Goal: Transaction & Acquisition: Purchase product/service

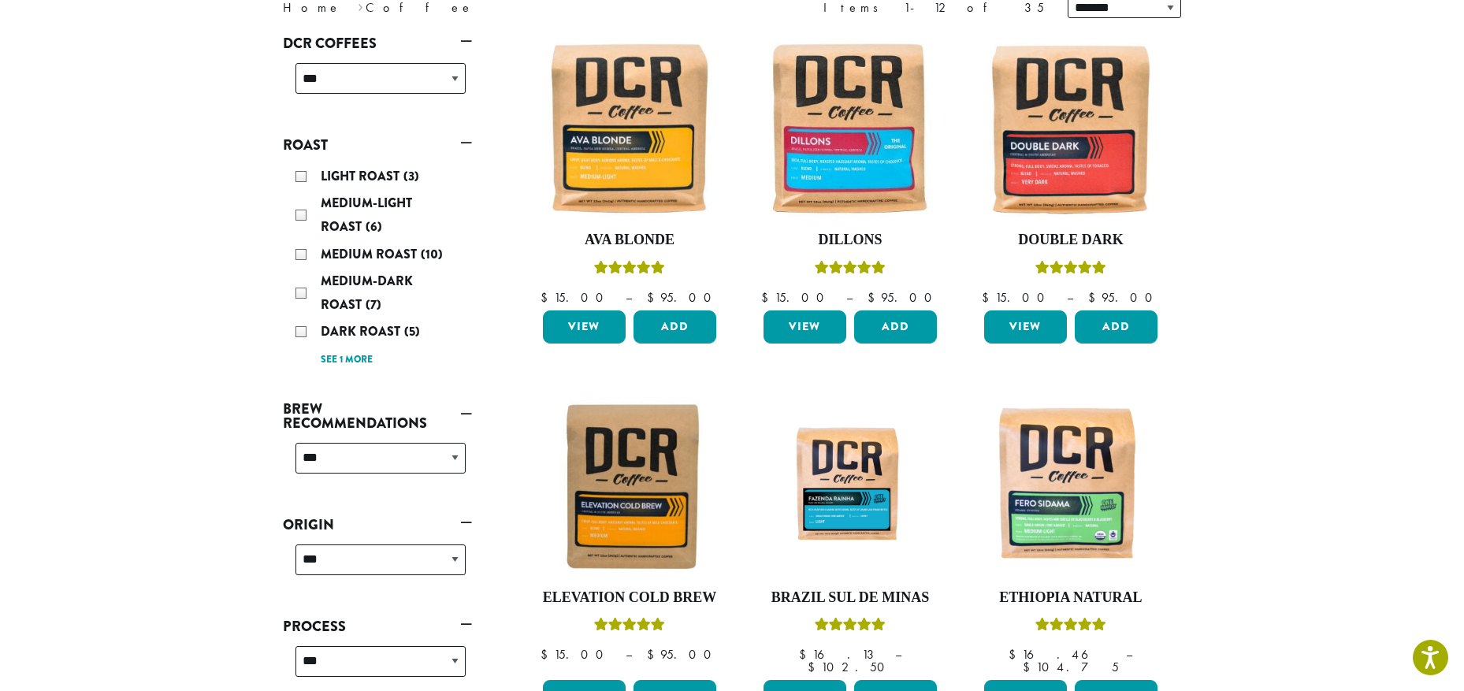
scroll to position [315, 0]
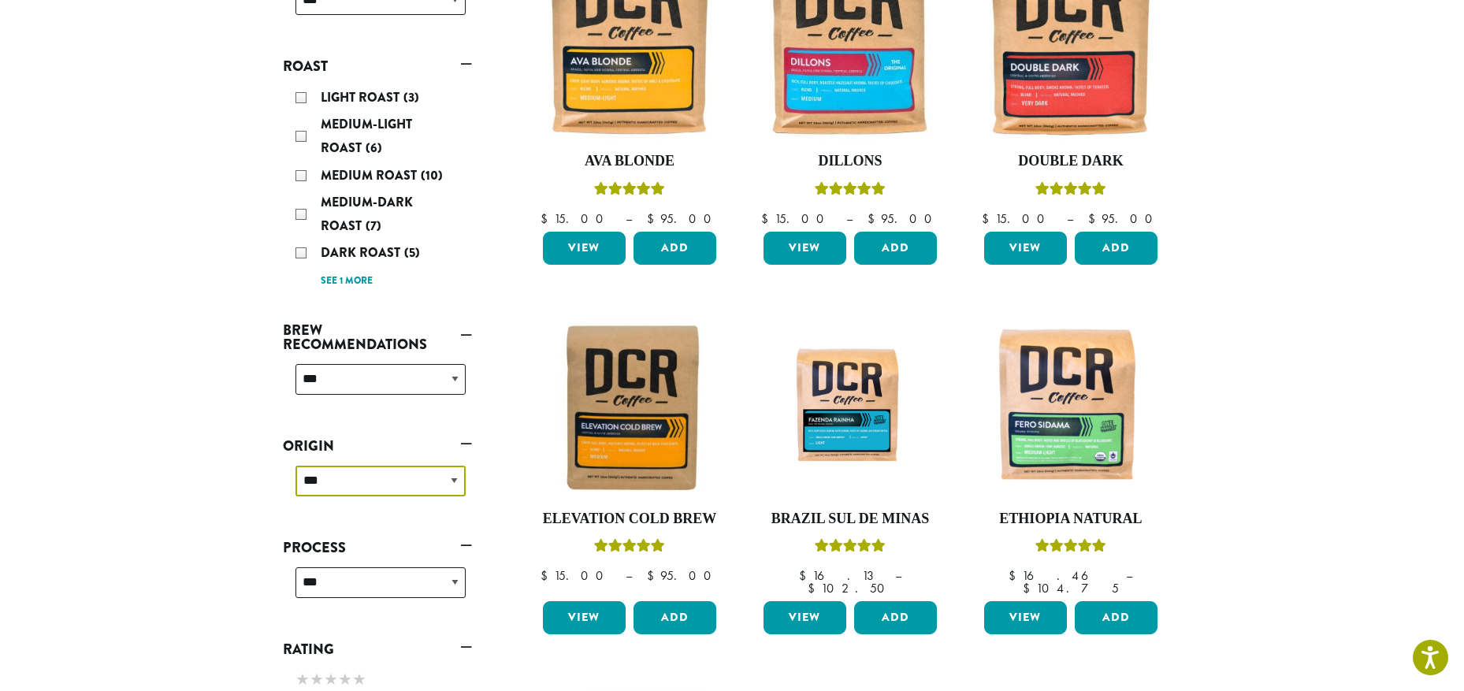
click at [460, 483] on select "**********" at bounding box center [381, 481] width 170 height 31
click at [162, 471] on section "**********" at bounding box center [732, 635] width 1464 height 1843
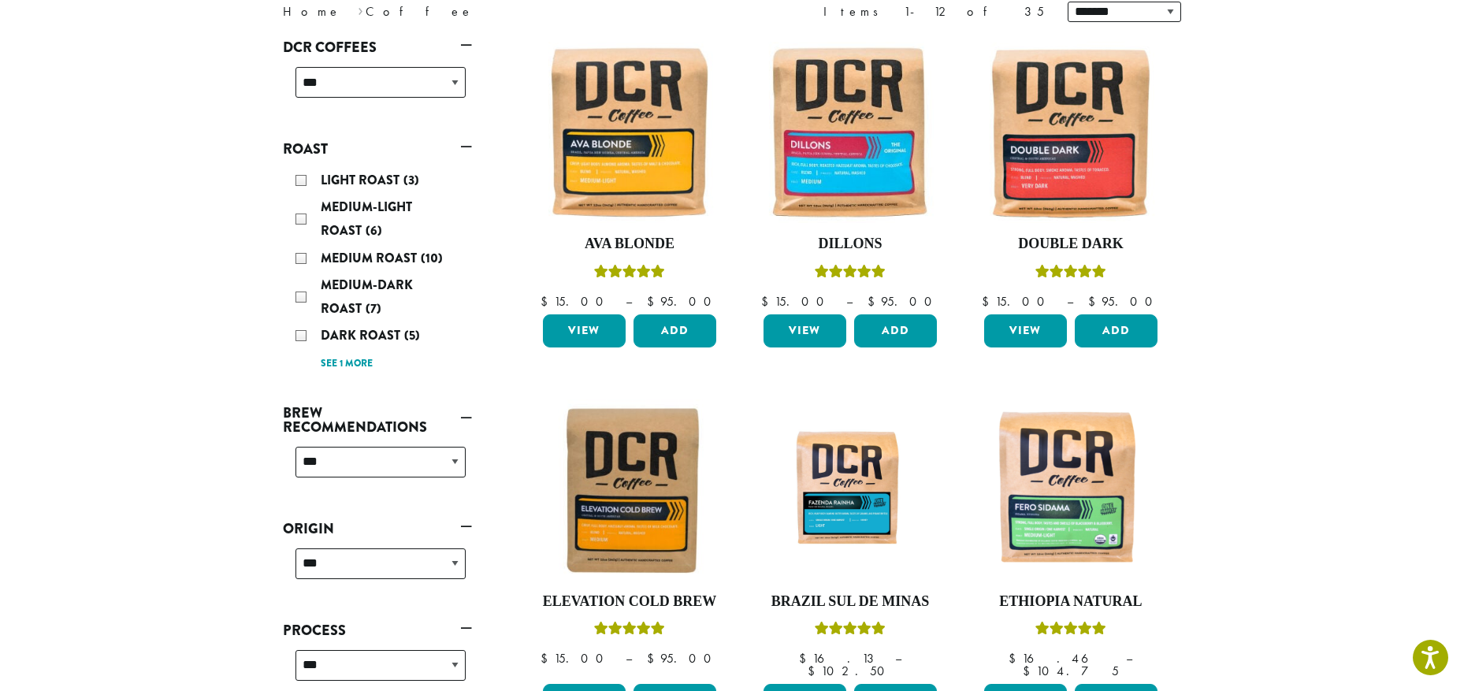
scroll to position [158, 0]
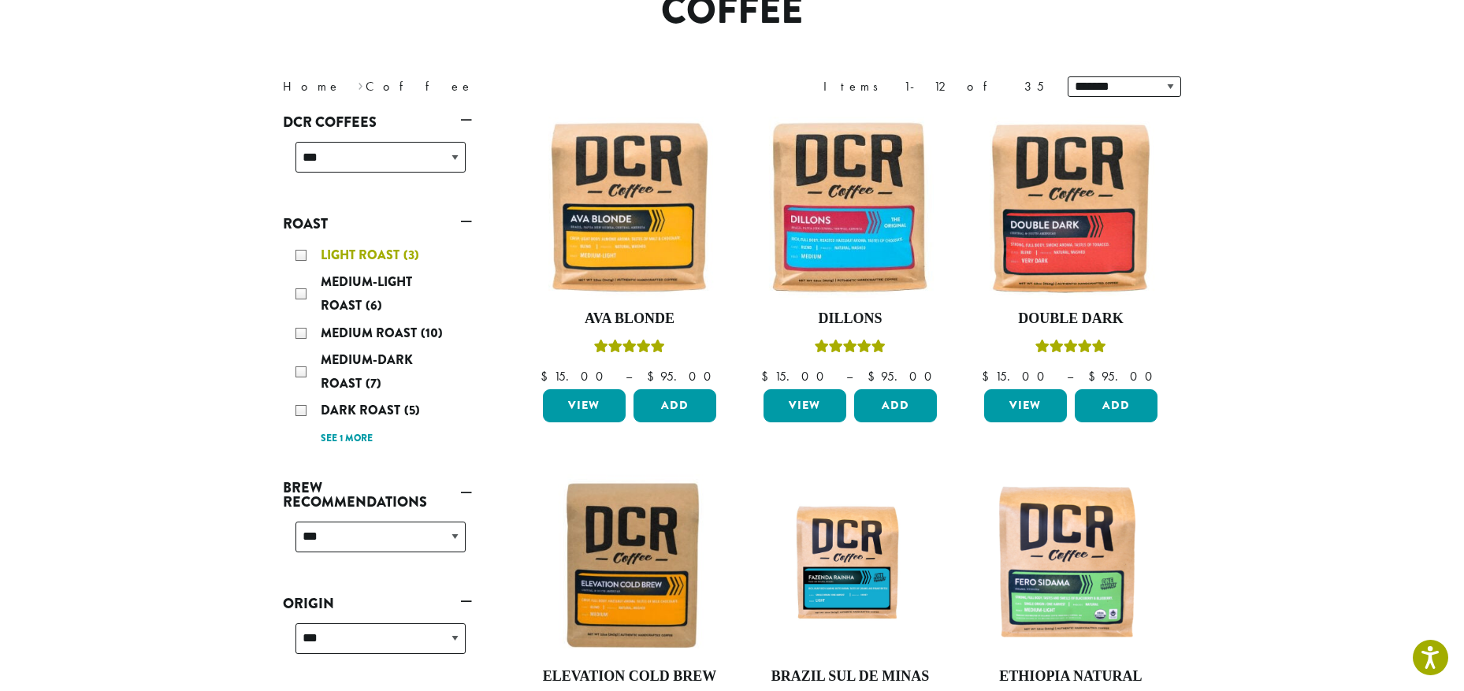
click at [300, 255] on div "Light Roast (3)" at bounding box center [381, 256] width 170 height 24
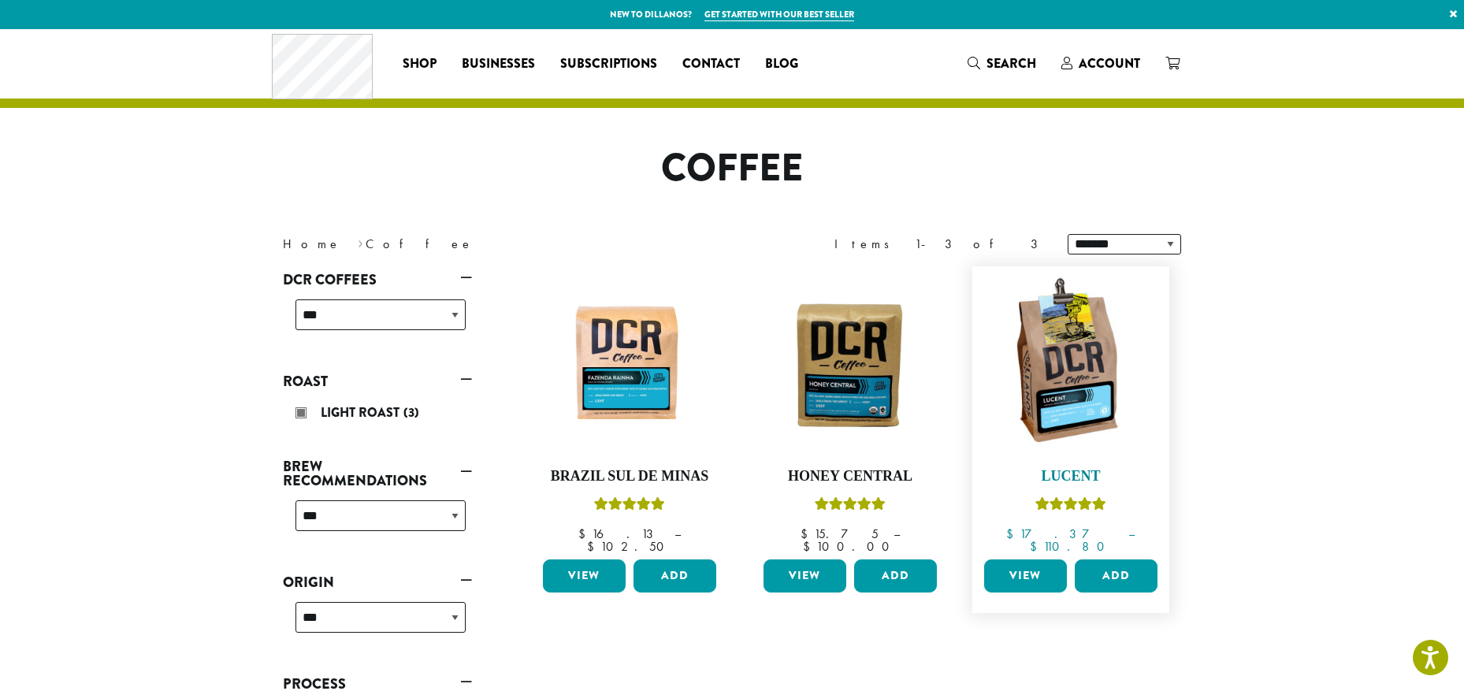
click at [1077, 452] on img at bounding box center [1070, 364] width 181 height 181
click at [1071, 381] on img at bounding box center [1070, 364] width 181 height 181
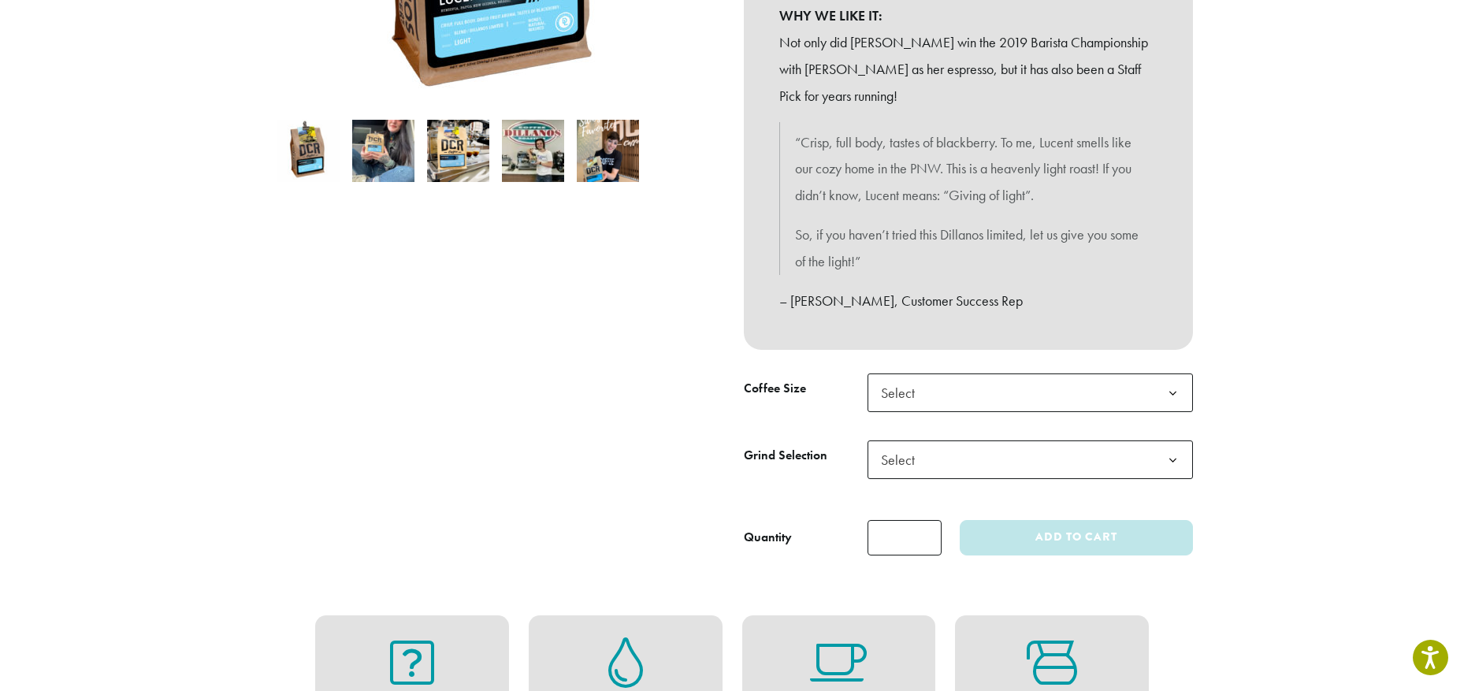
scroll to position [473, 0]
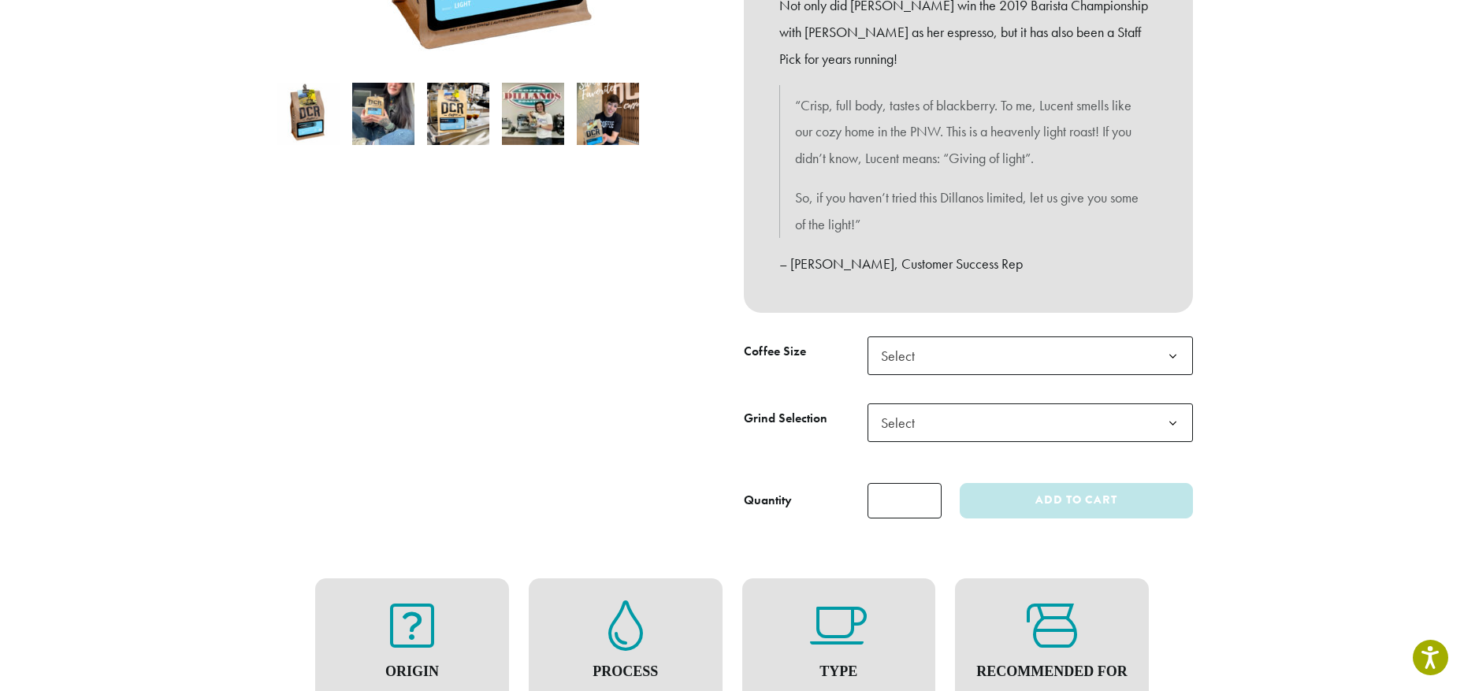
click at [1172, 363] on b at bounding box center [1173, 356] width 39 height 39
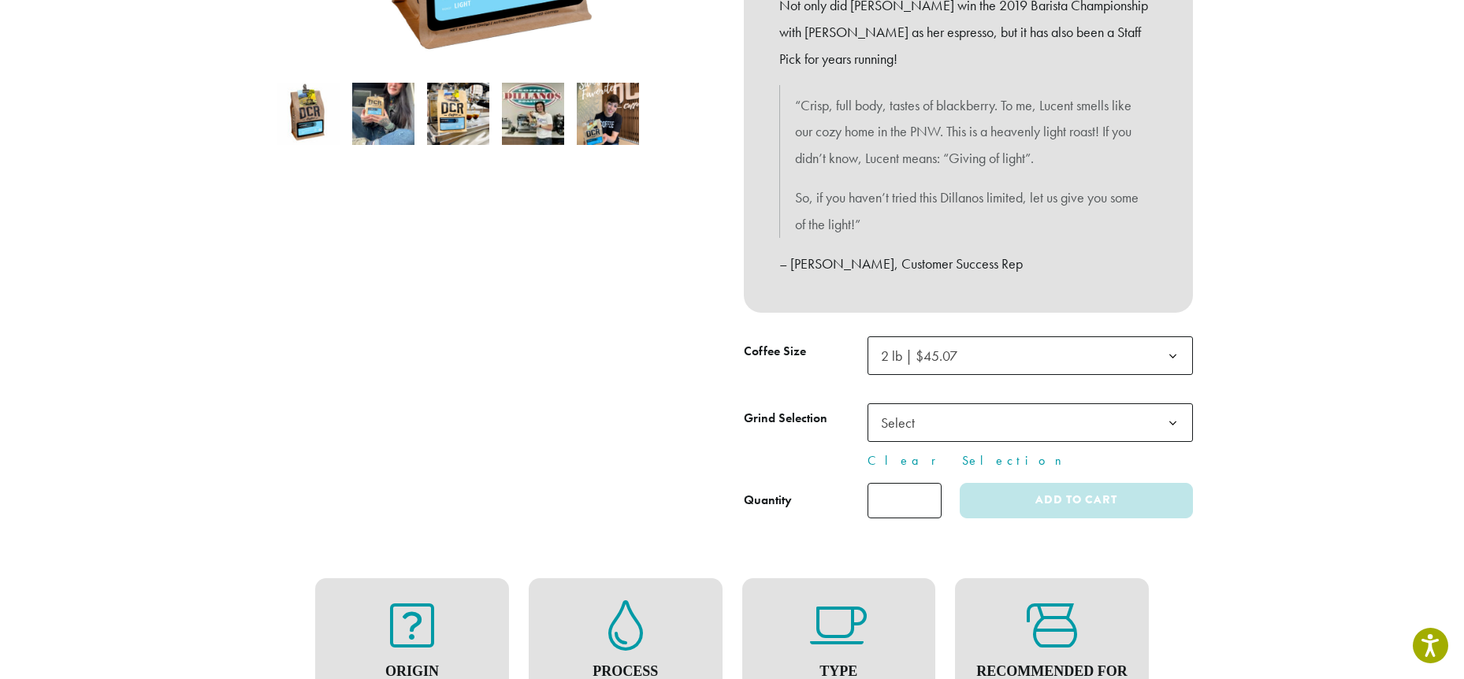
click at [1164, 420] on b at bounding box center [1173, 423] width 39 height 39
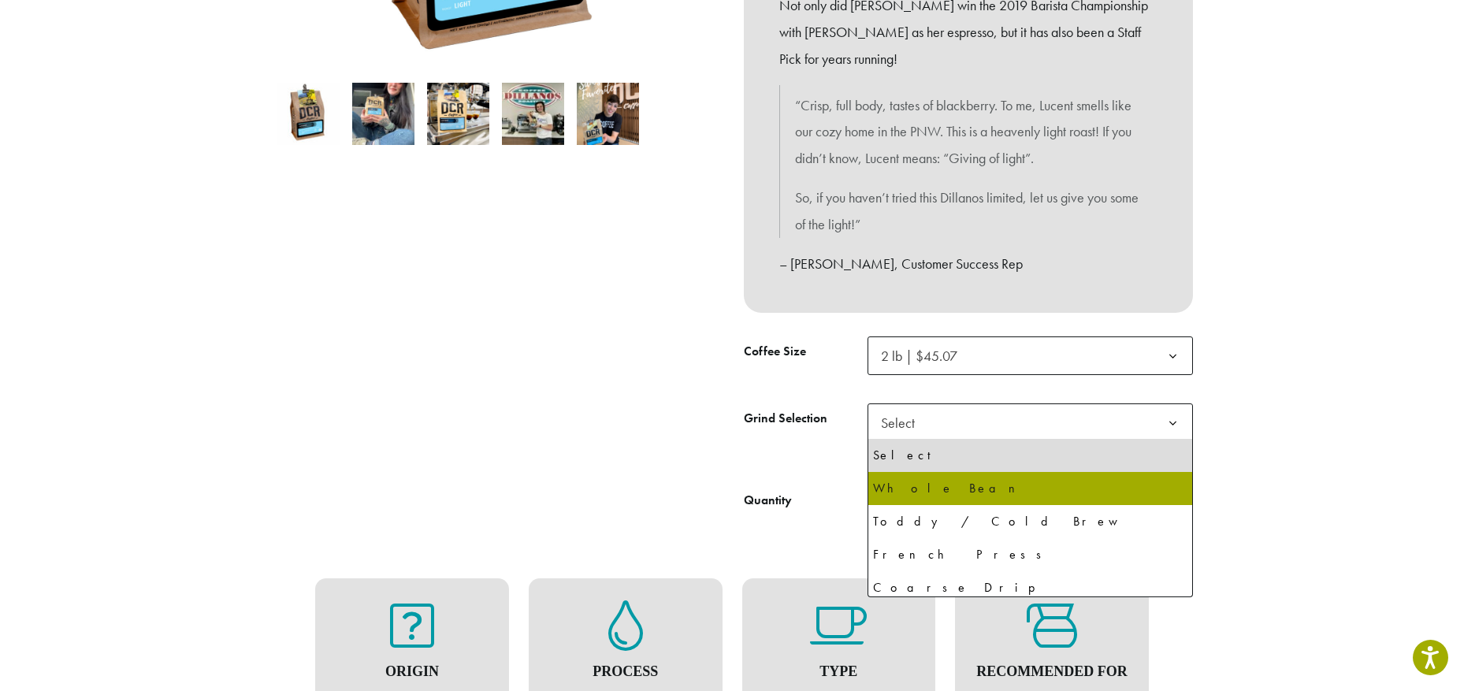
select select "**********"
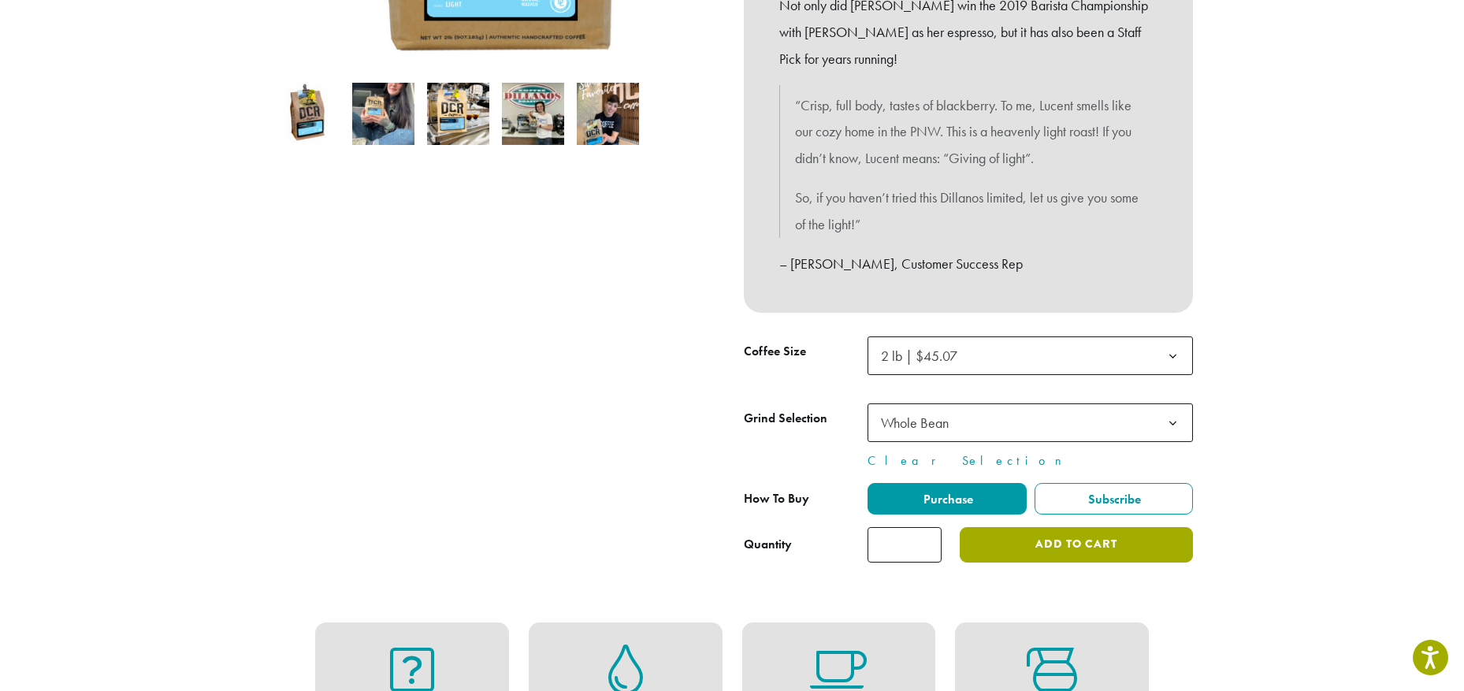
click at [1072, 543] on button "Add to cart" at bounding box center [1076, 544] width 233 height 35
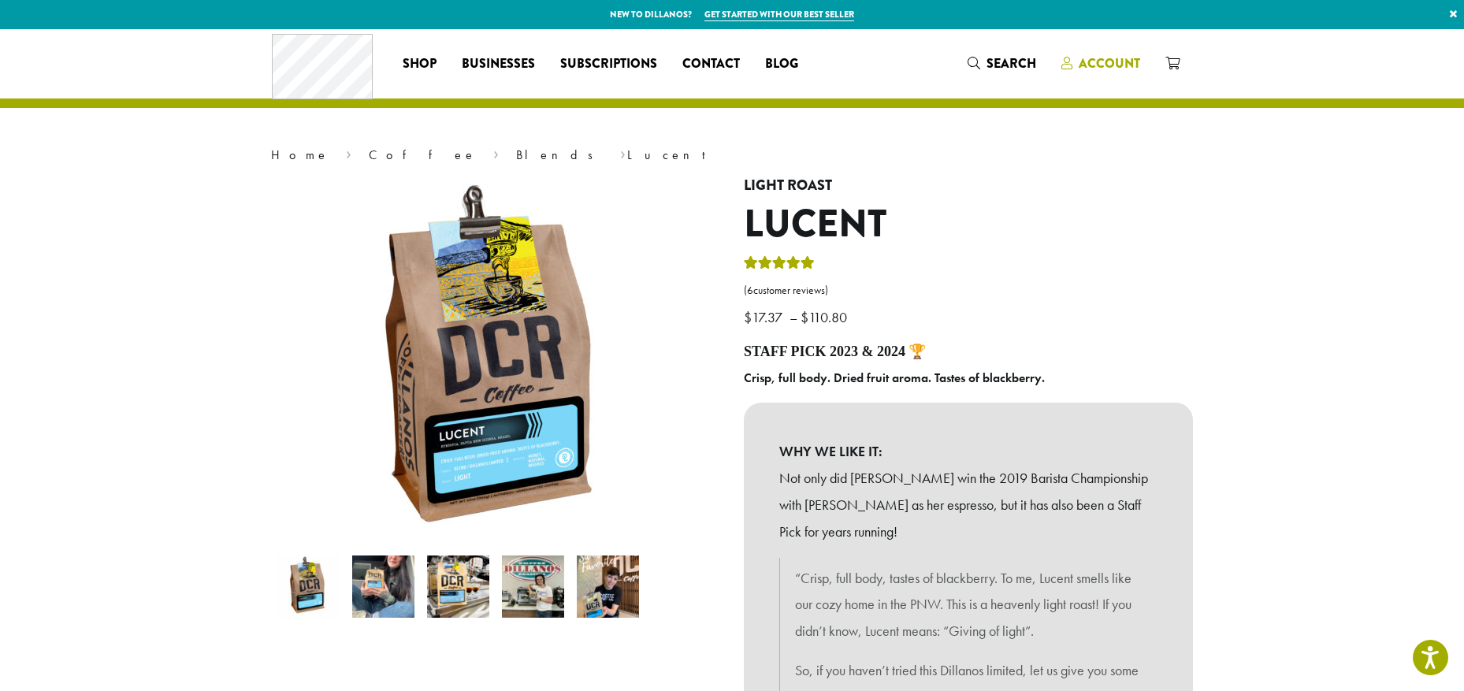
click at [1125, 60] on span "Account" at bounding box center [1109, 63] width 61 height 18
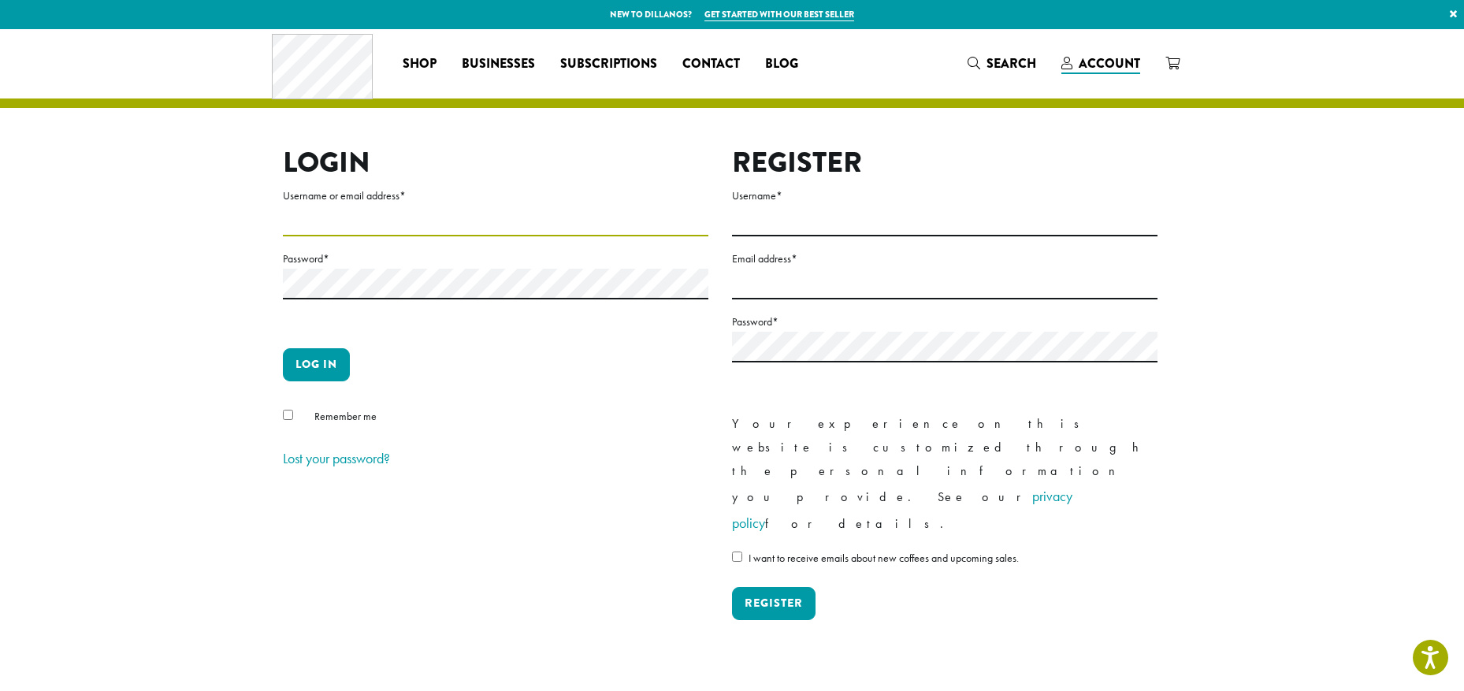
click at [366, 228] on input "Username or email address *" at bounding box center [496, 221] width 426 height 31
click at [320, 371] on button "Log in" at bounding box center [316, 364] width 67 height 33
click at [312, 359] on button "Log in" at bounding box center [316, 364] width 67 height 33
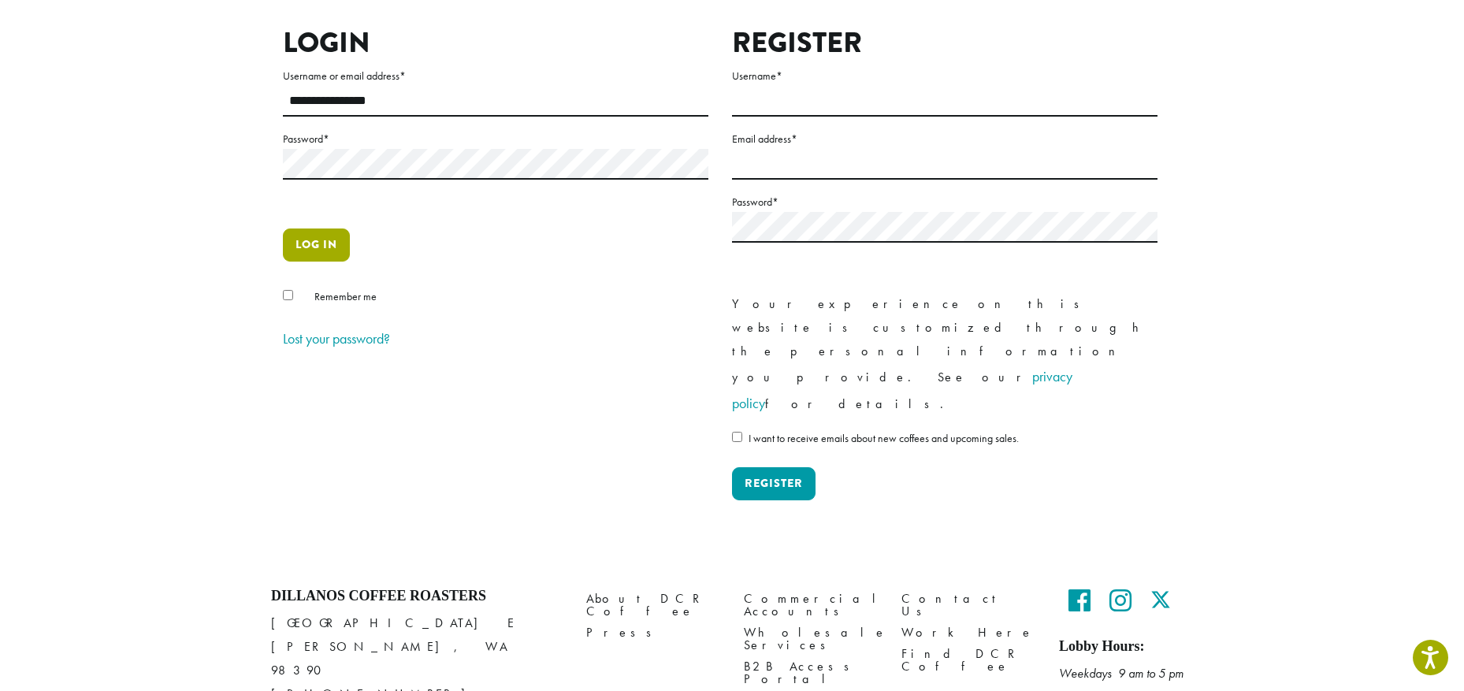
scroll to position [41, 0]
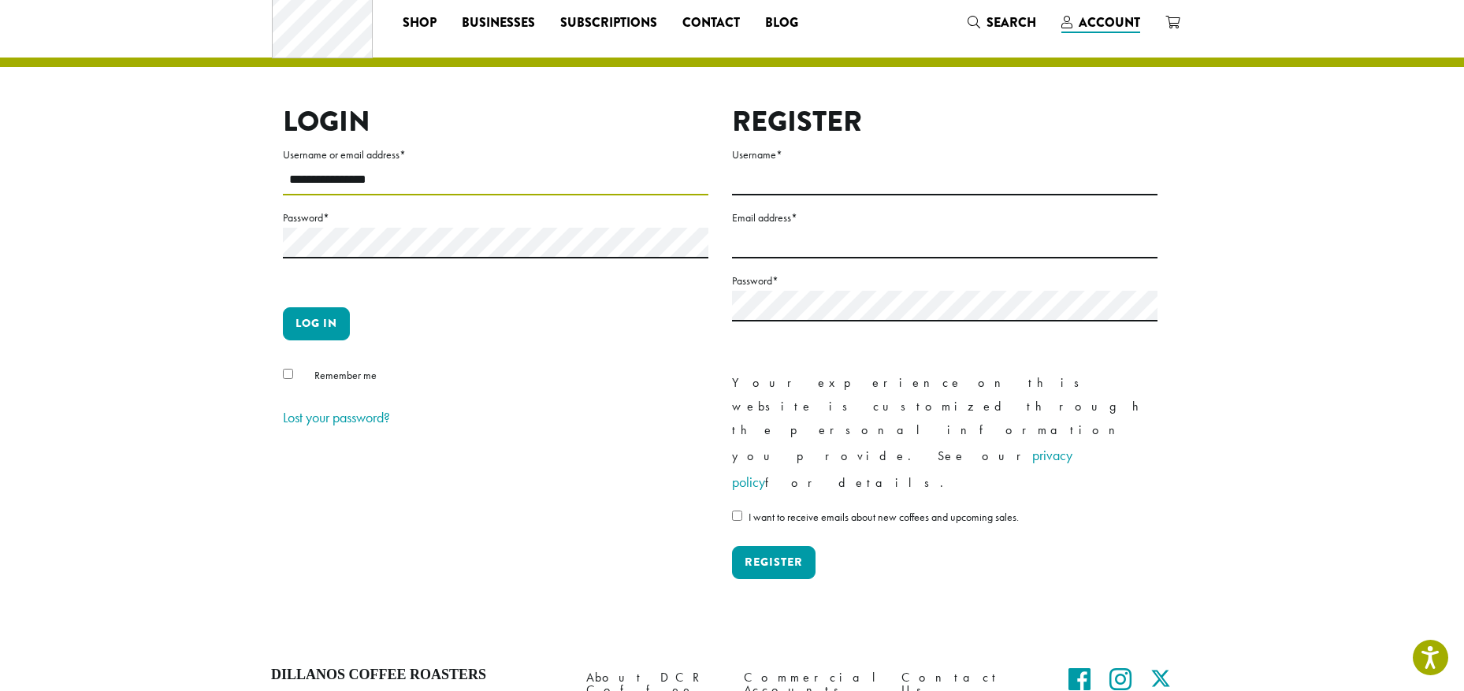
click at [373, 178] on input "**********" at bounding box center [496, 180] width 426 height 31
click at [413, 181] on input "**********" at bounding box center [496, 180] width 426 height 31
drag, startPoint x: 442, startPoint y: 190, endPoint x: 131, endPoint y: 189, distance: 311.3
click at [131, 189] on section "**********" at bounding box center [732, 315] width 1464 height 655
type input "*****"
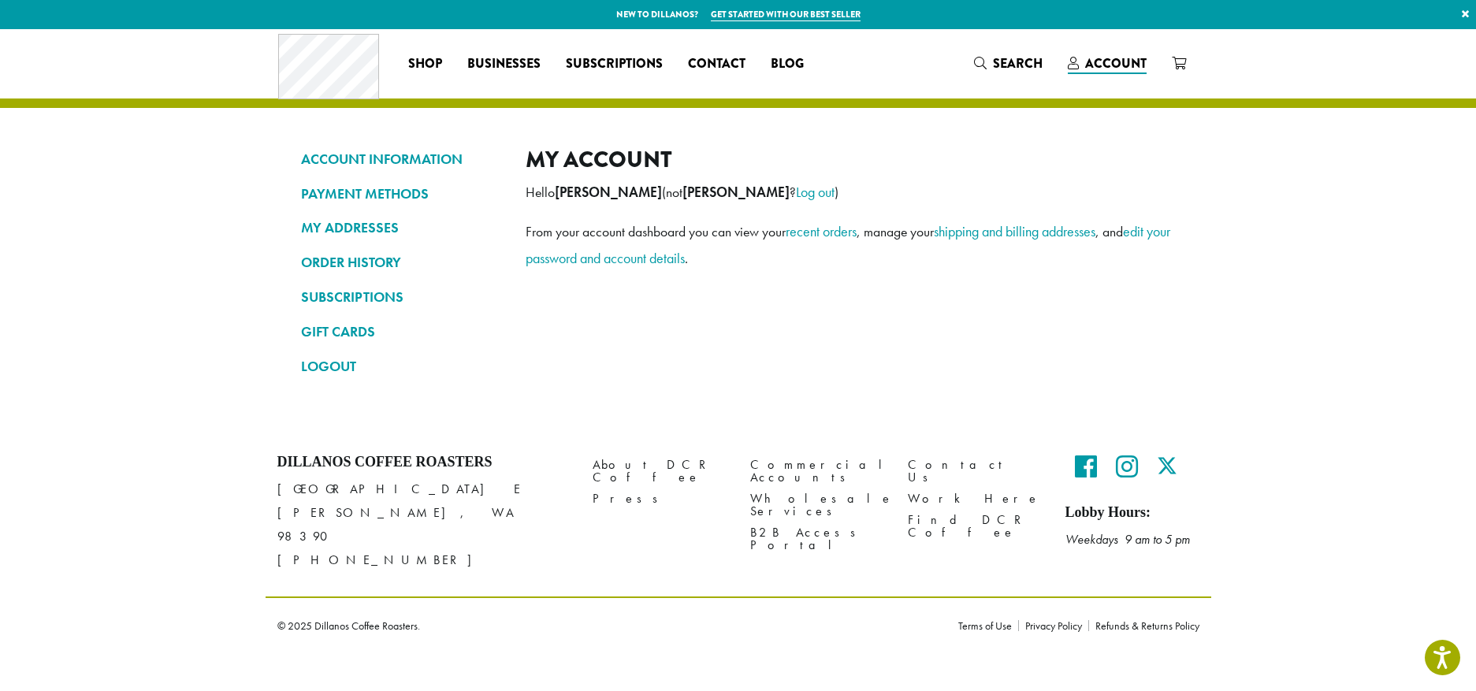
click at [174, 282] on section "ACCOUNT INFORMATION PAYMENT METHODS MY ADDRESSES ORDER HISTORY SUBSCRIPTIONS GI…" at bounding box center [738, 229] width 1476 height 401
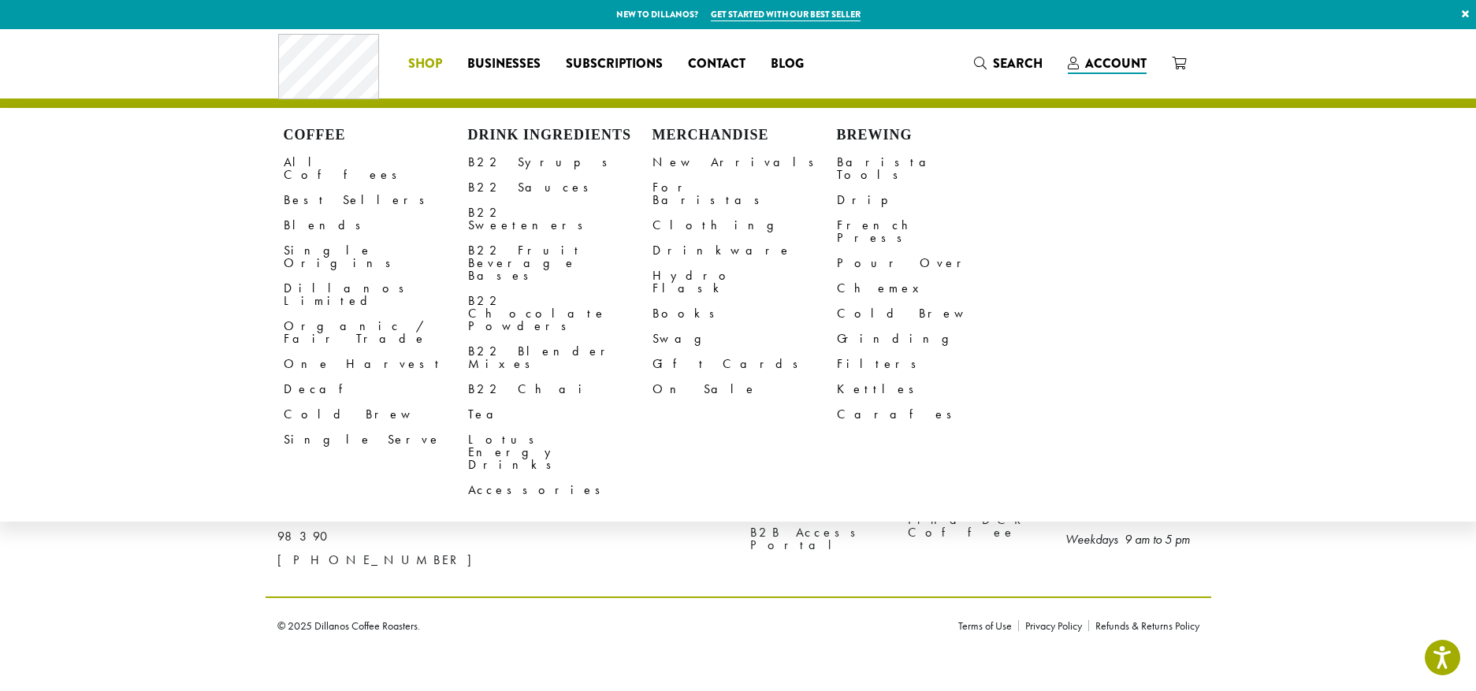
click at [428, 58] on span "Shop" at bounding box center [425, 64] width 34 height 20
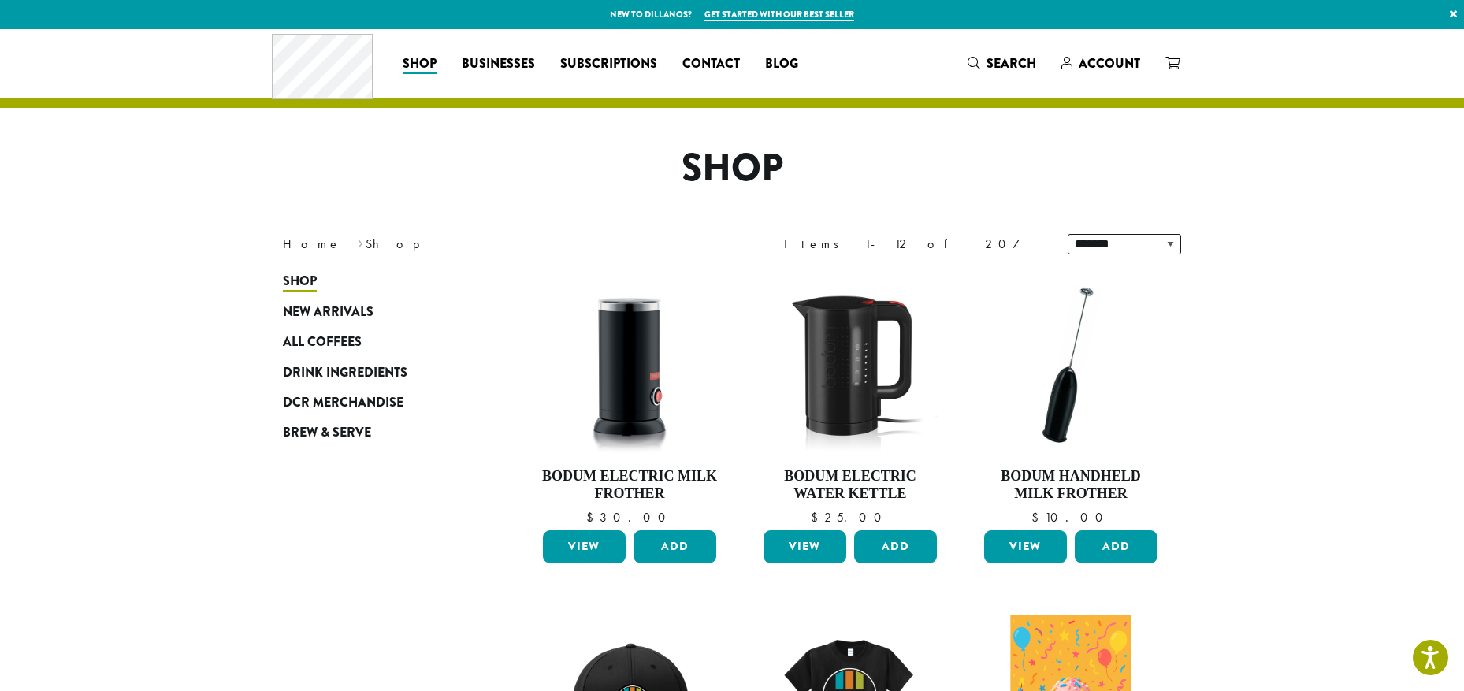
click at [1173, 60] on icon at bounding box center [1173, 63] width 14 height 13
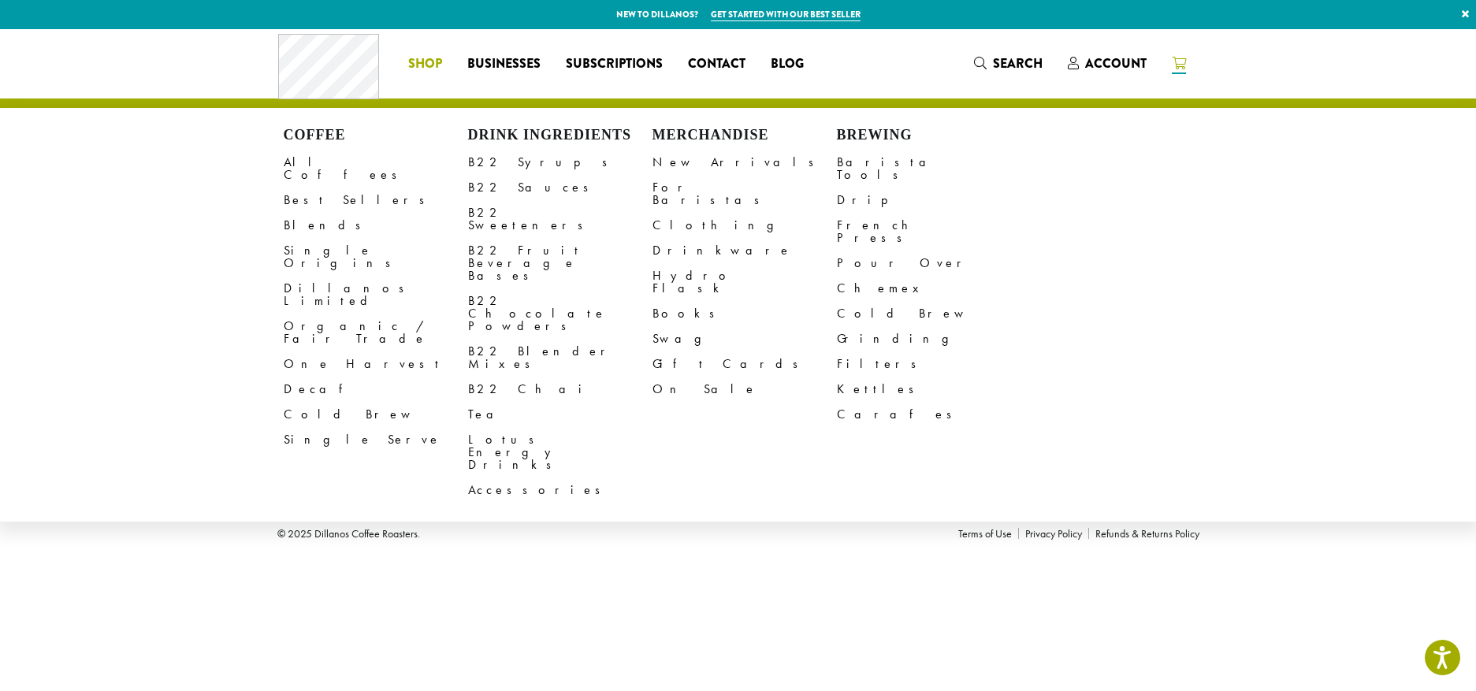
click at [420, 68] on span "Shop" at bounding box center [425, 64] width 34 height 20
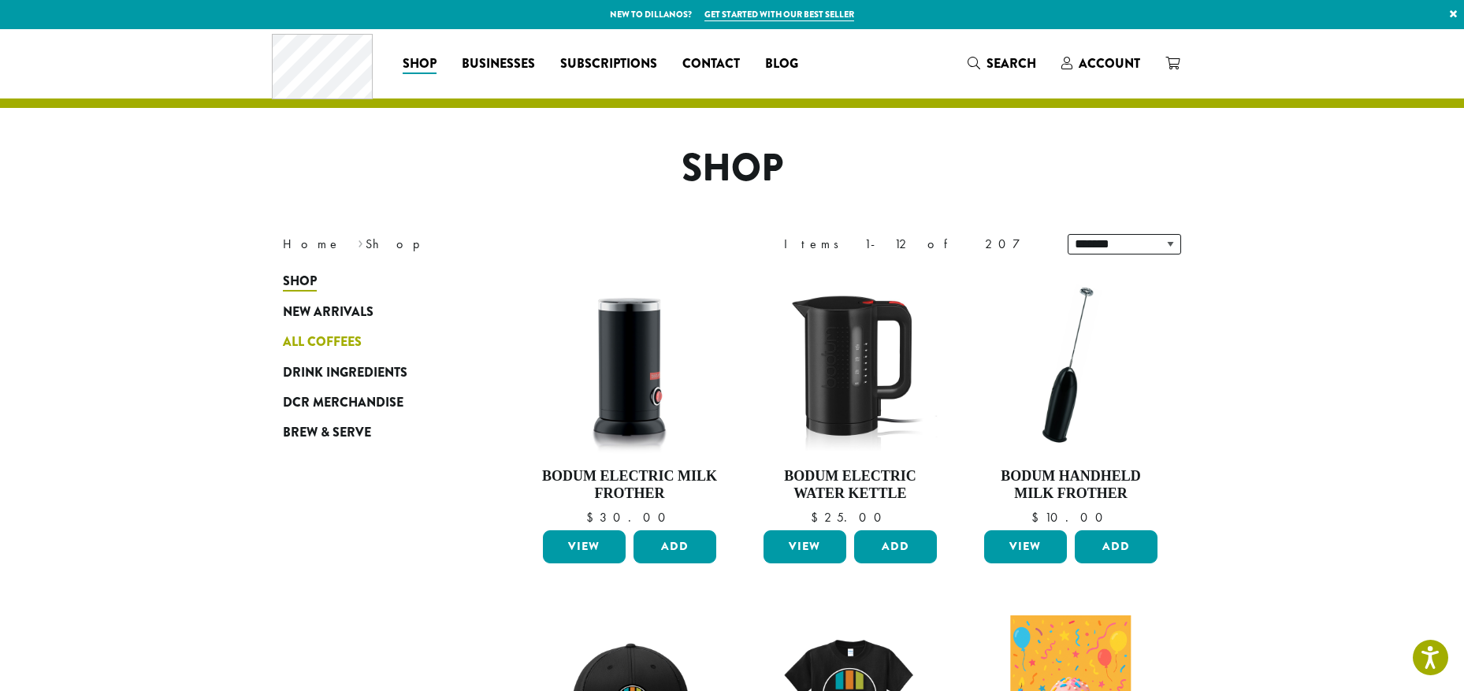
click at [331, 341] on span "All Coffees" at bounding box center [322, 343] width 79 height 20
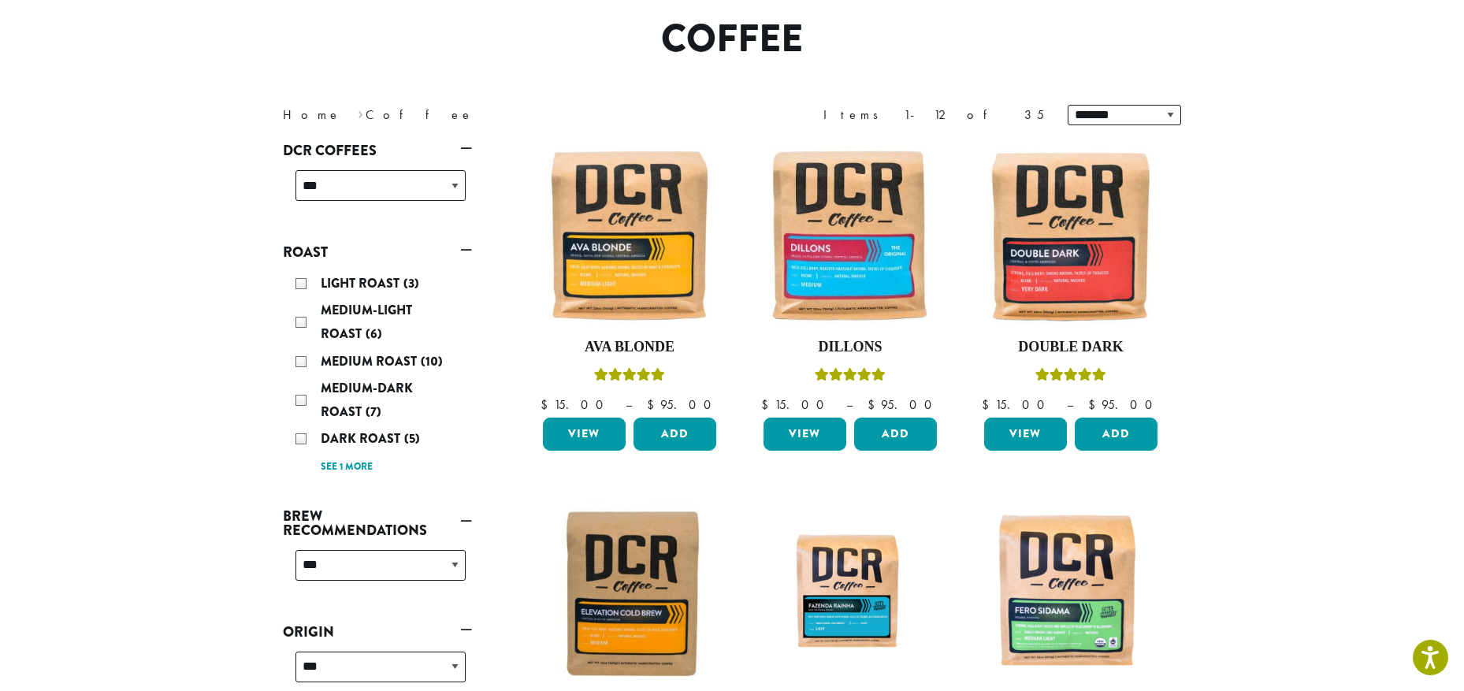
scroll to position [158, 0]
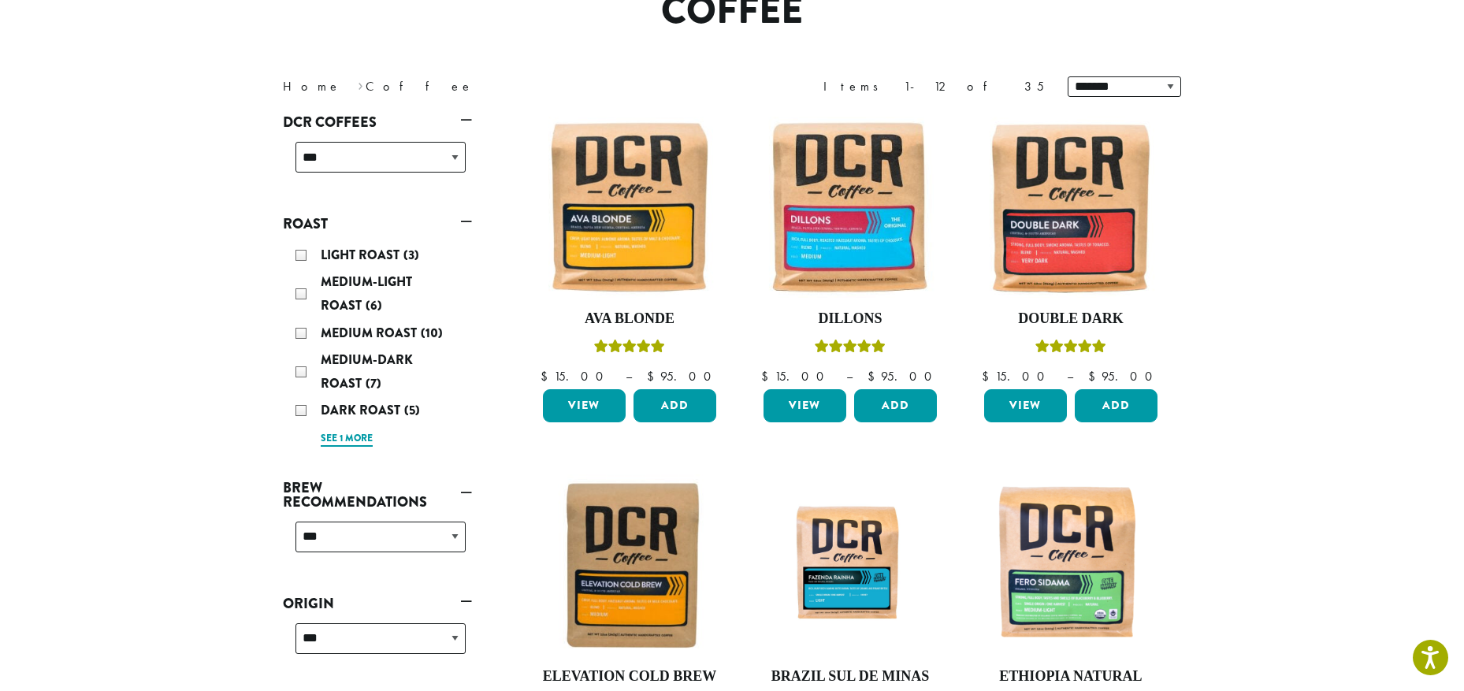
click at [332, 439] on link "See 1 more" at bounding box center [347, 439] width 52 height 16
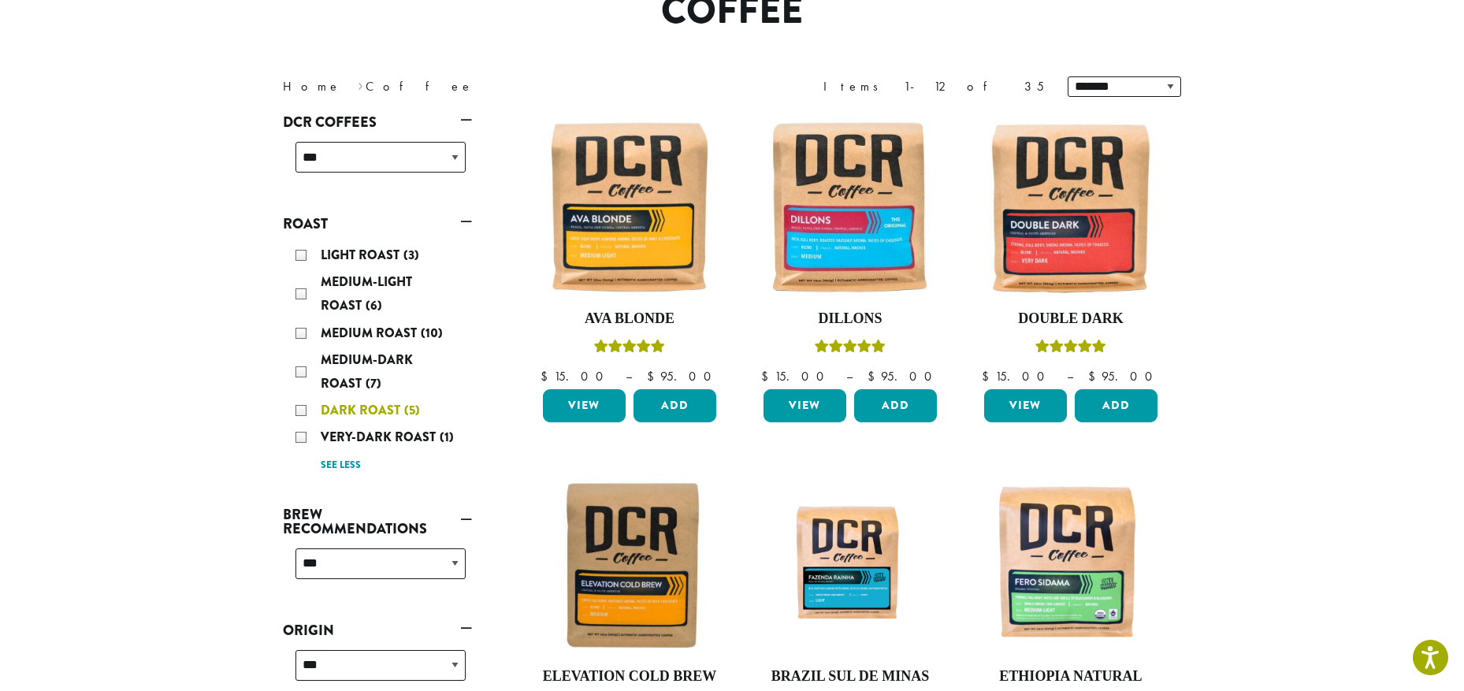
click at [304, 413] on div "Dark Roast (5)" at bounding box center [381, 411] width 170 height 24
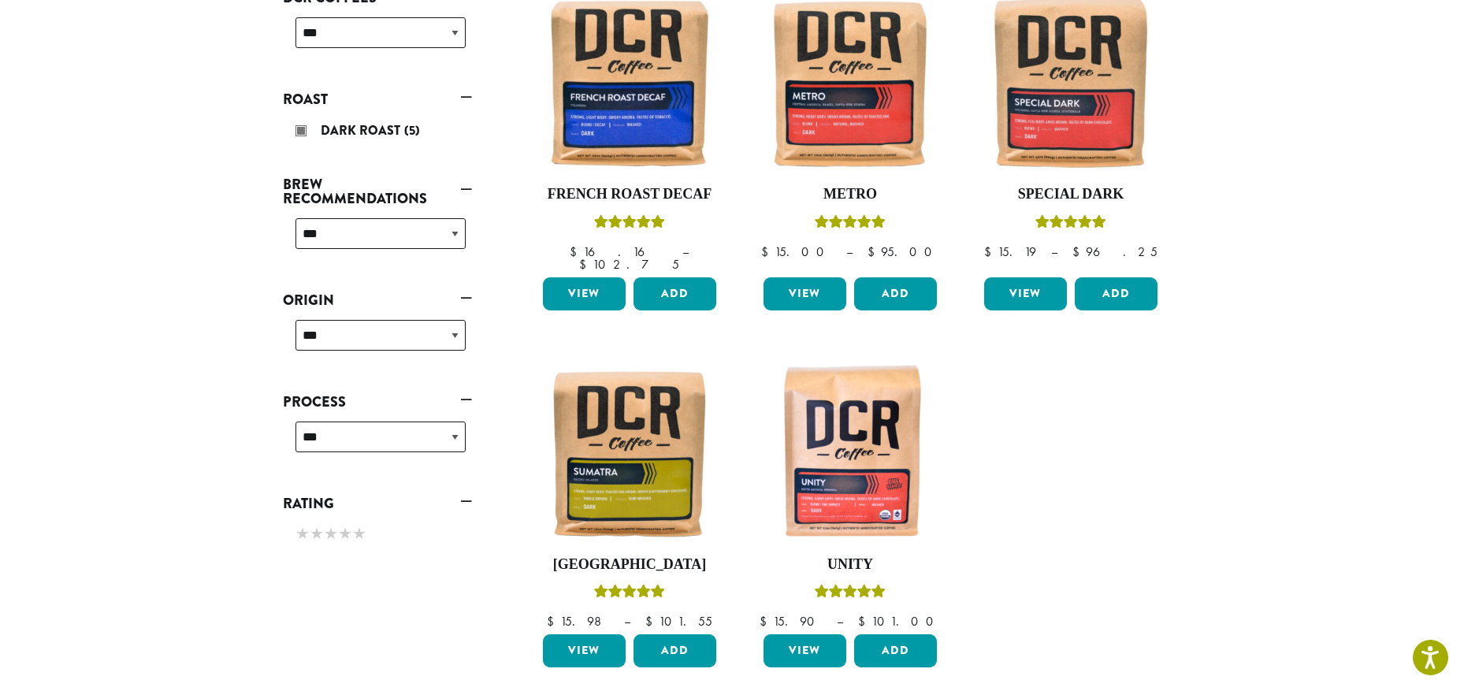
scroll to position [255, 0]
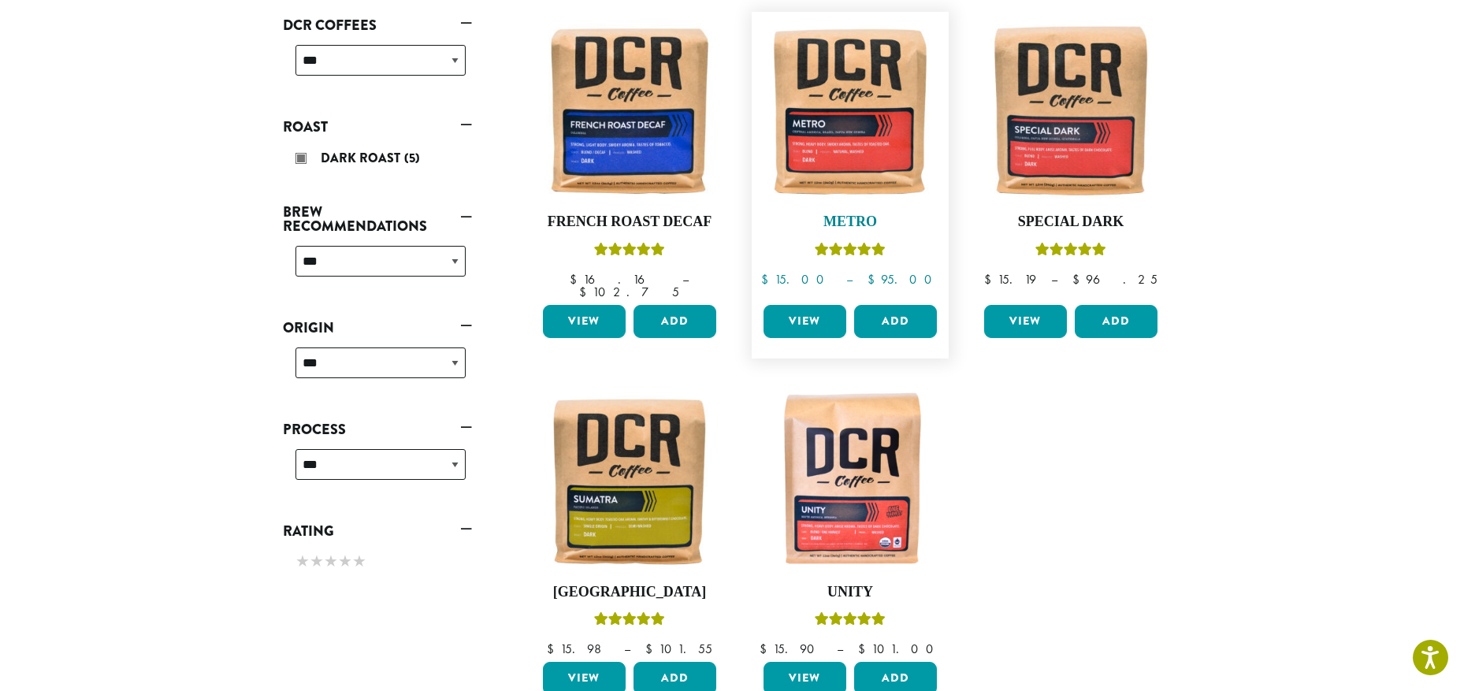
click at [837, 119] on img at bounding box center [850, 110] width 181 height 181
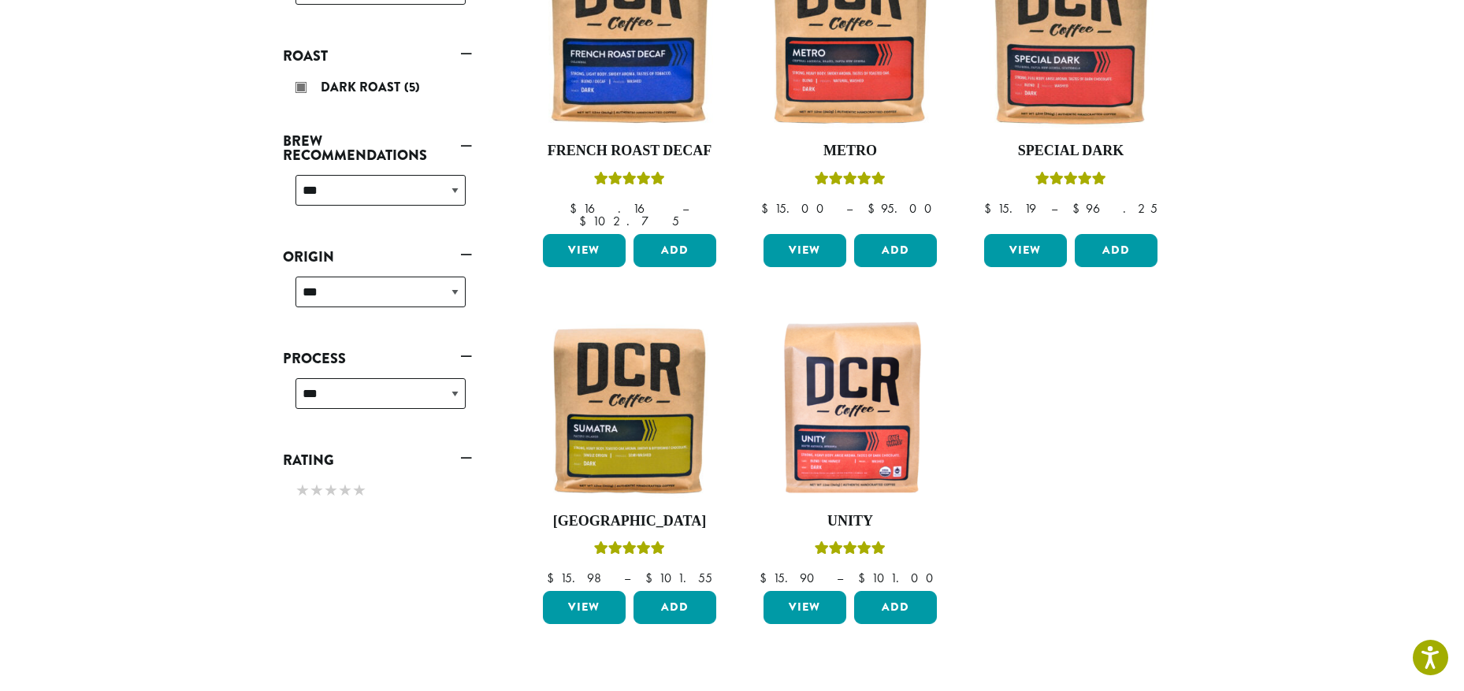
scroll to position [353, 0]
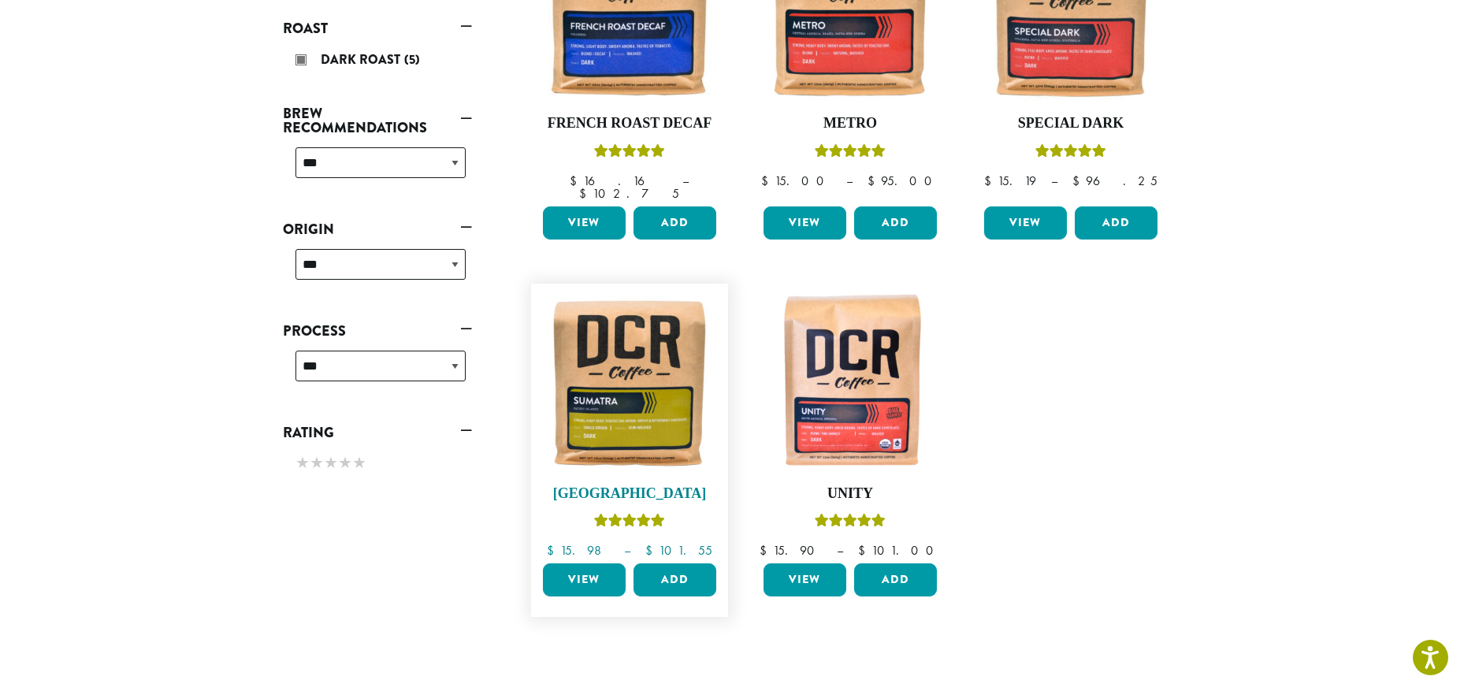
click at [619, 367] on img at bounding box center [629, 382] width 181 height 181
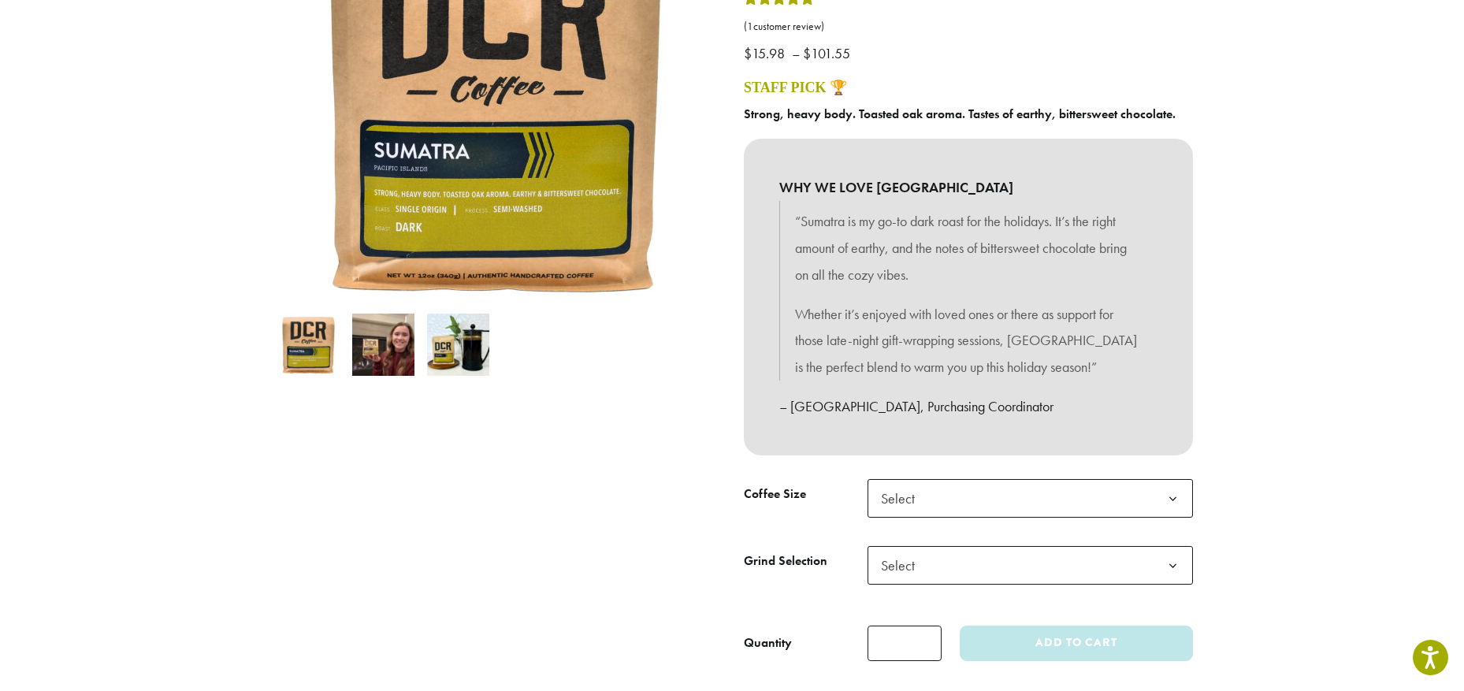
scroll to position [236, 0]
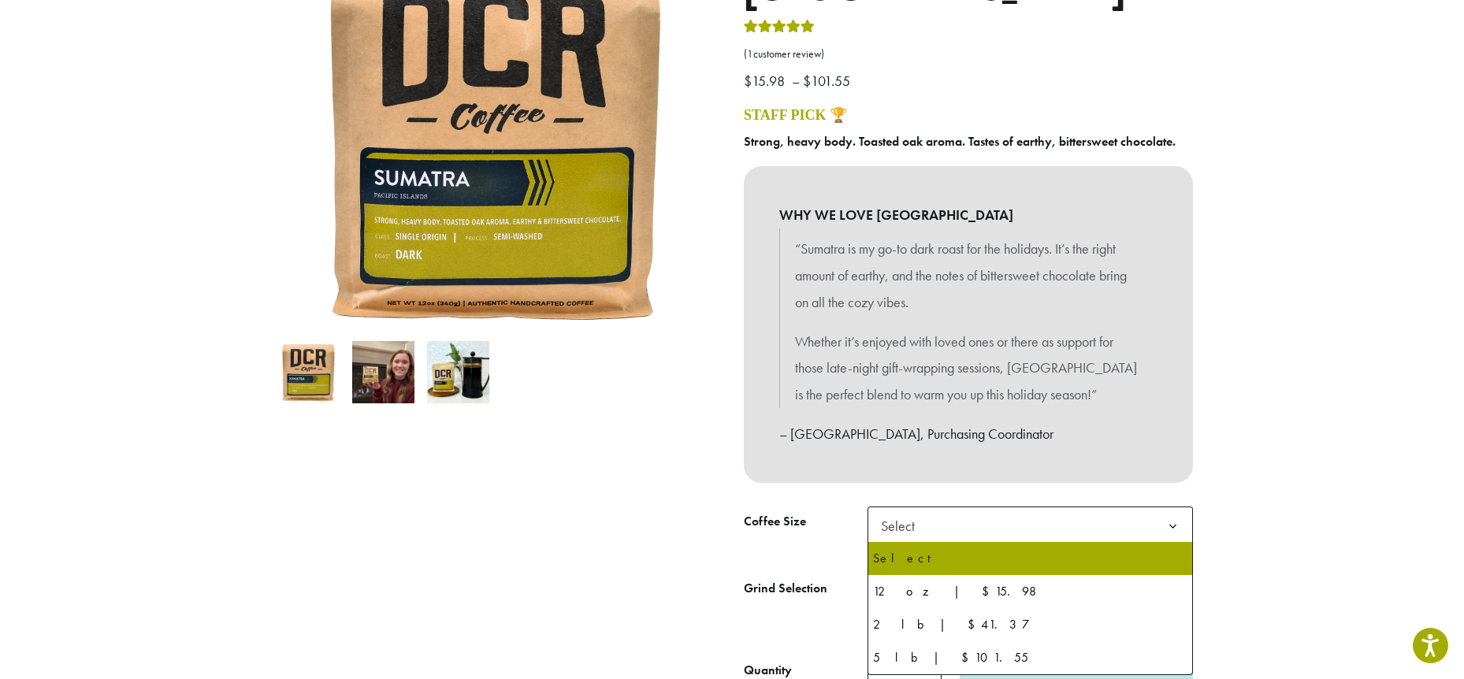
click at [1176, 526] on b at bounding box center [1173, 527] width 39 height 39
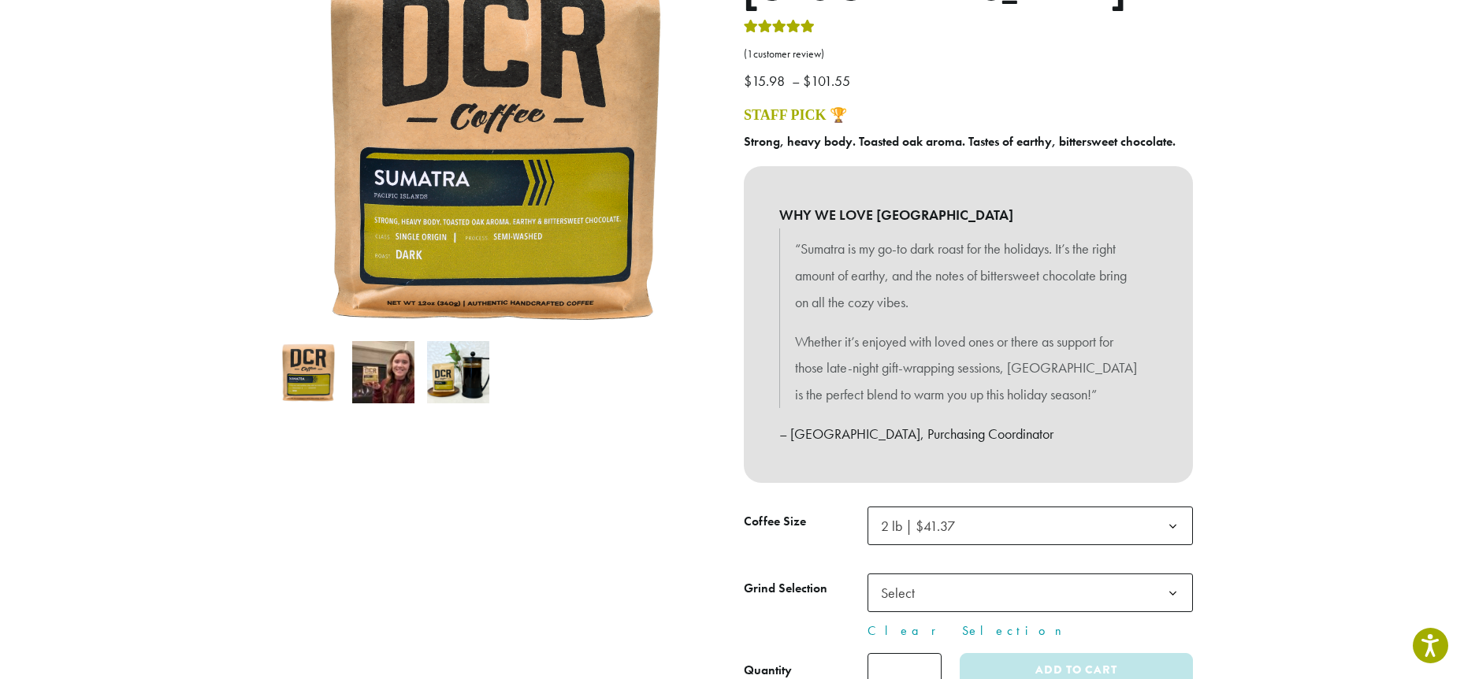
click at [1175, 597] on b at bounding box center [1173, 594] width 39 height 39
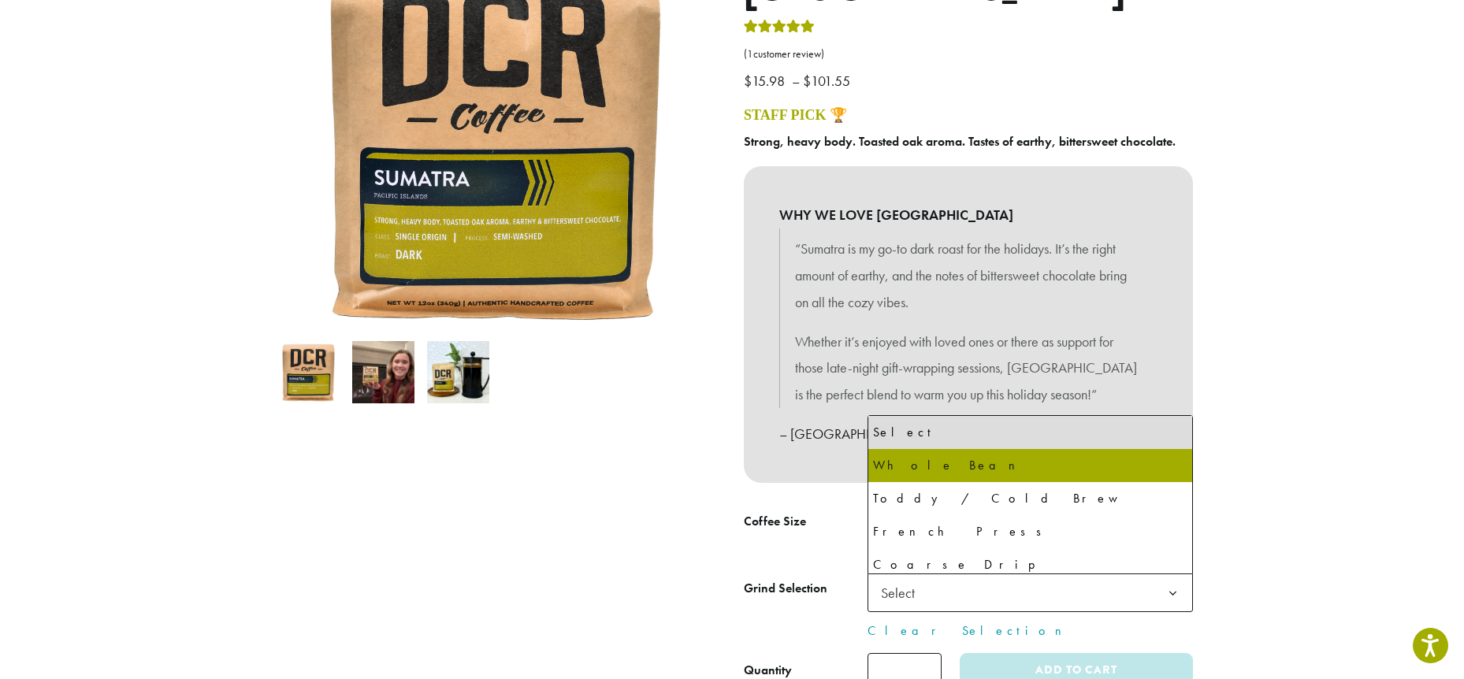
select select "**********"
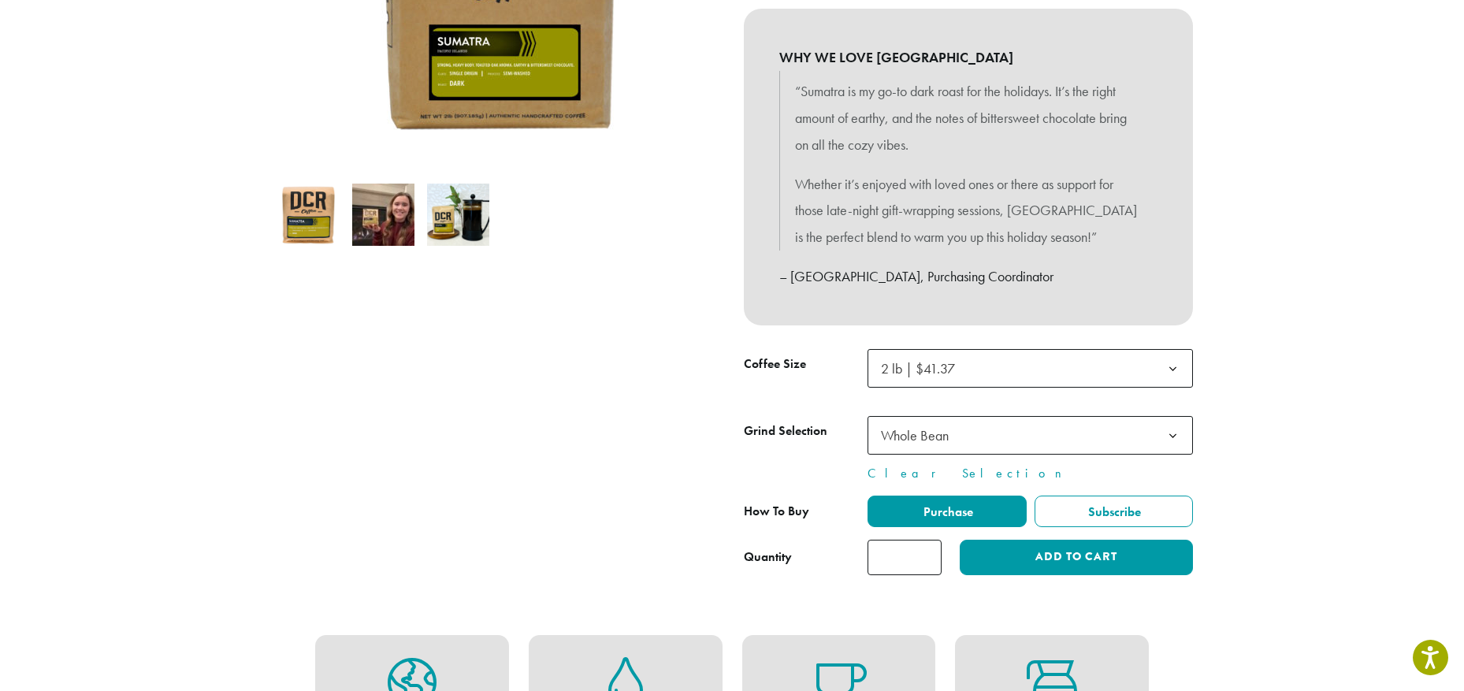
scroll to position [473, 0]
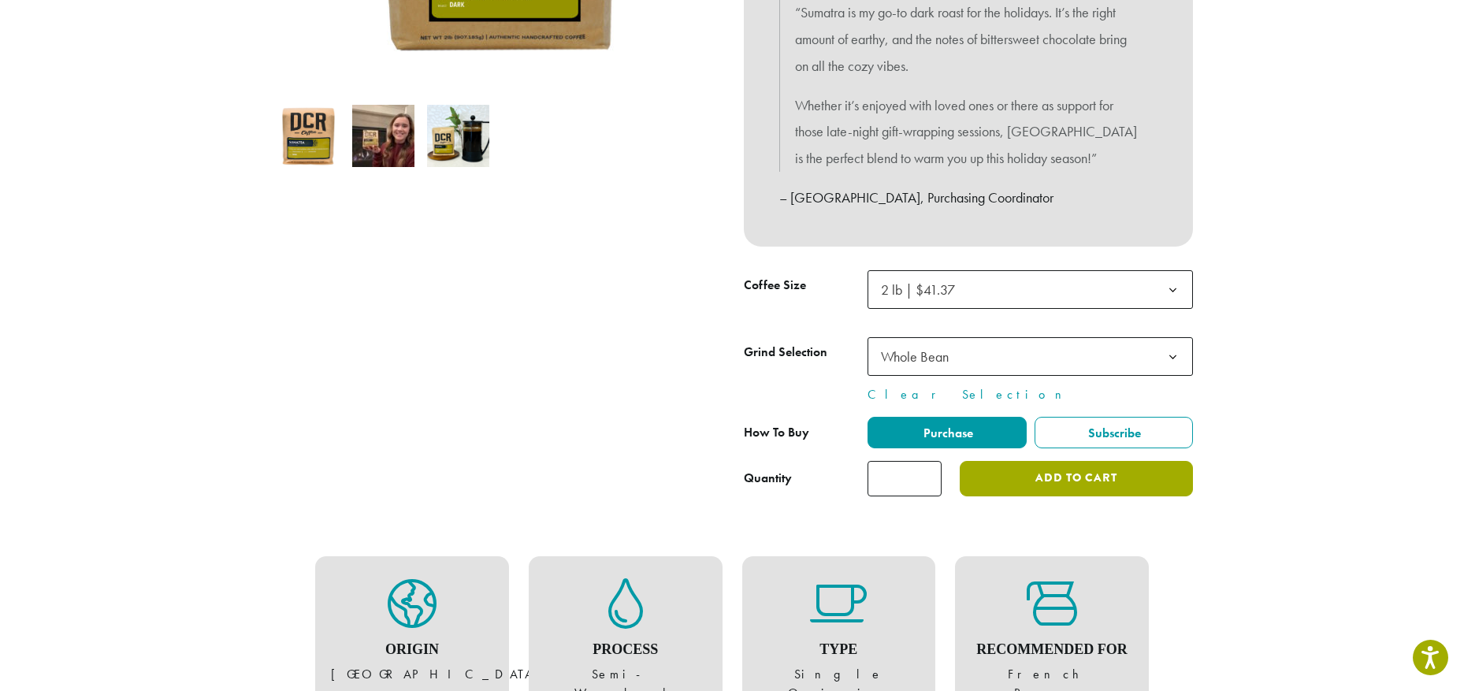
click at [1080, 473] on button "Add to cart" at bounding box center [1076, 478] width 233 height 35
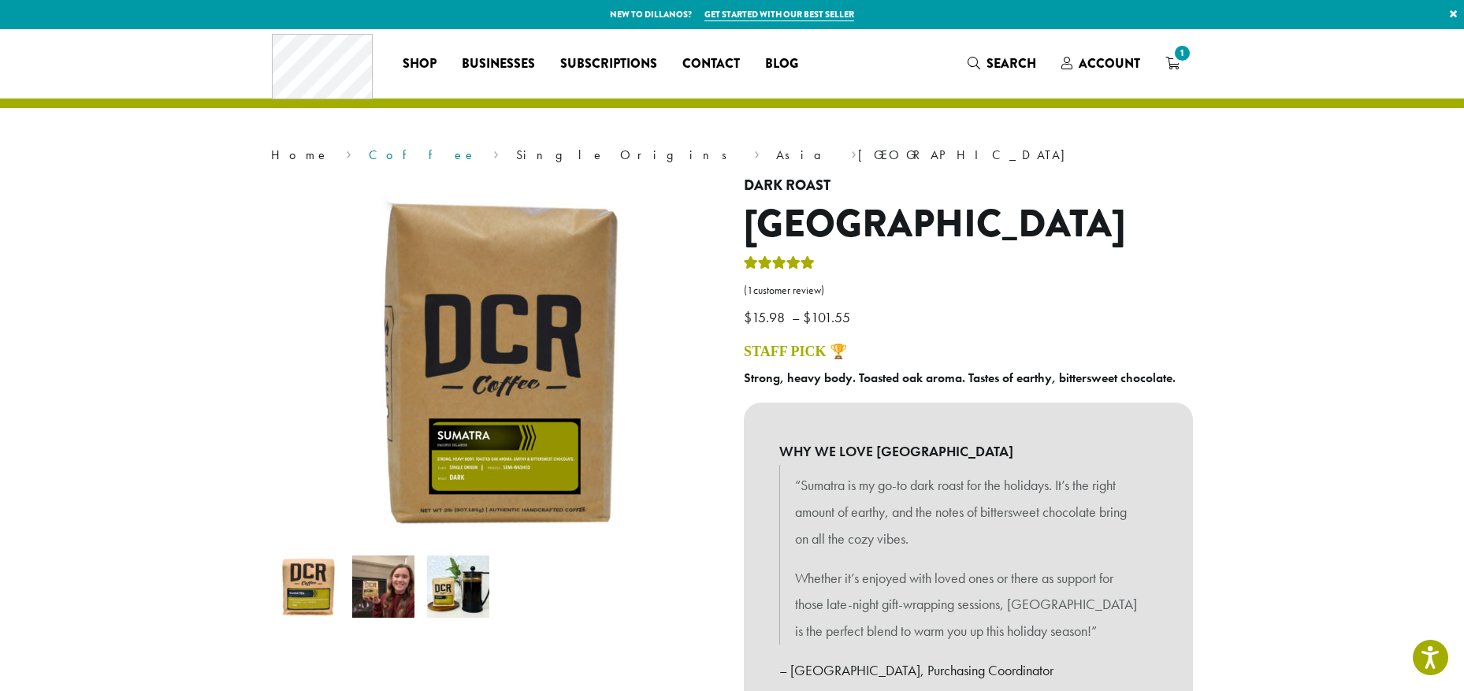
click at [369, 154] on link "Coffee" at bounding box center [423, 155] width 108 height 17
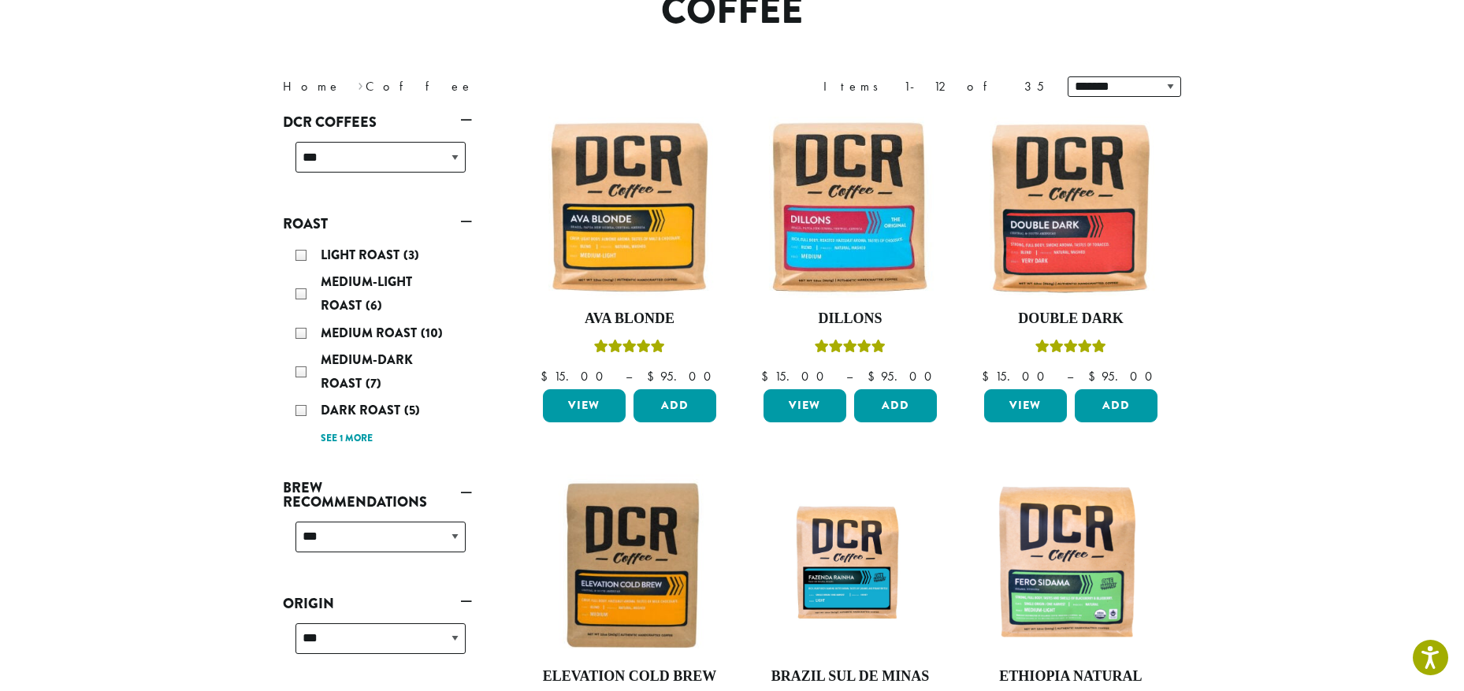
scroll to position [236, 0]
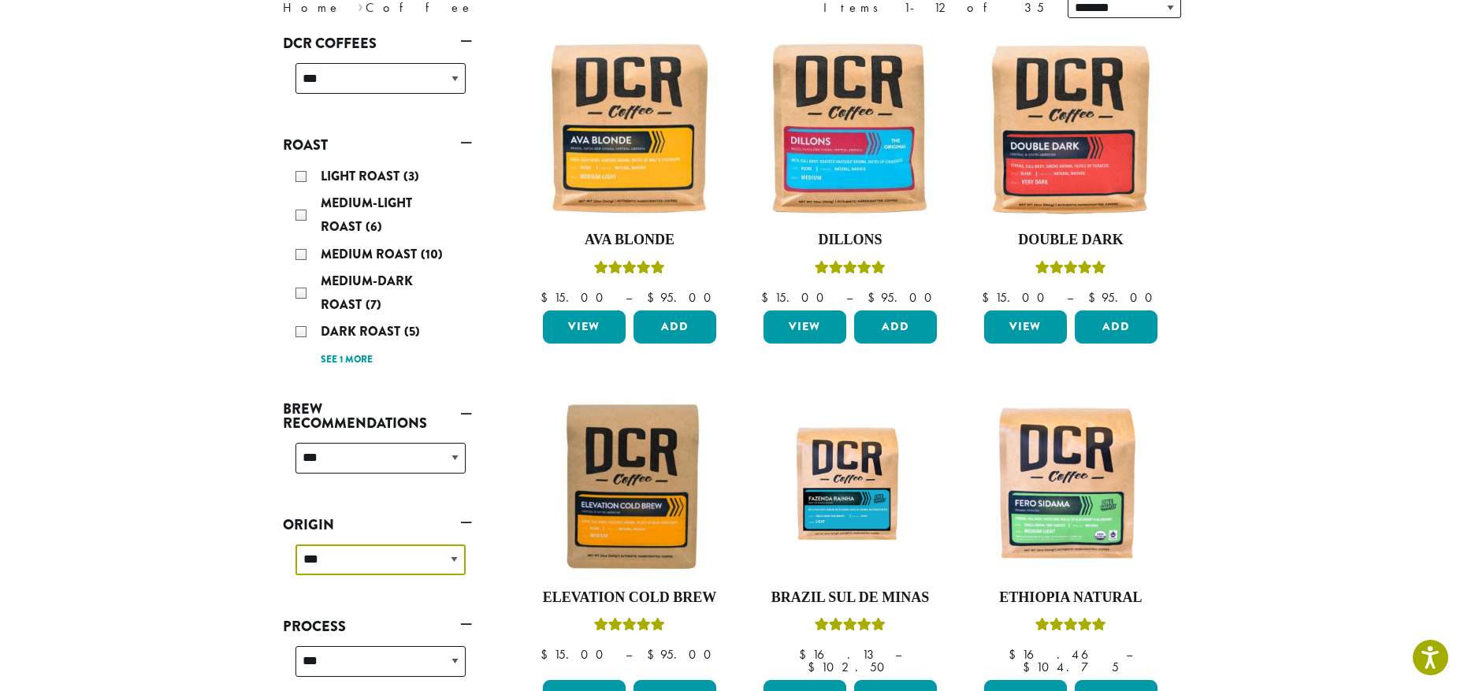
click at [453, 559] on select "**********" at bounding box center [381, 560] width 170 height 31
click at [302, 174] on div "Light Roast (3)" at bounding box center [381, 177] width 170 height 24
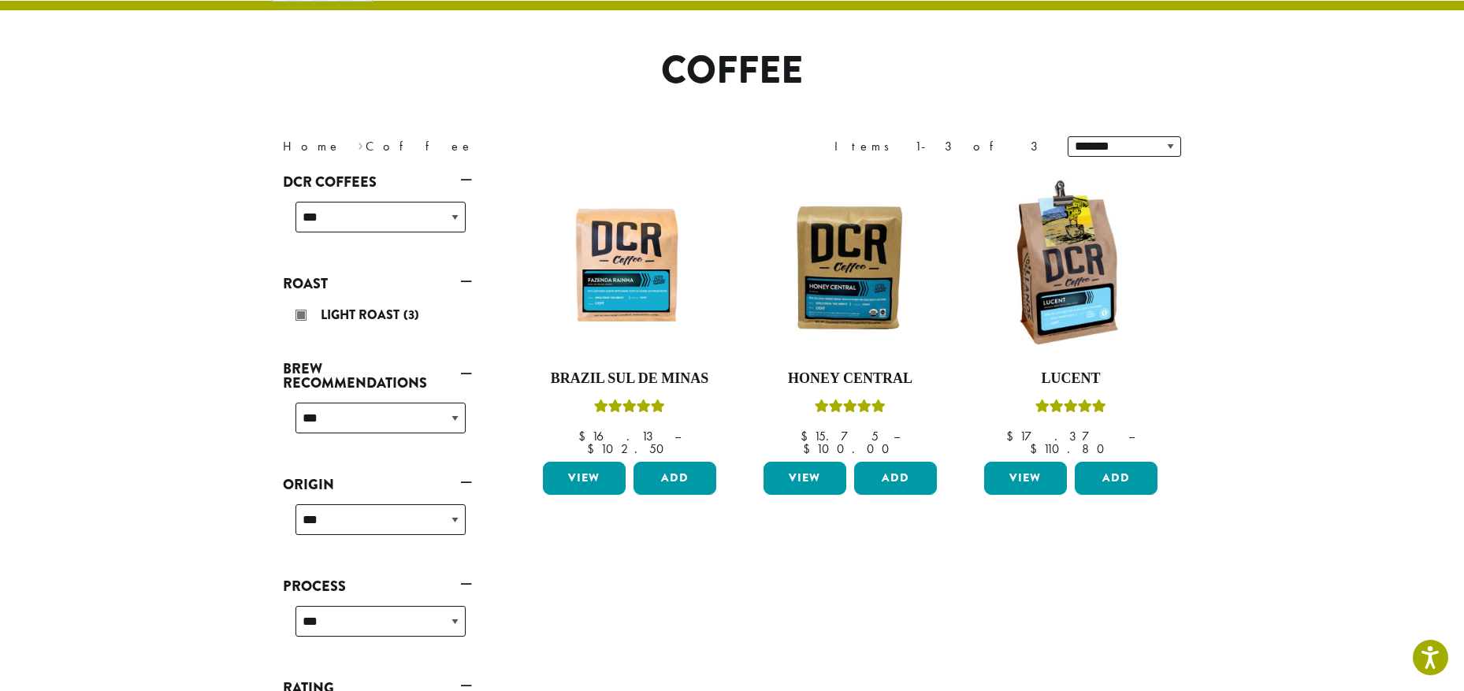
scroll to position [97, 0]
click at [603, 262] on img at bounding box center [629, 268] width 181 height 136
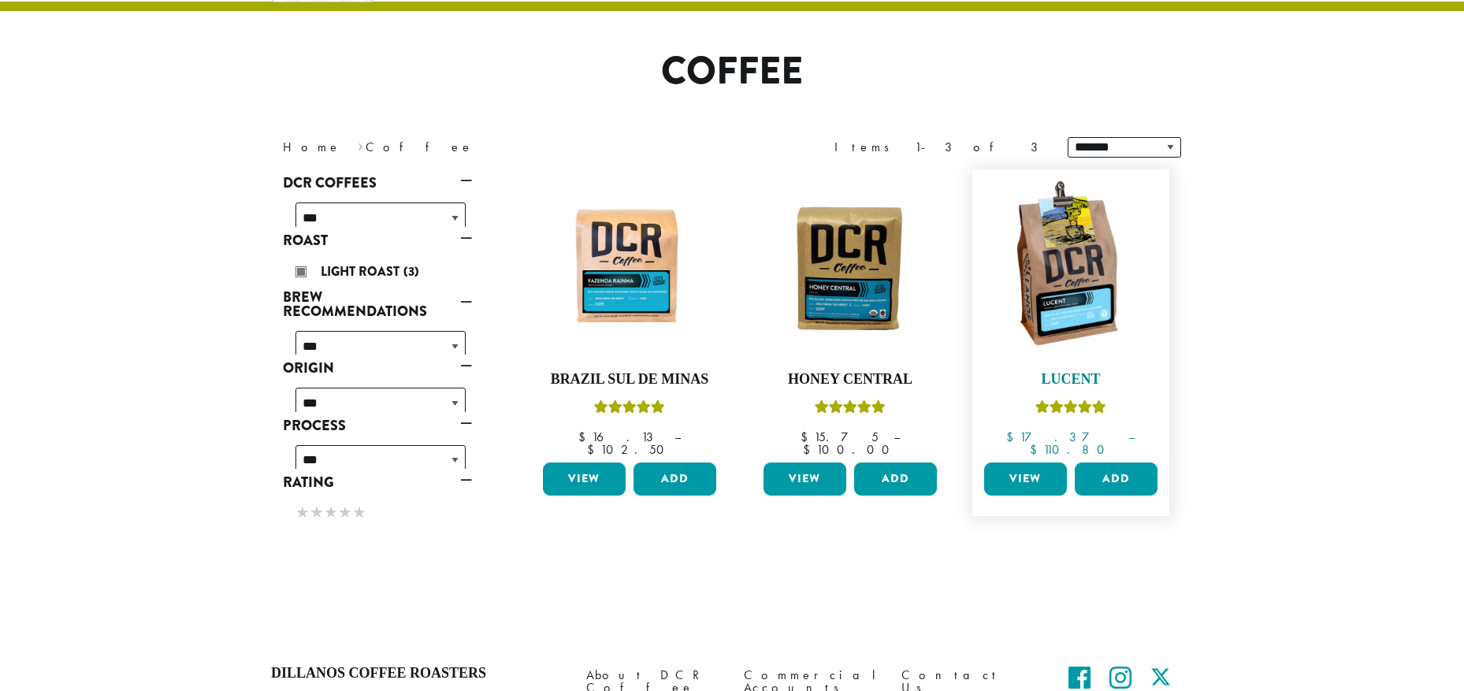
scroll to position [97, 0]
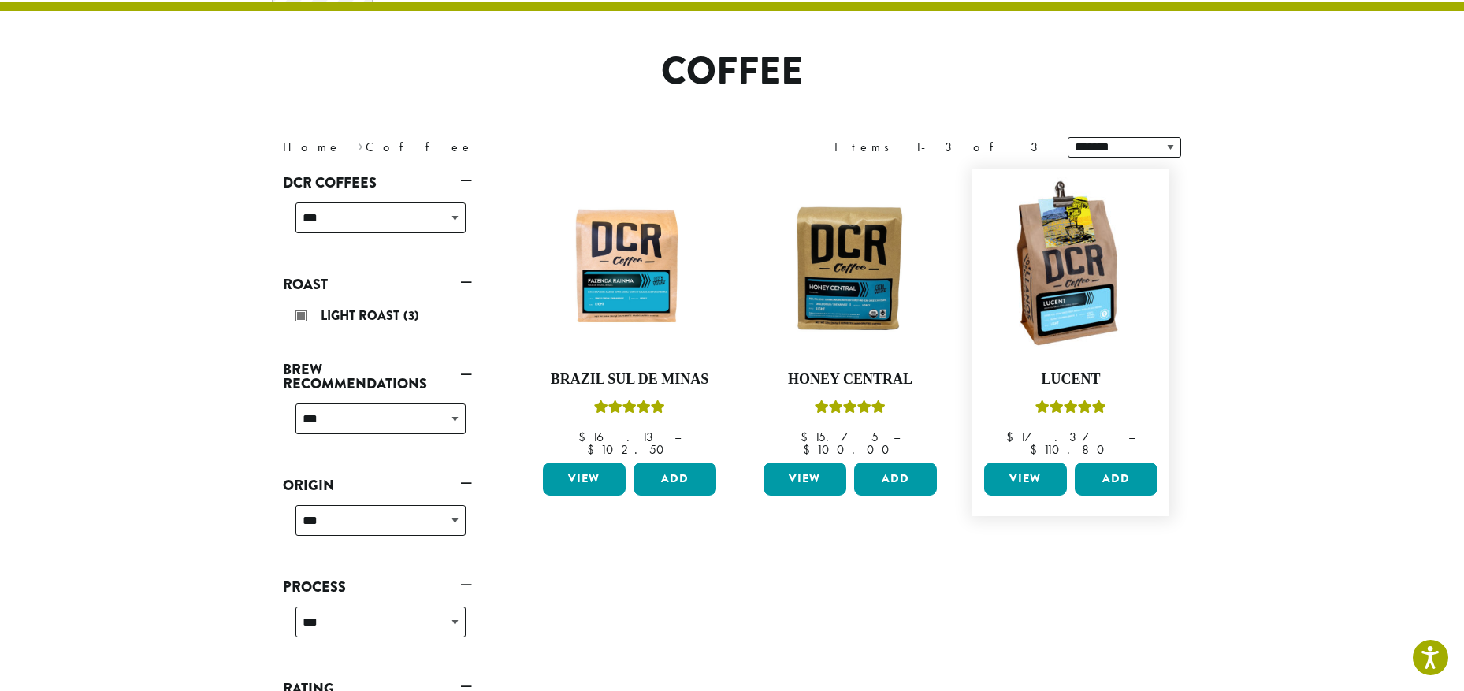
click at [1030, 466] on link "View" at bounding box center [1025, 479] width 83 height 33
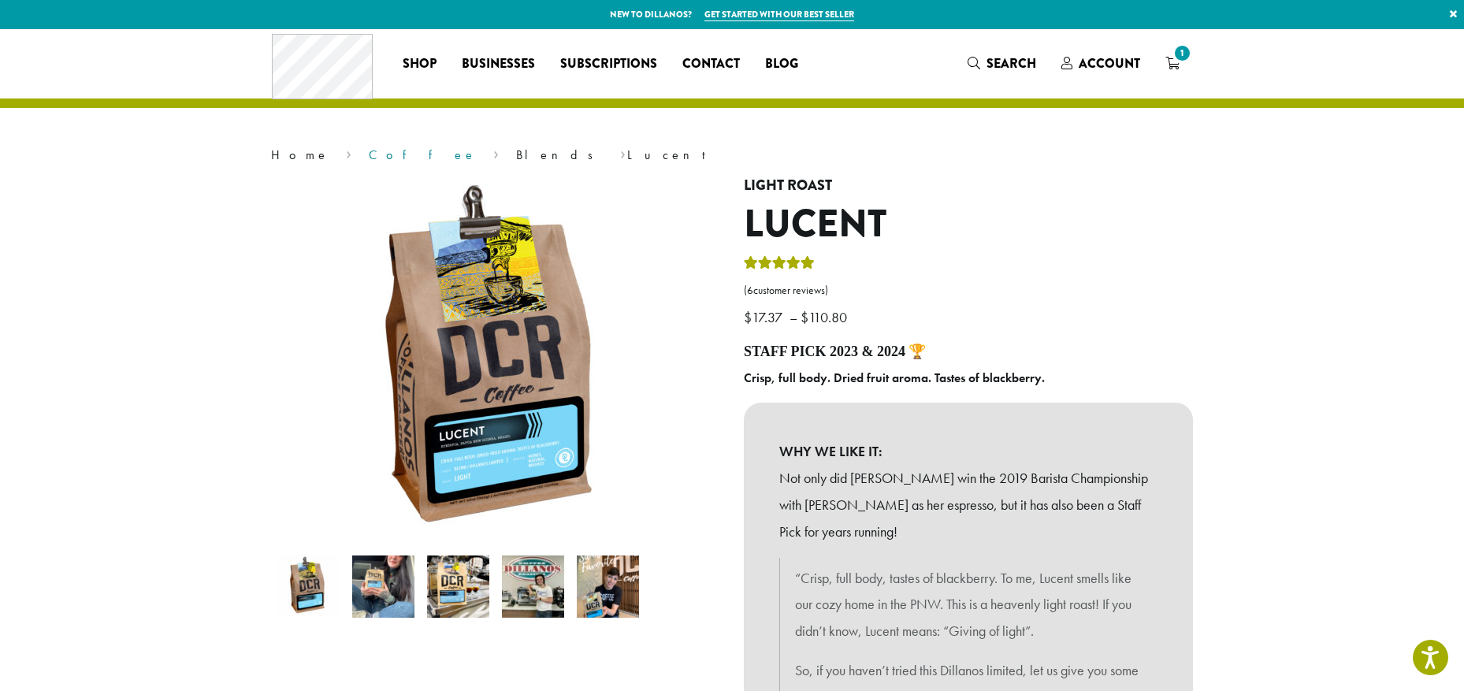
click at [369, 158] on link "Coffee" at bounding box center [423, 155] width 108 height 17
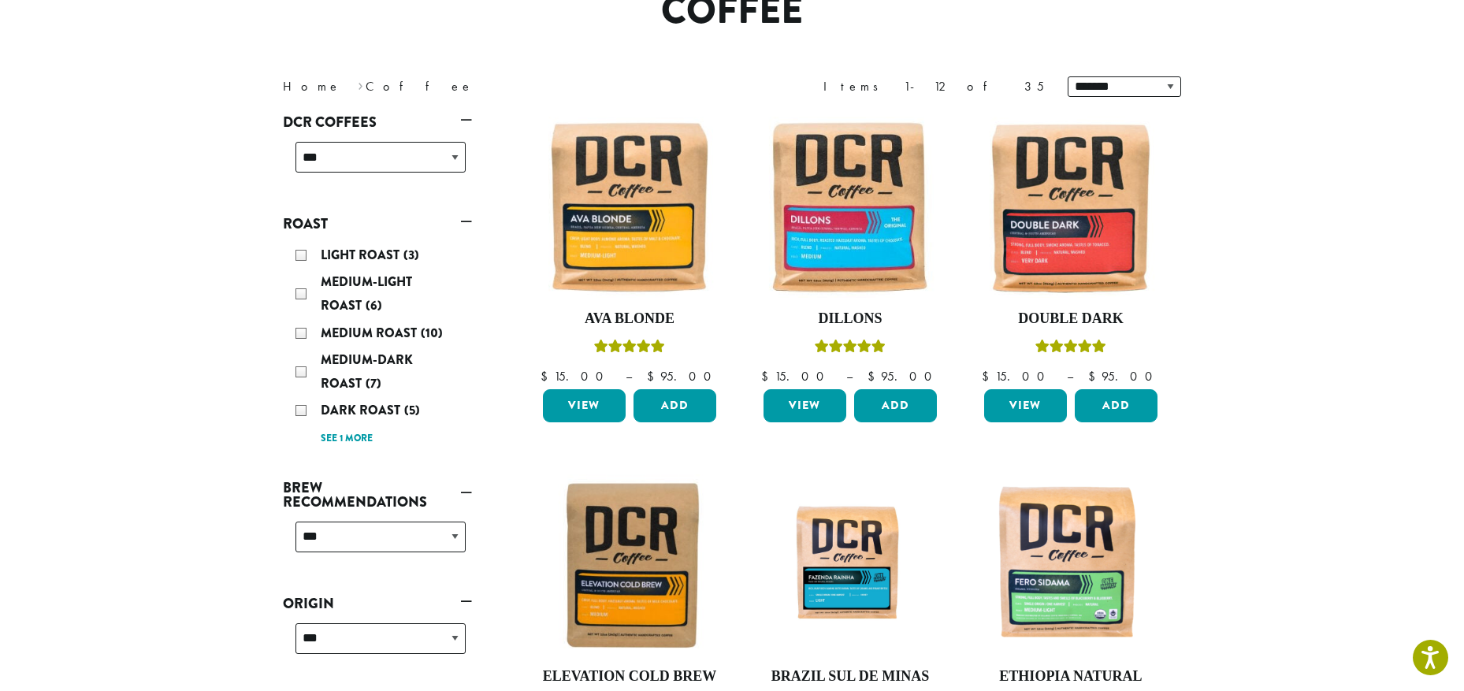
scroll to position [236, 0]
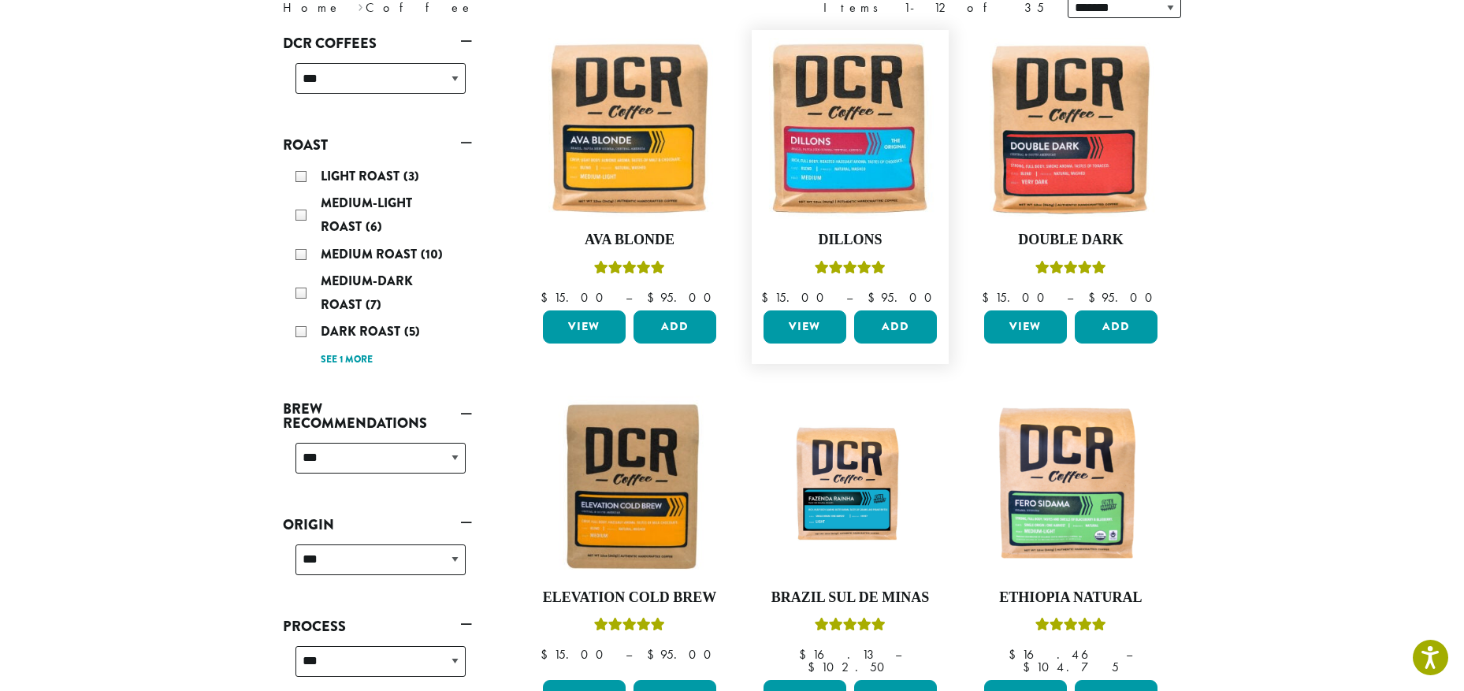
click at [802, 321] on link "View" at bounding box center [805, 327] width 83 height 33
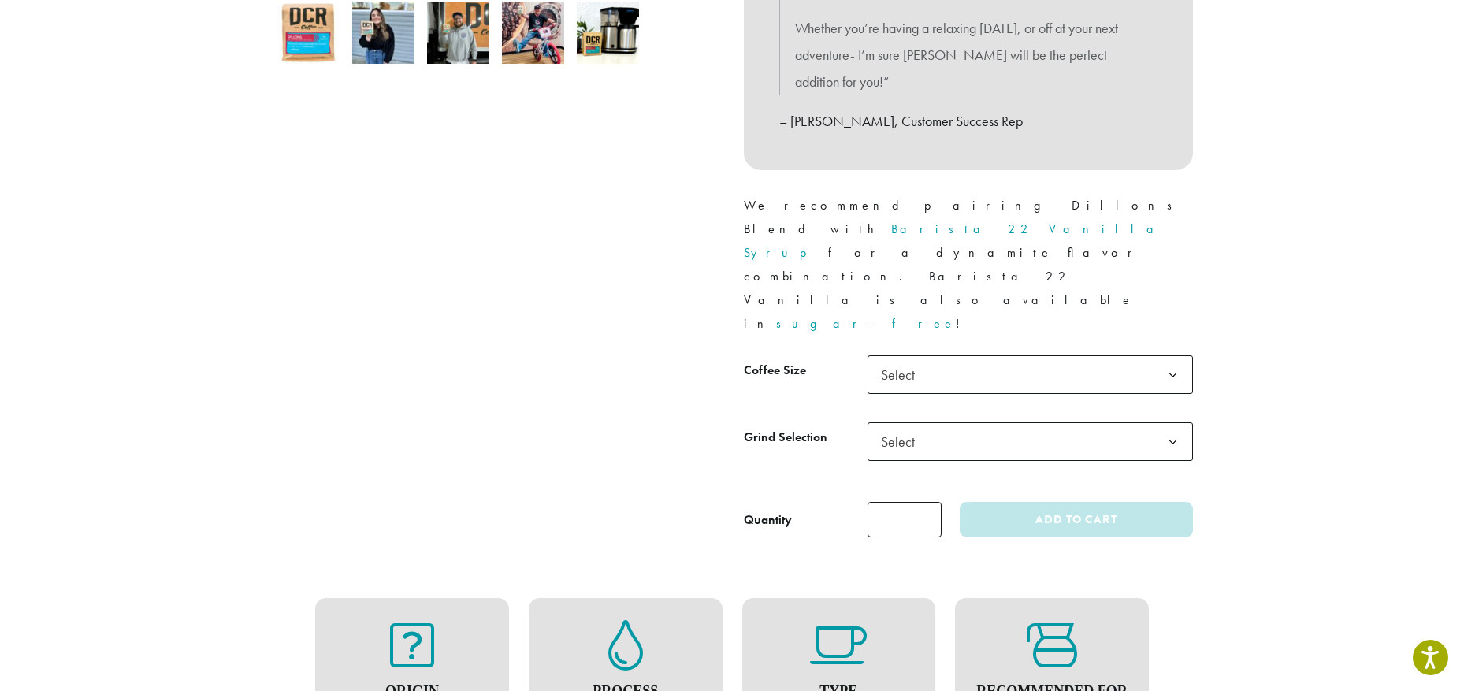
scroll to position [552, 0]
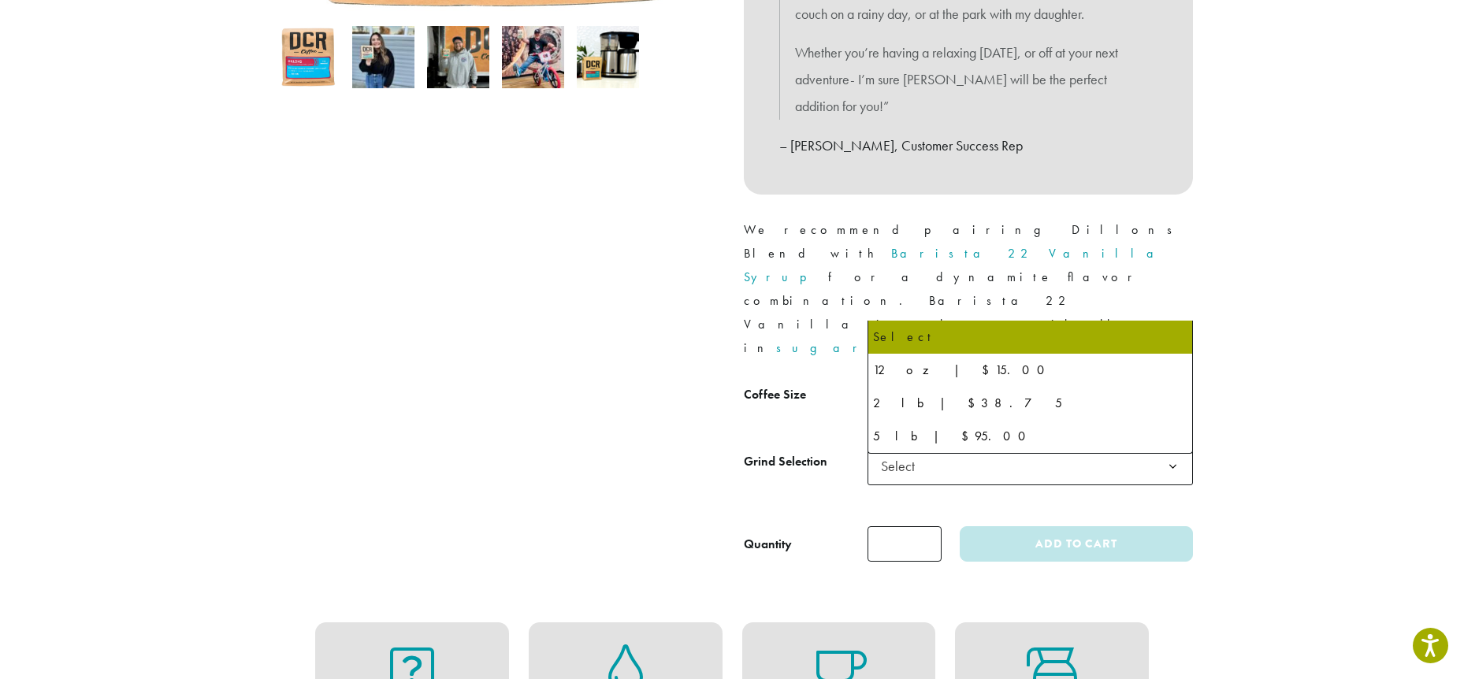
click at [1162, 381] on b at bounding box center [1173, 400] width 39 height 39
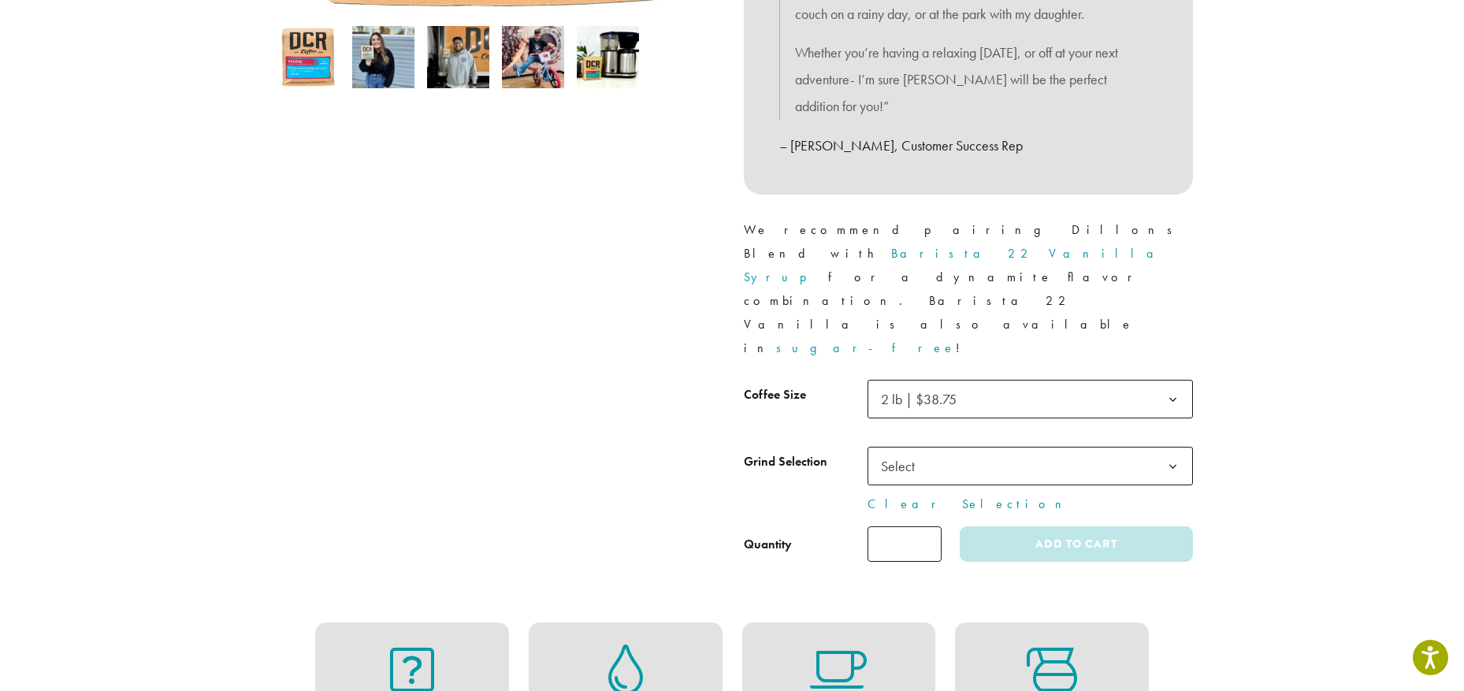
click at [1177, 448] on b at bounding box center [1173, 467] width 39 height 39
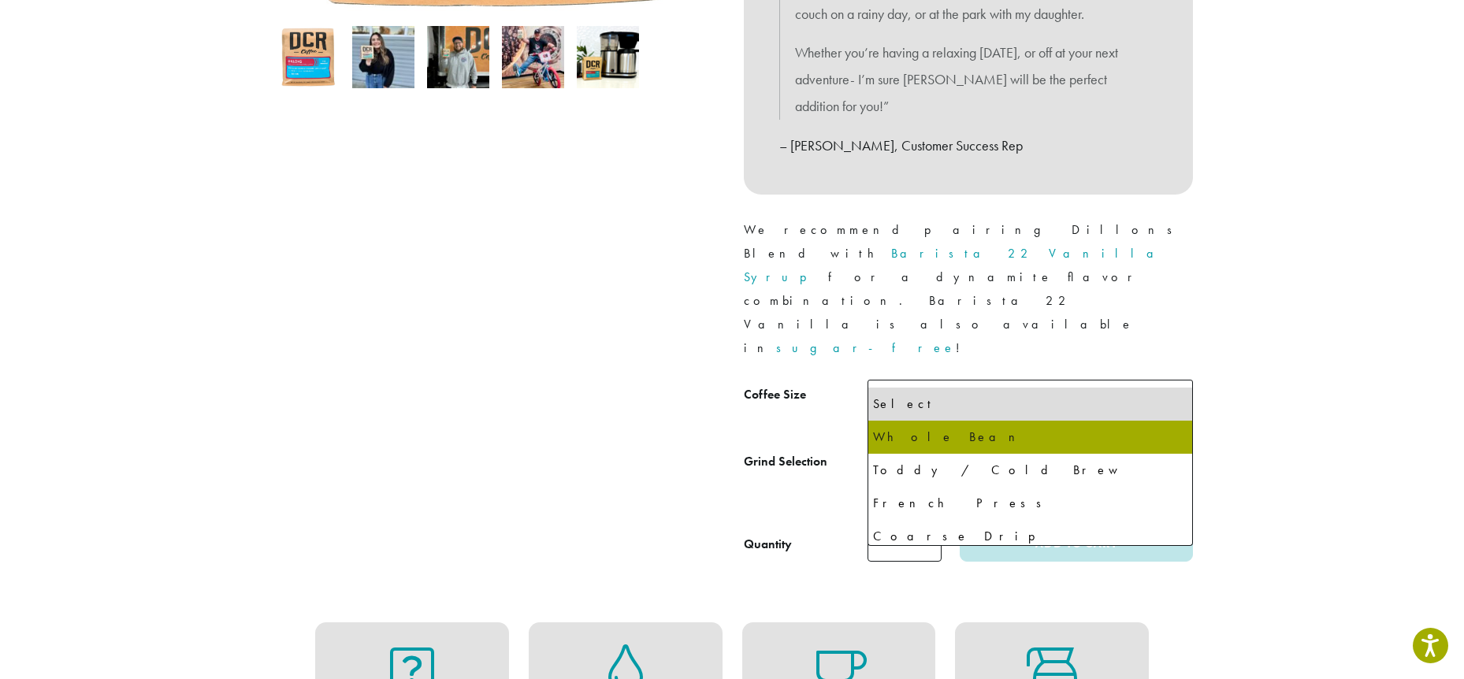
select select "**********"
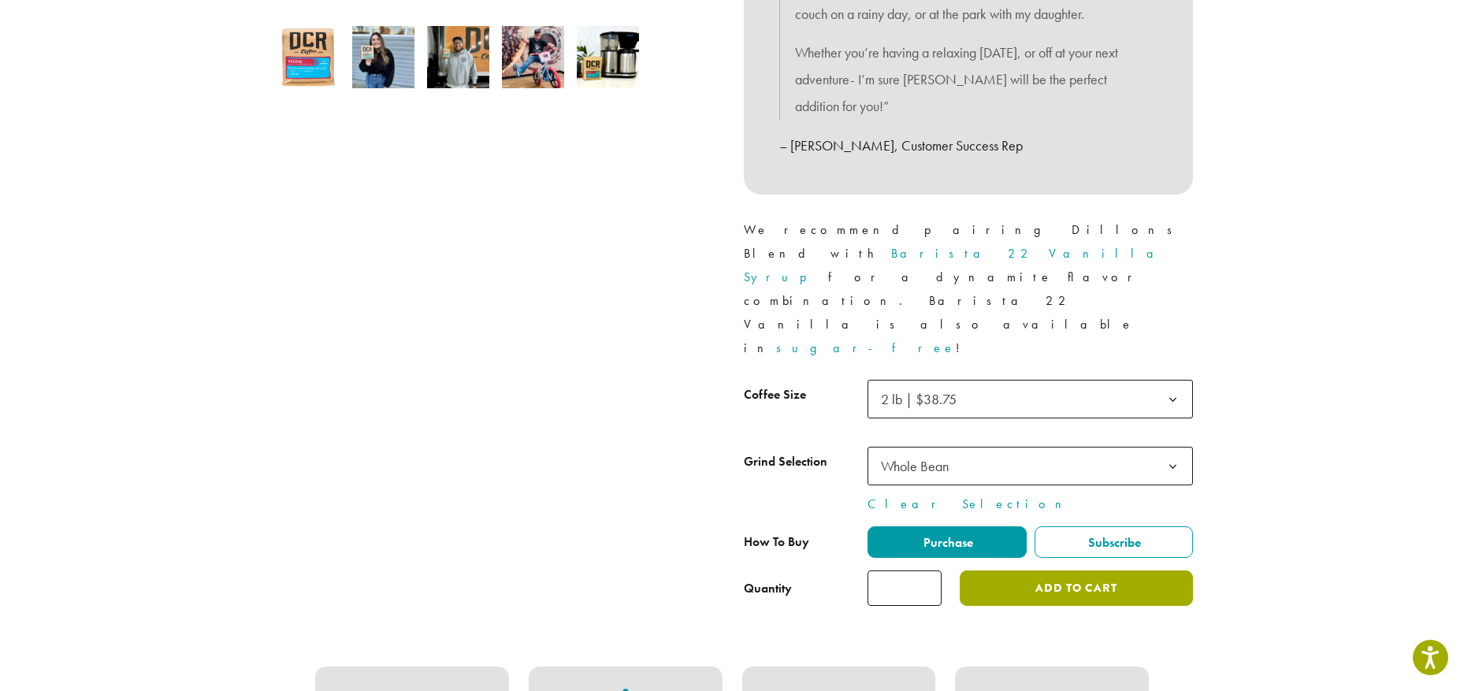
click at [1079, 571] on button "Add to cart" at bounding box center [1076, 588] width 233 height 35
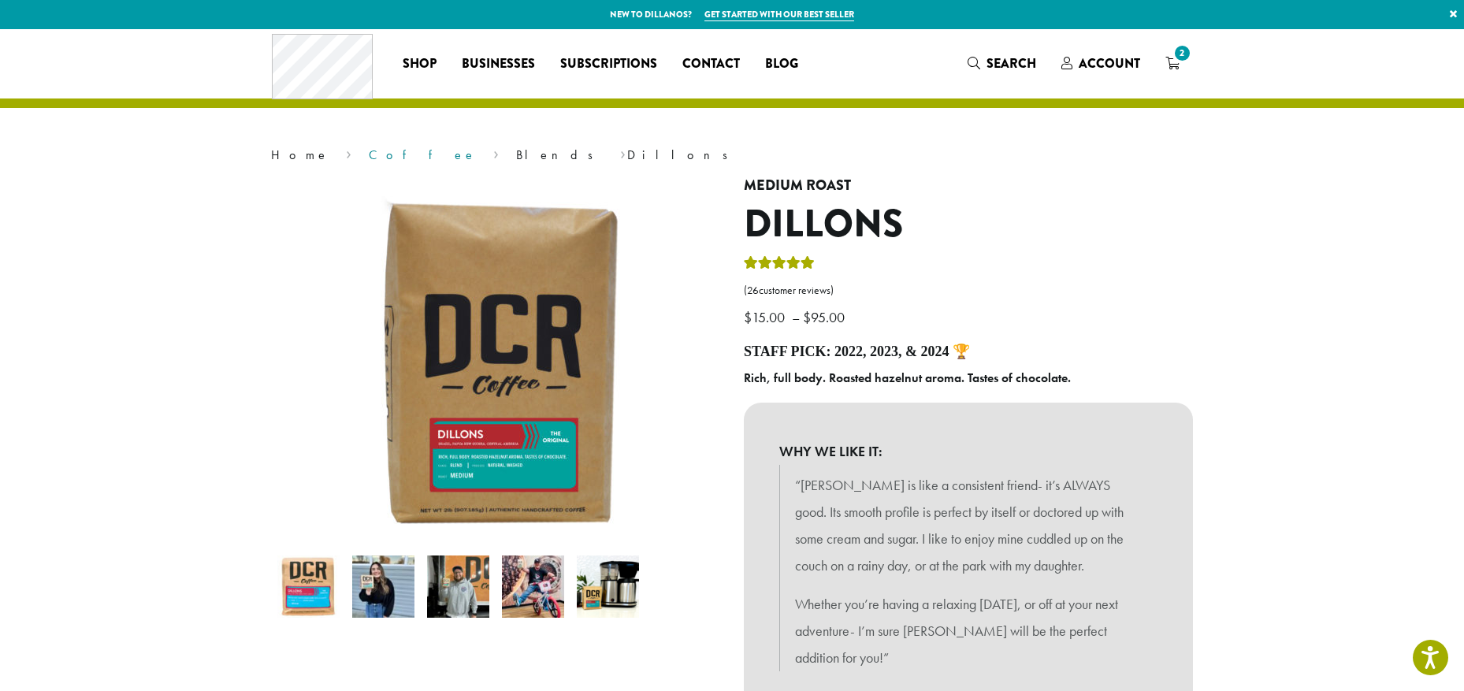
click at [369, 154] on link "Coffee" at bounding box center [423, 155] width 108 height 17
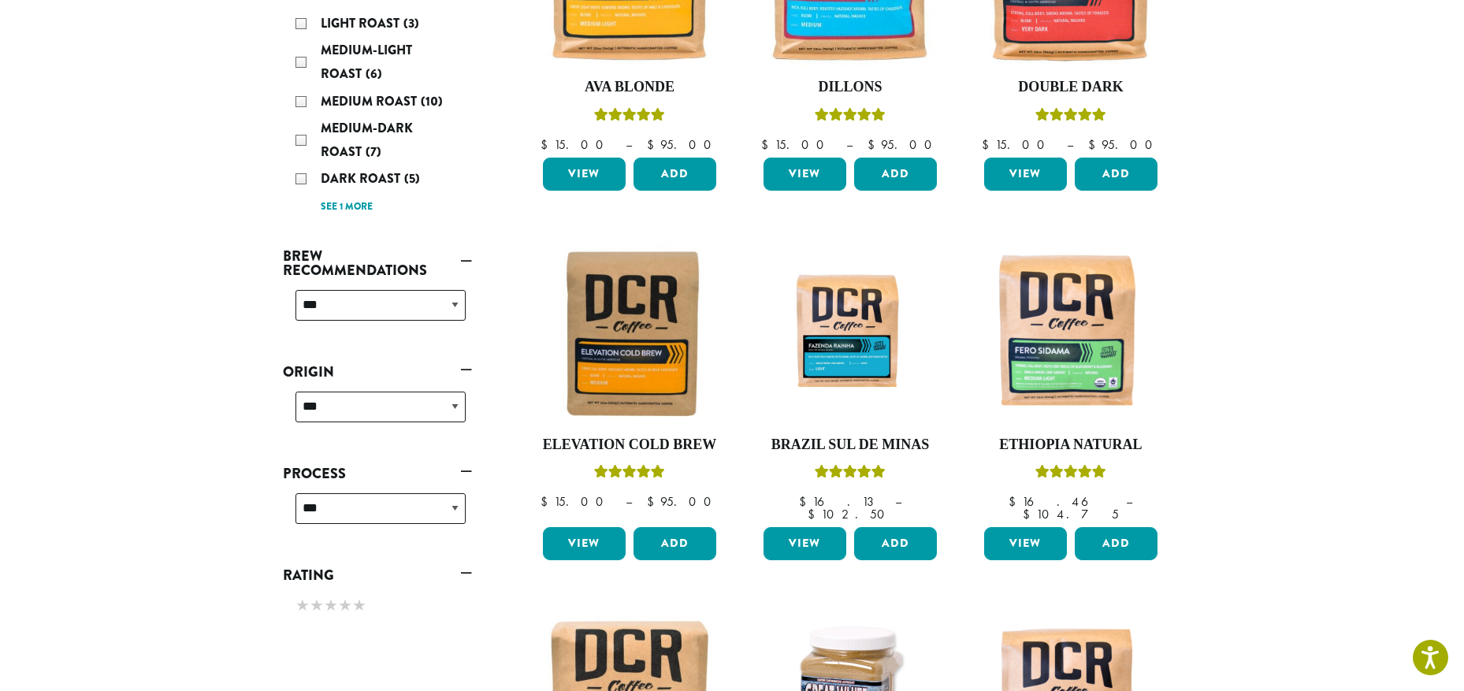
scroll to position [394, 0]
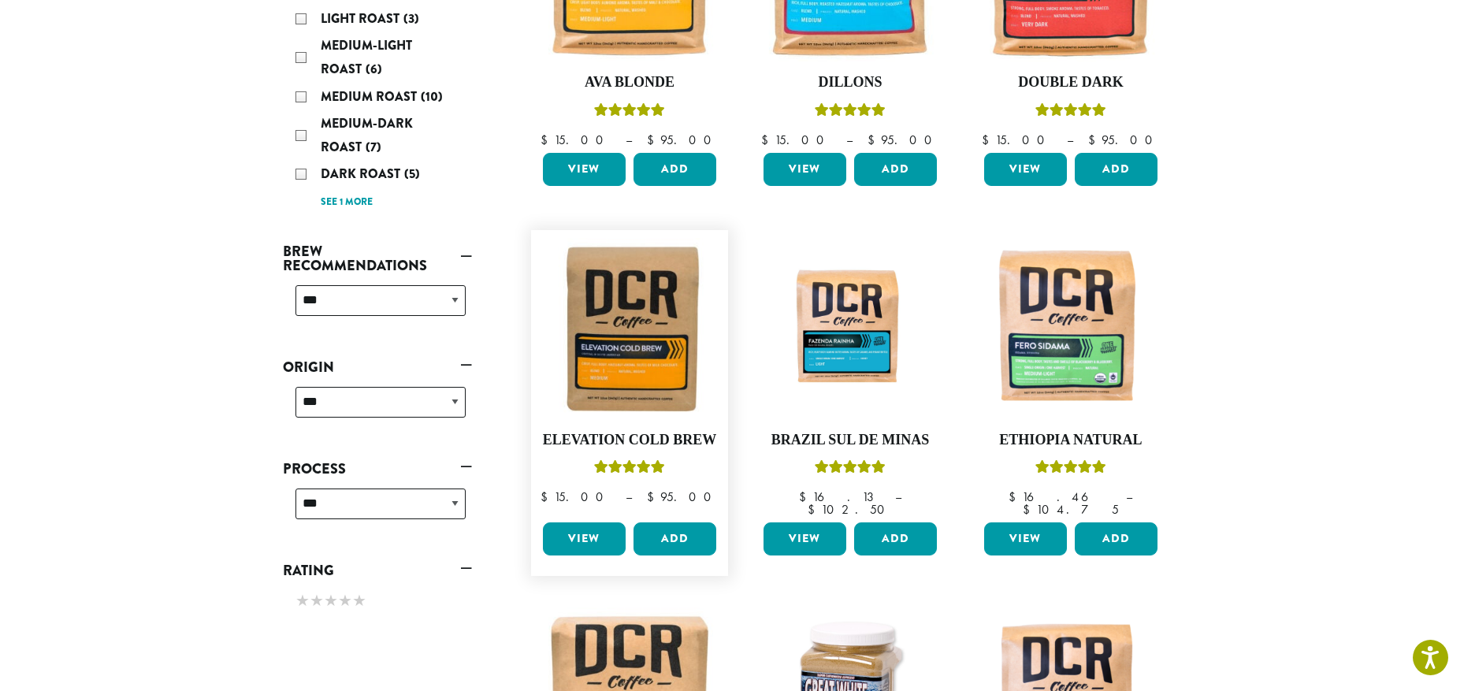
click at [583, 528] on link "View" at bounding box center [584, 538] width 83 height 33
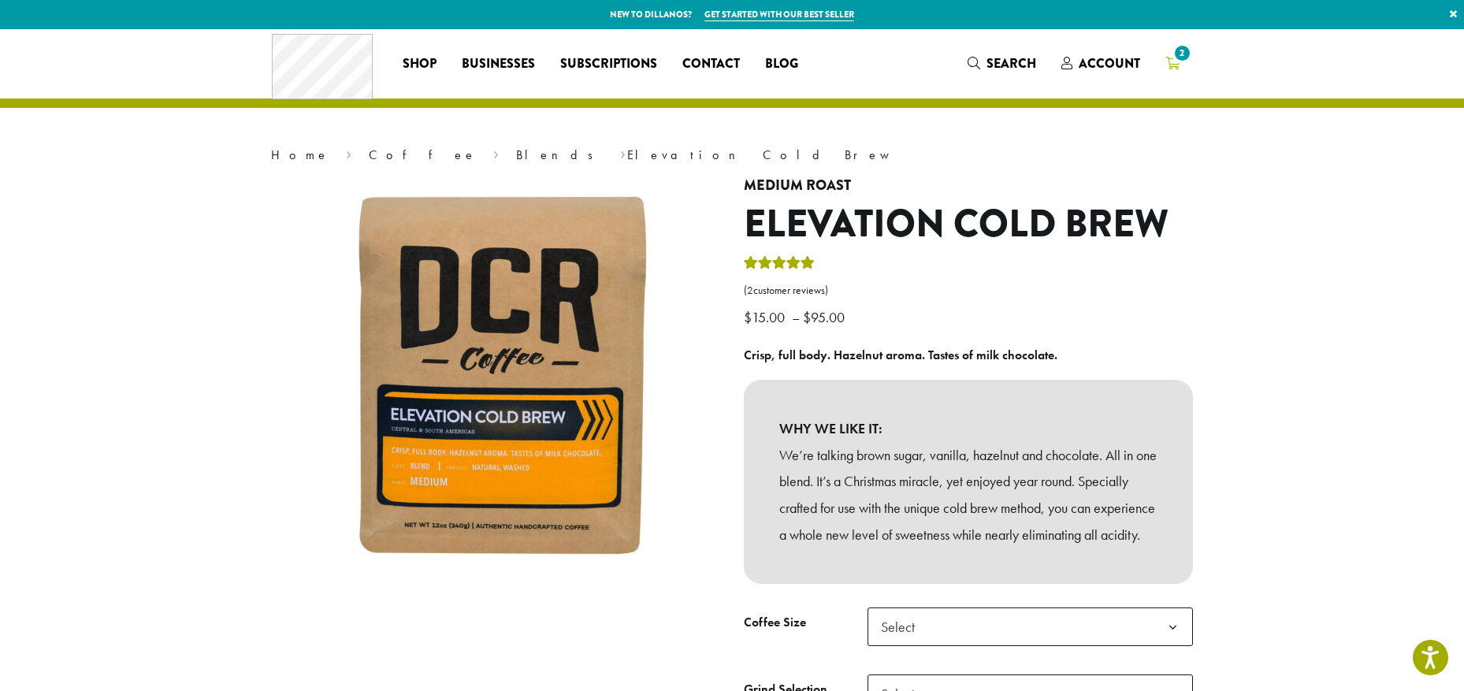
click at [1179, 51] on span "2" at bounding box center [1182, 53] width 21 height 21
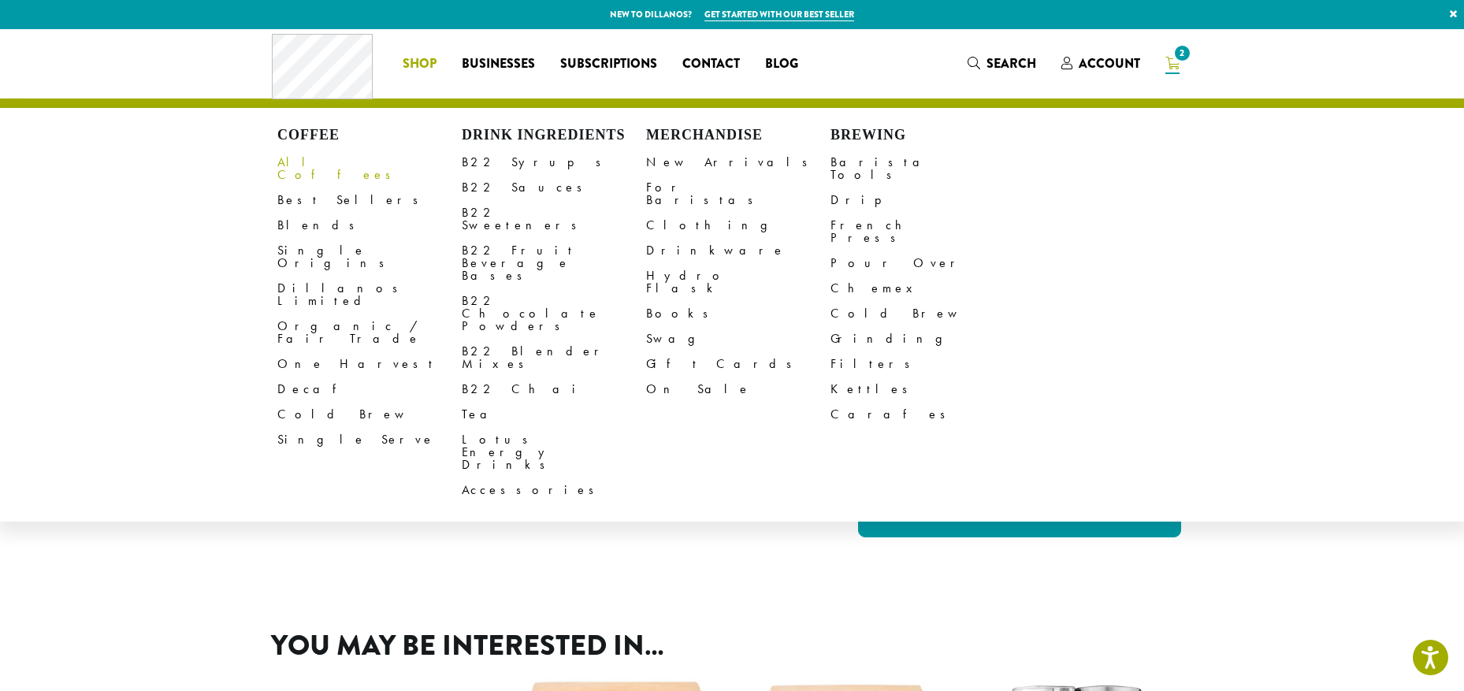
click at [321, 162] on link "All Coffees" at bounding box center [369, 169] width 184 height 38
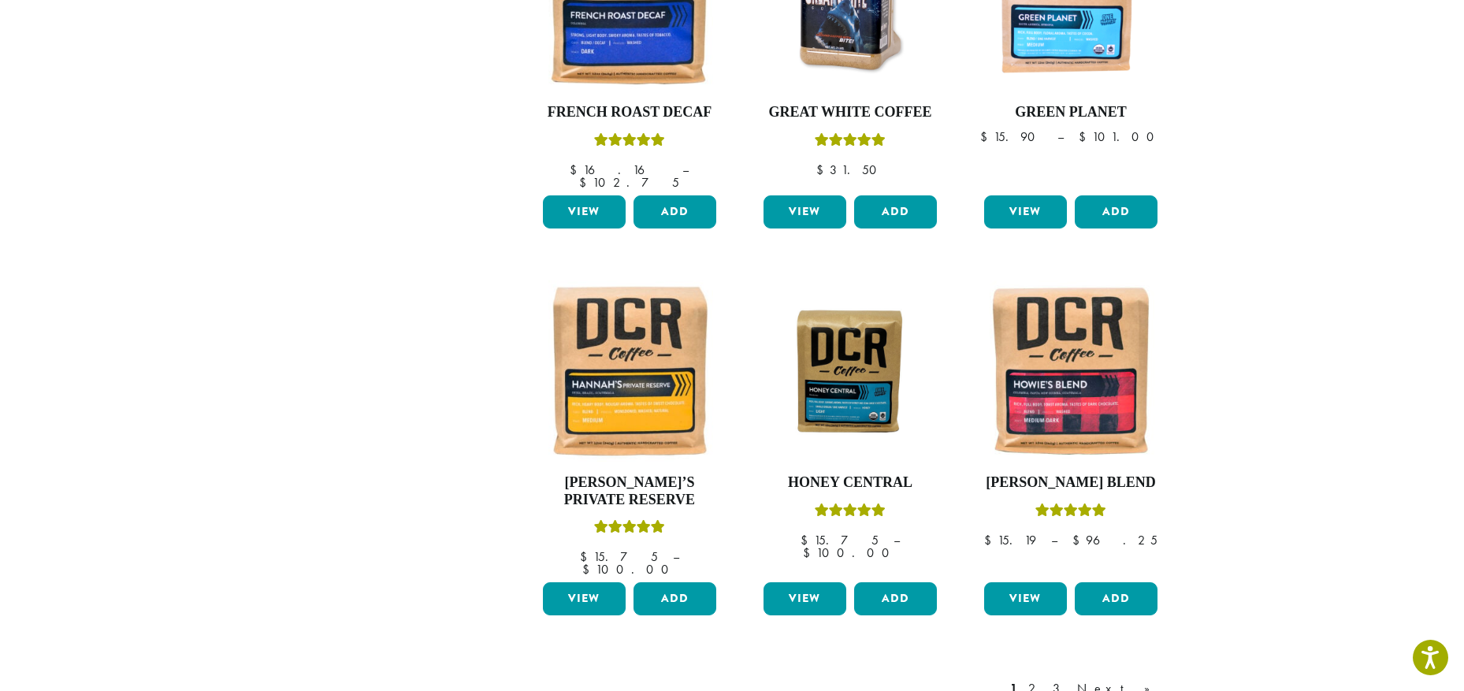
scroll to position [1182, 0]
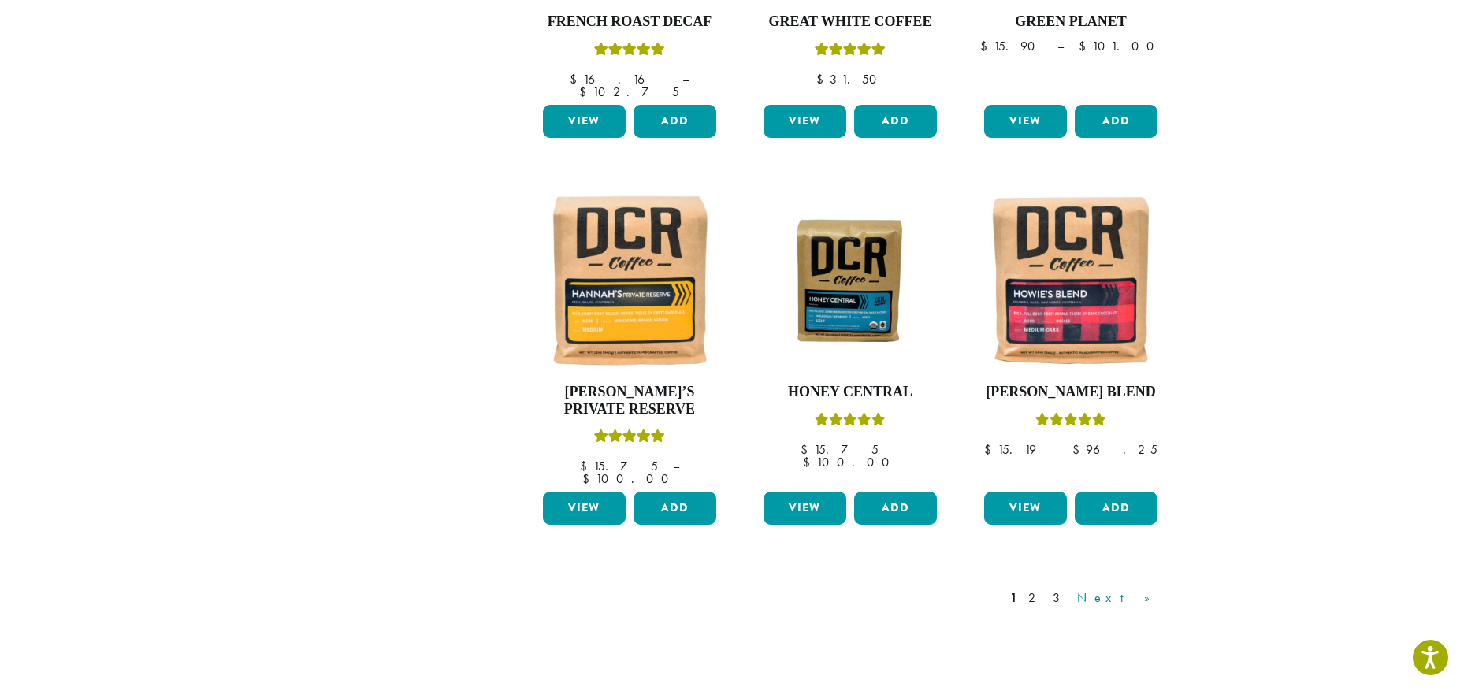
click at [1149, 589] on link "Next »" at bounding box center [1119, 598] width 91 height 19
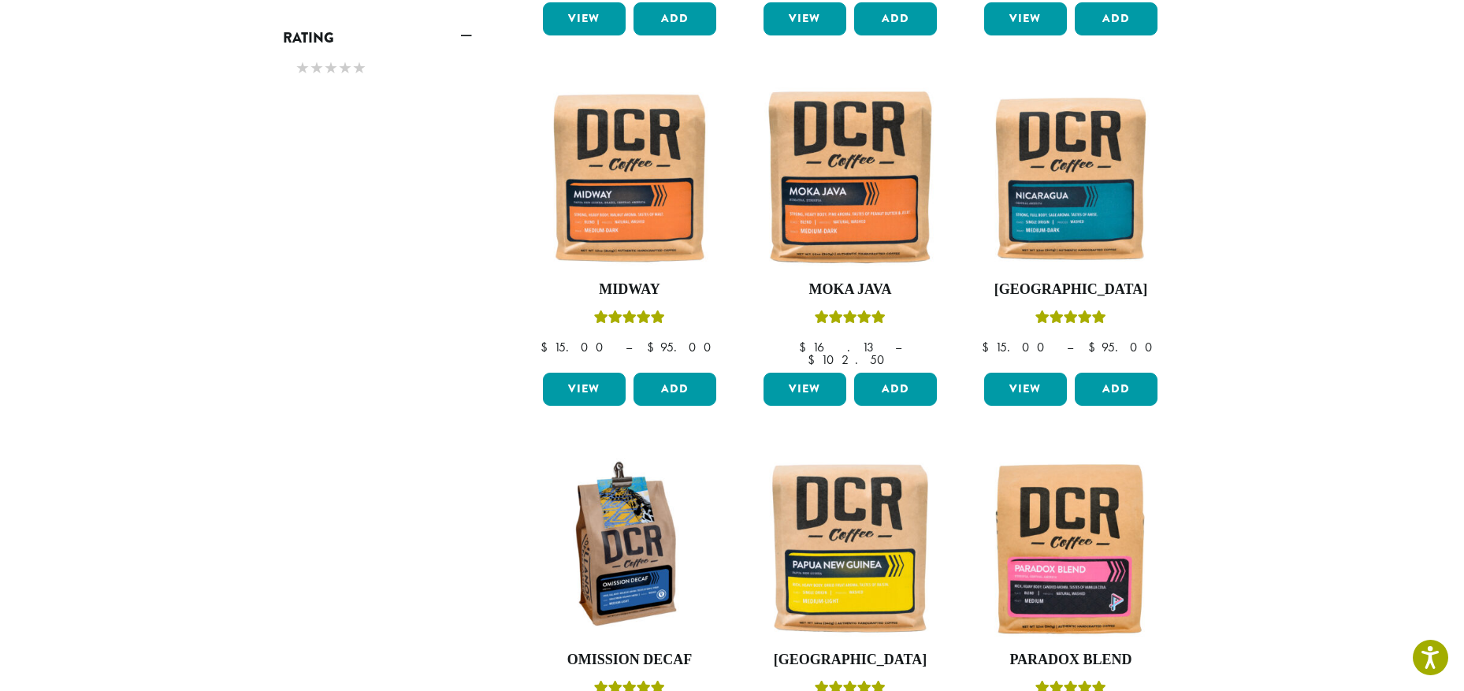
scroll to position [964, 0]
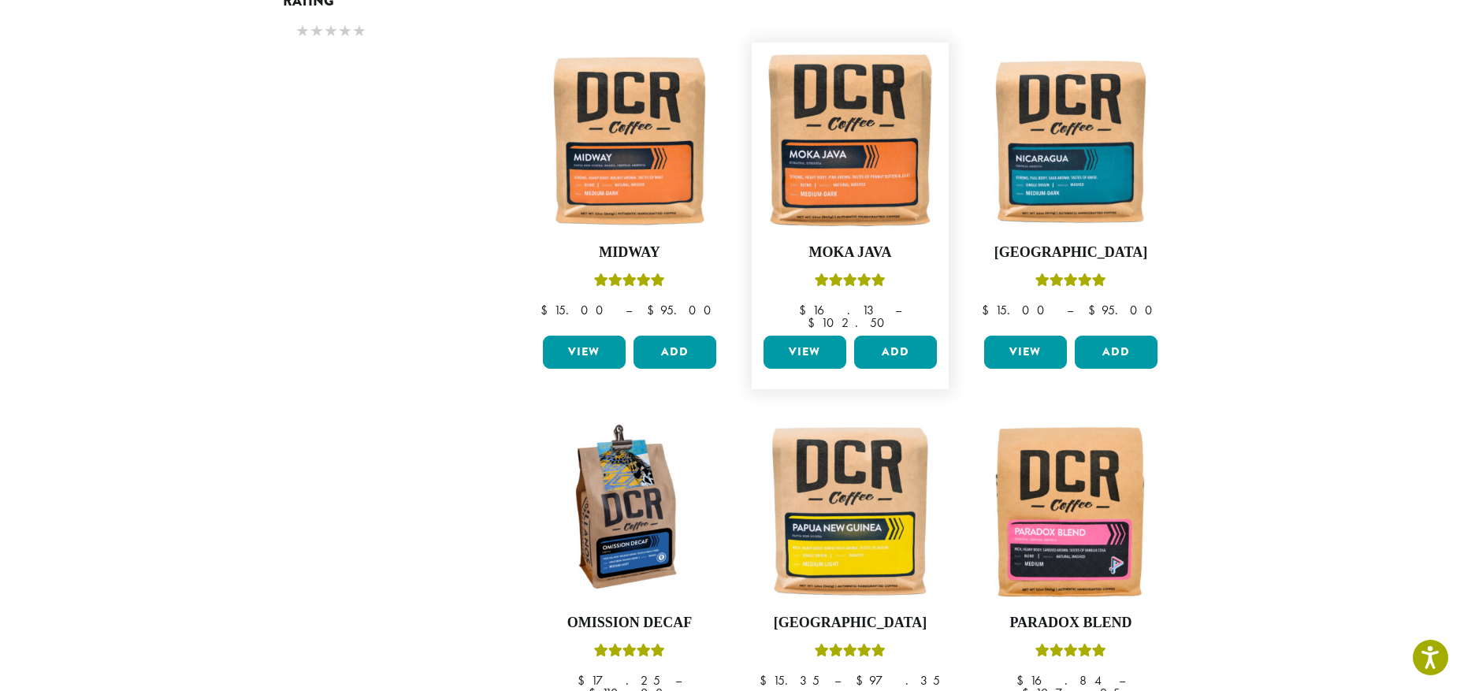
click at [801, 336] on link "View" at bounding box center [805, 352] width 83 height 33
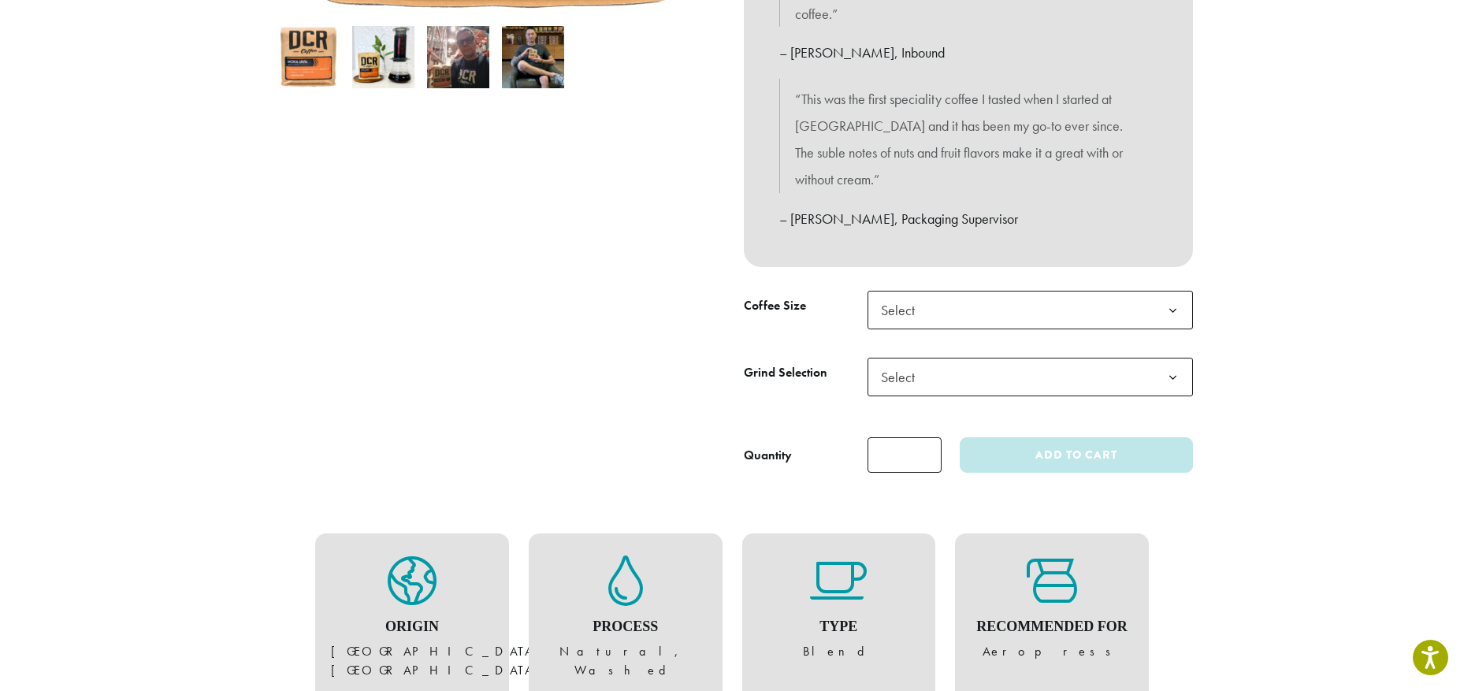
scroll to position [473, 0]
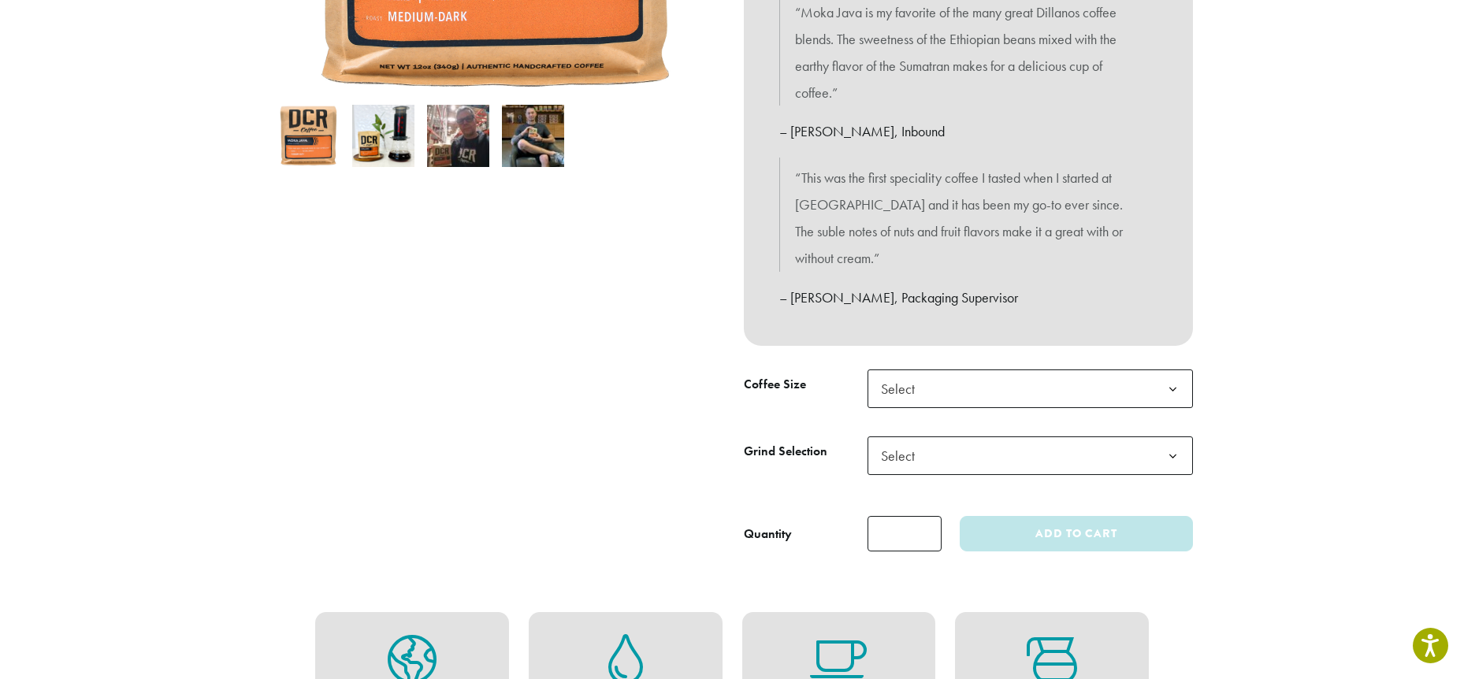
click at [1173, 370] on b at bounding box center [1173, 389] width 39 height 39
click at [1152, 437] on span "Select" at bounding box center [1030, 456] width 325 height 39
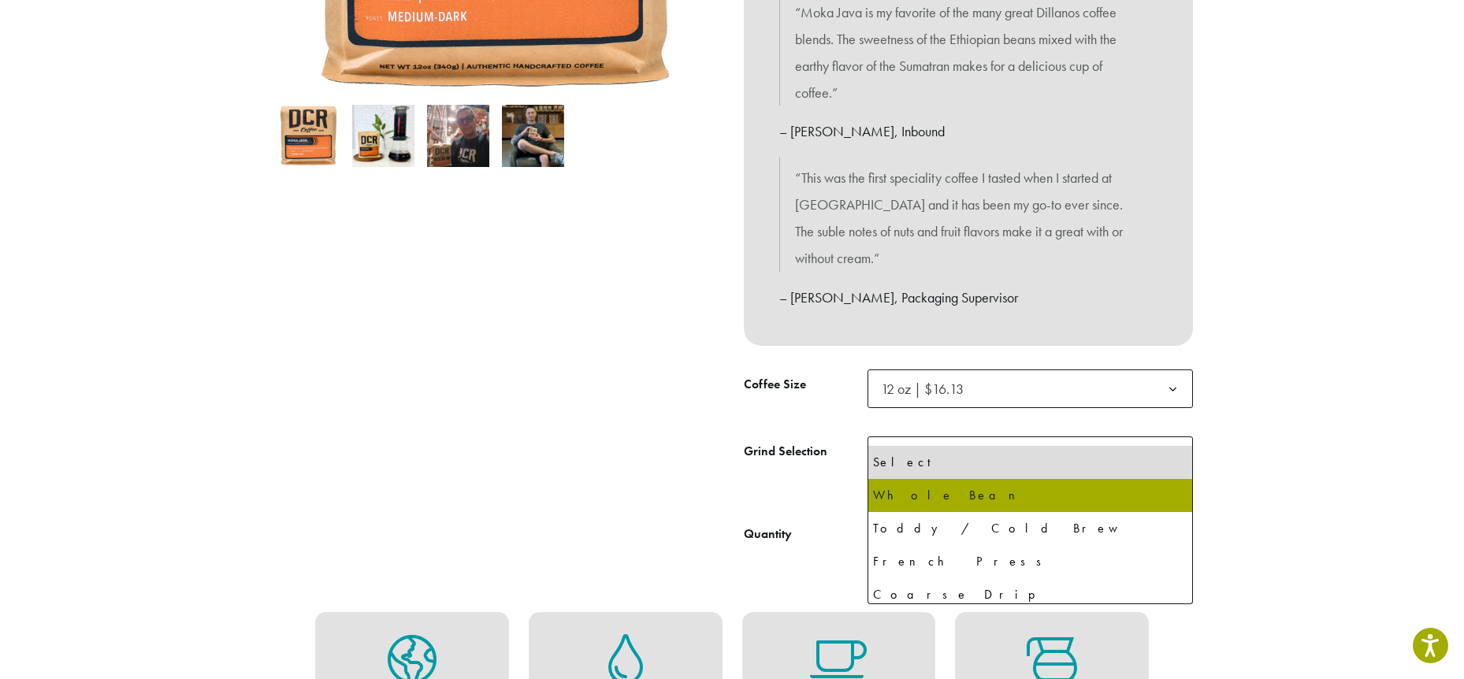
select select "*********"
select select "**********"
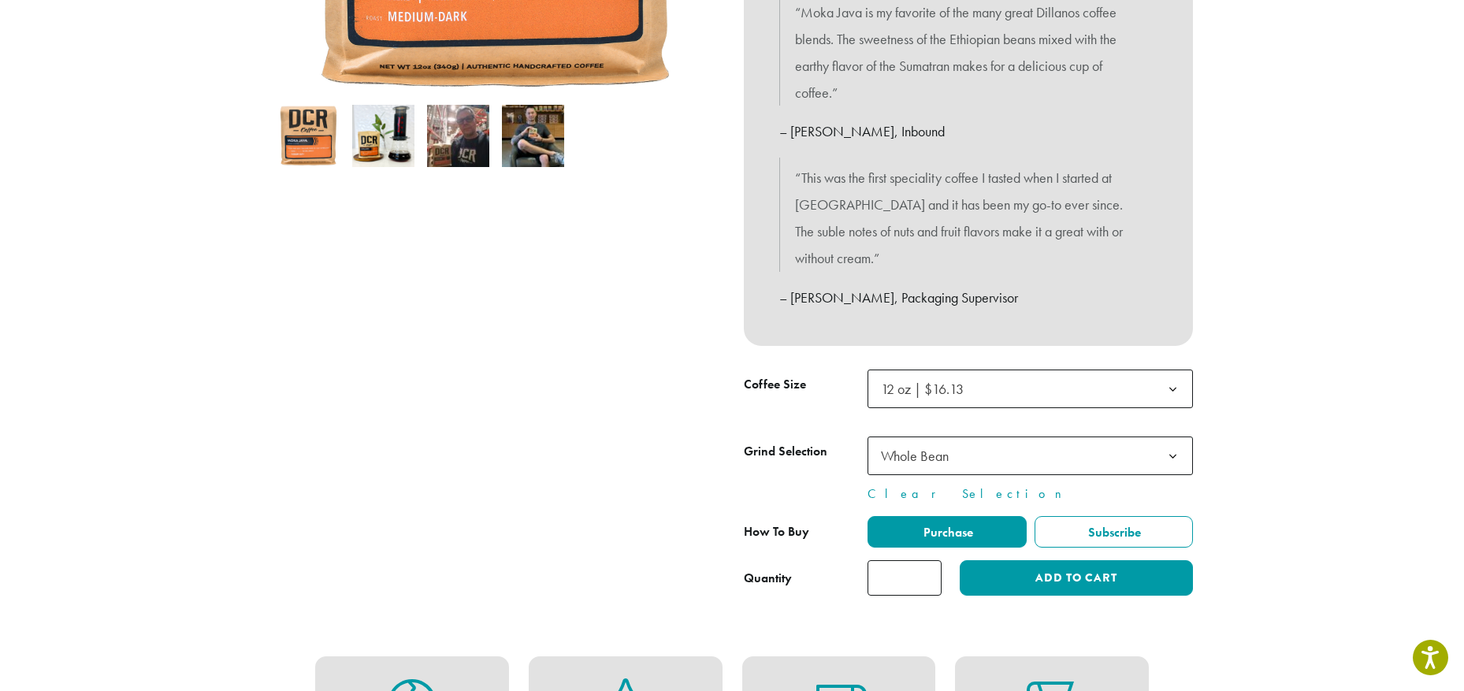
click at [1094, 560] on button "Add to cart" at bounding box center [1076, 577] width 233 height 35
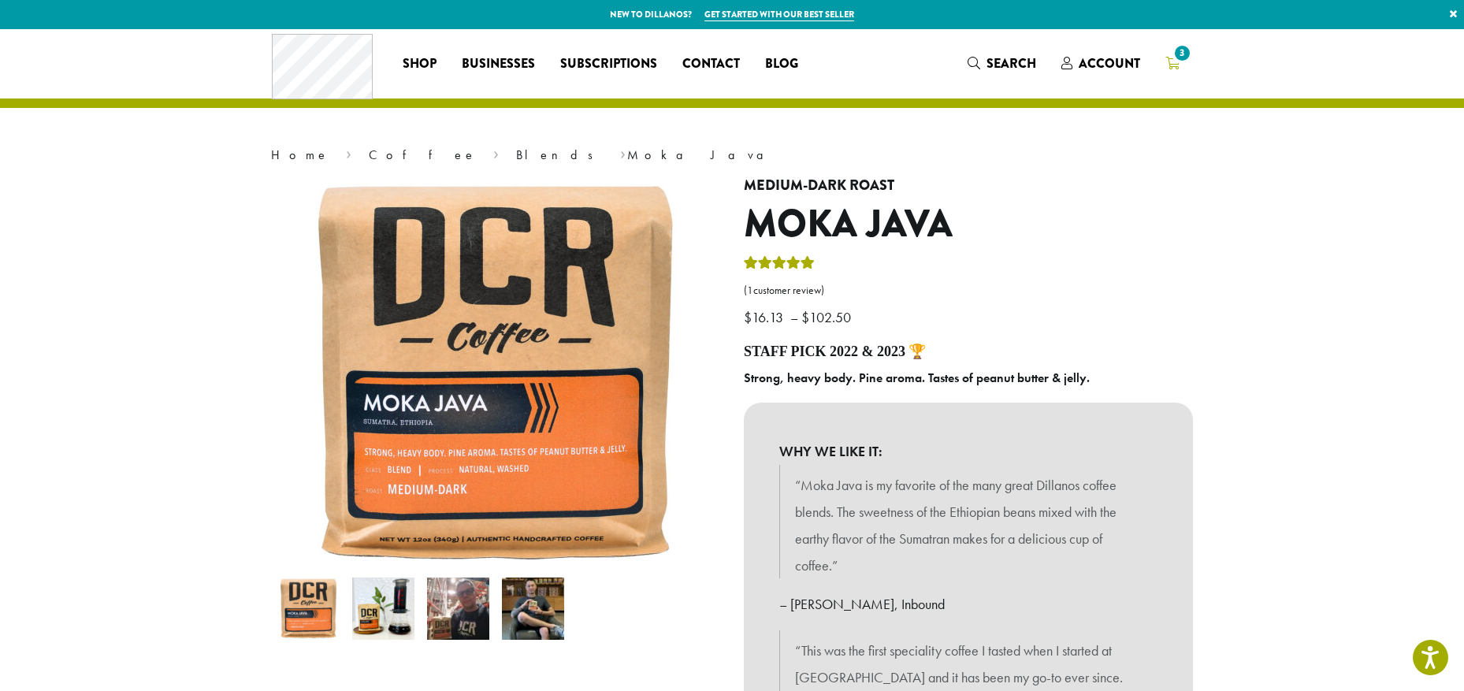
click at [1177, 60] on span "3" at bounding box center [1182, 53] width 21 height 21
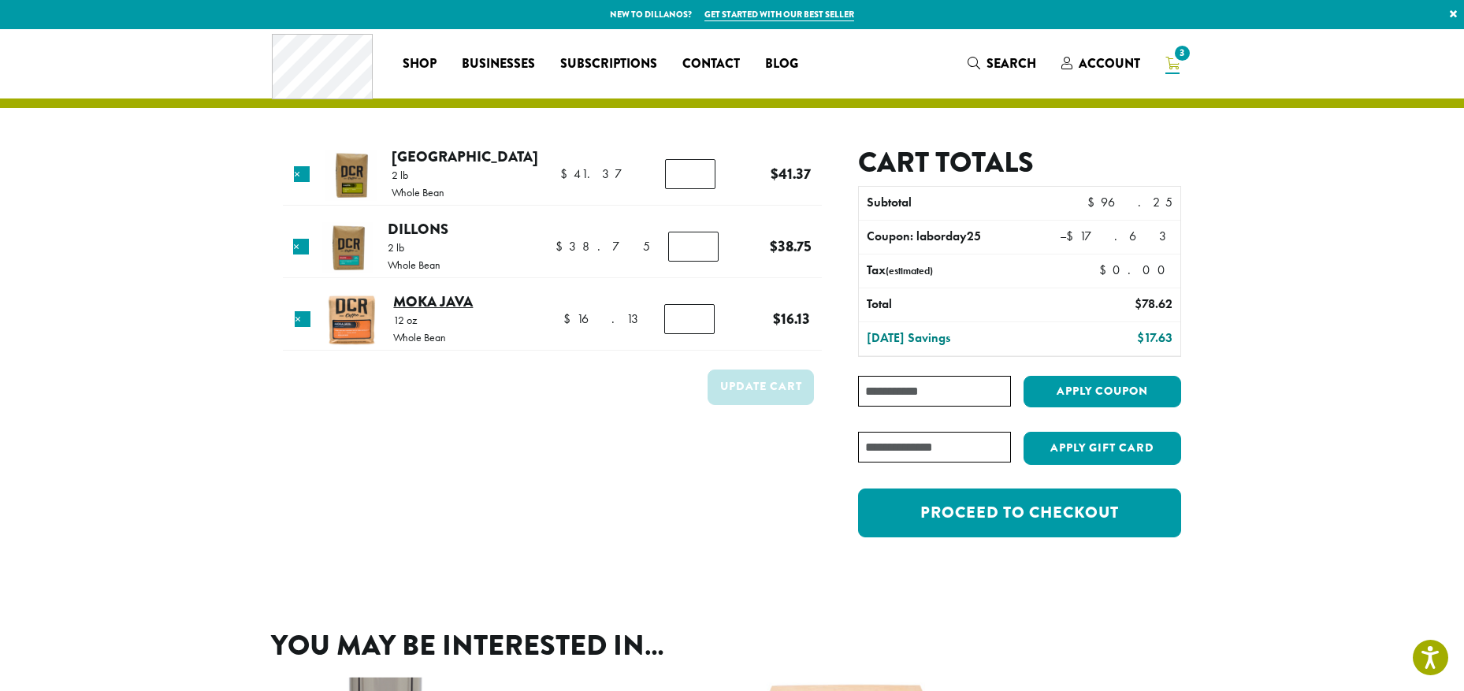
click at [437, 305] on link "Moka Java" at bounding box center [433, 301] width 80 height 21
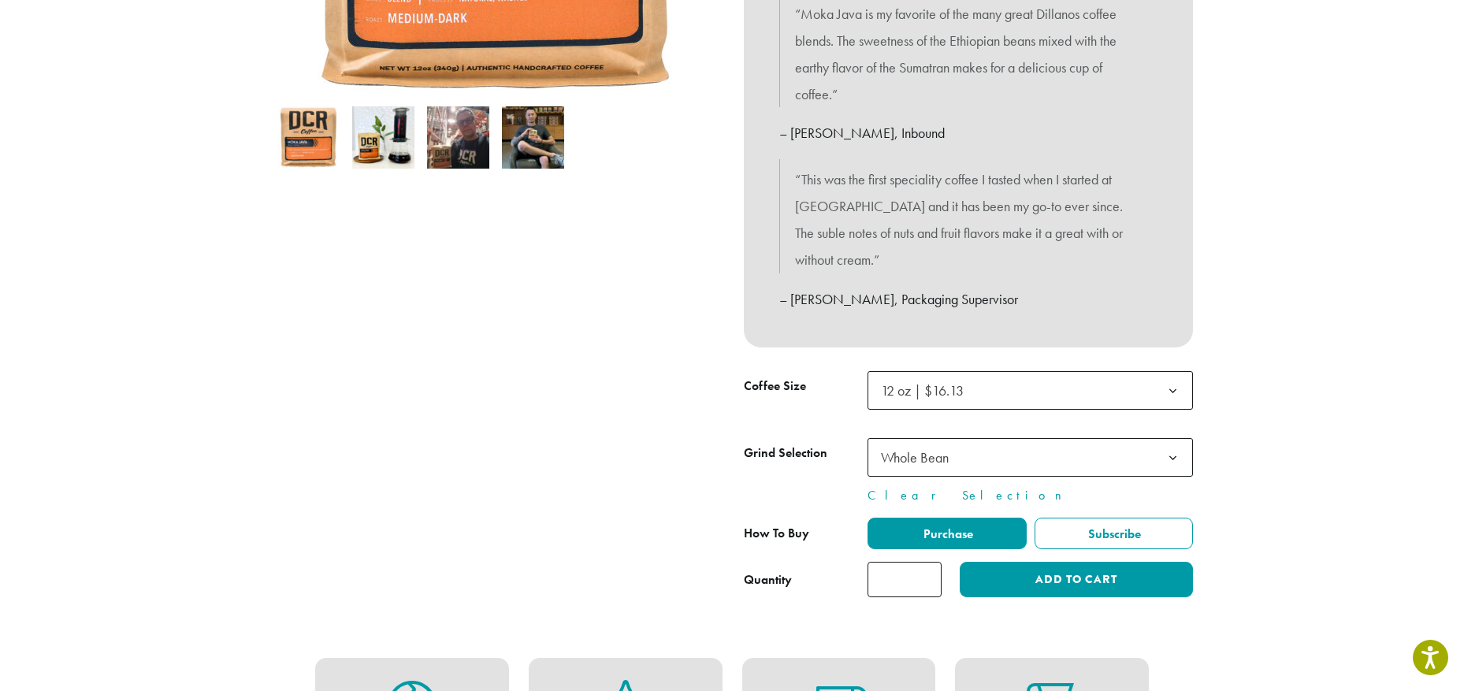
scroll to position [473, 0]
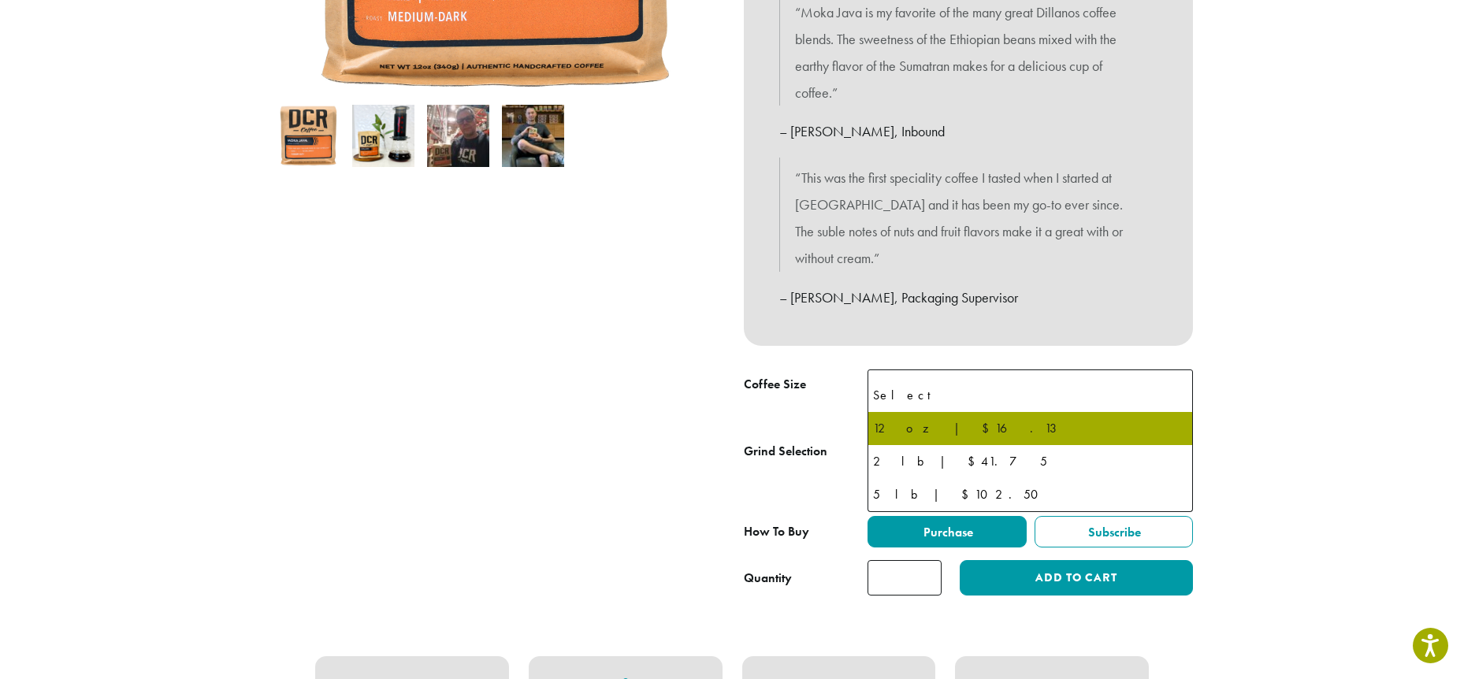
click at [1173, 370] on b at bounding box center [1173, 389] width 39 height 39
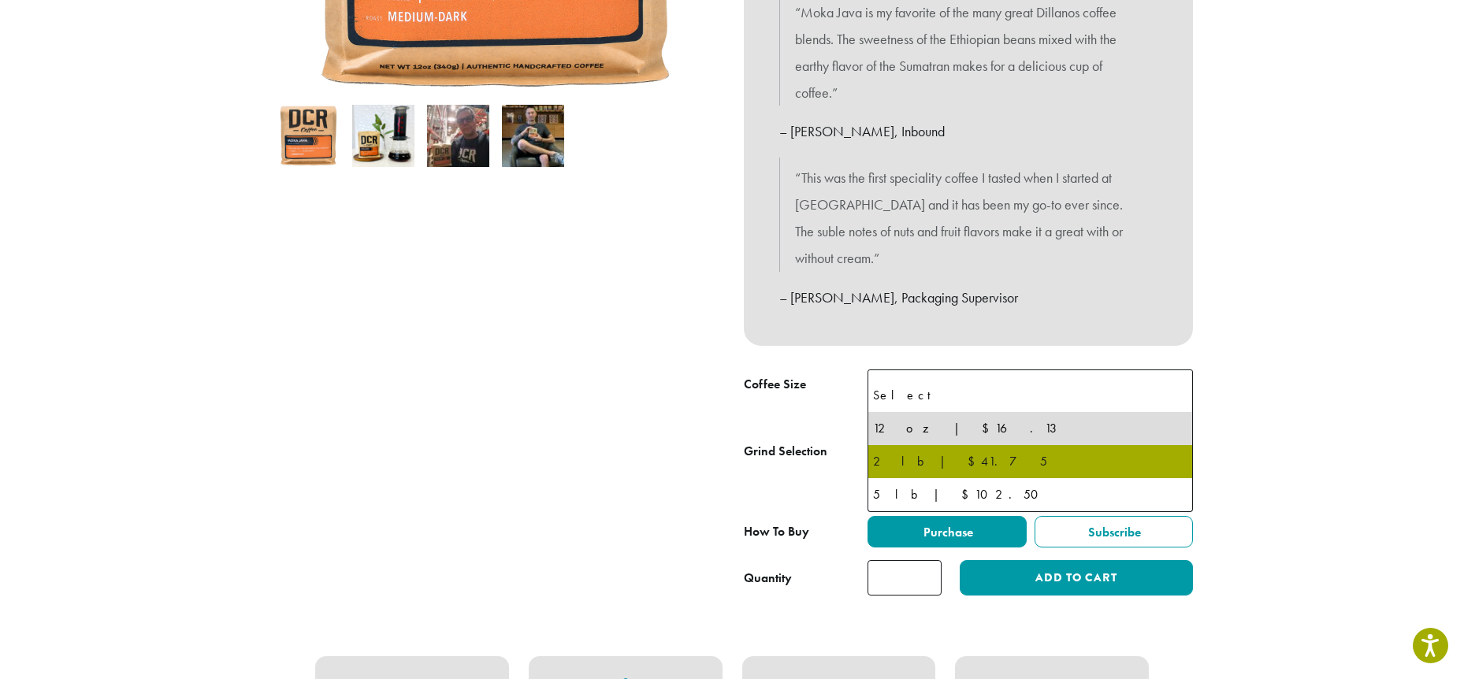
select select "**********"
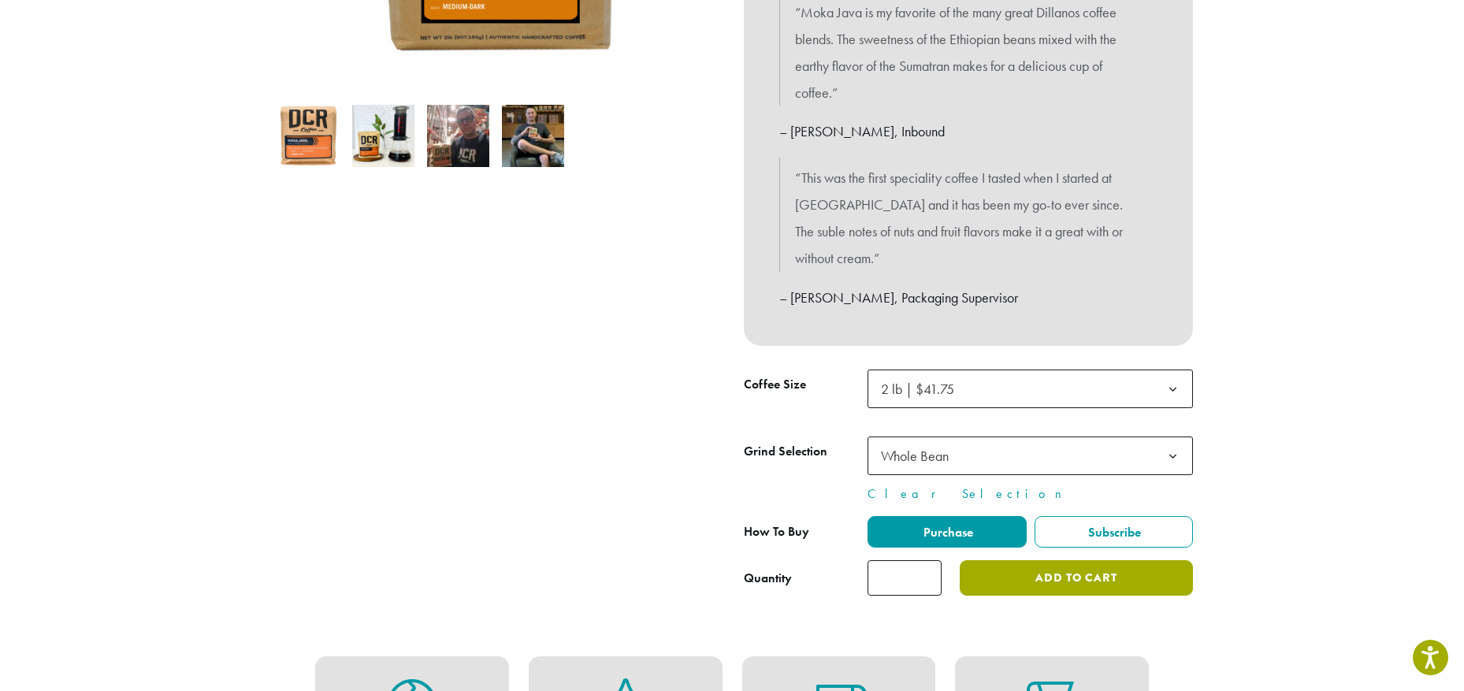
click at [1095, 560] on button "Add to cart" at bounding box center [1076, 577] width 233 height 35
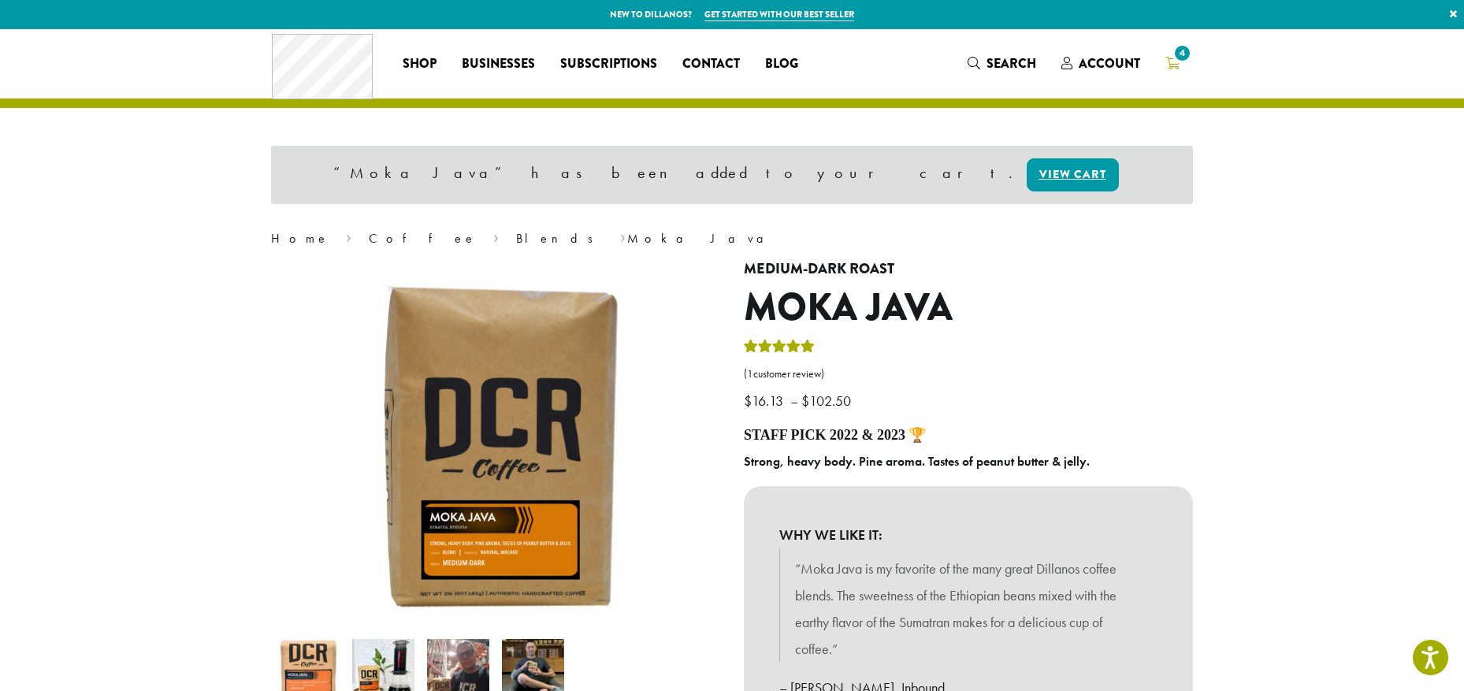
click at [1184, 58] on span "4" at bounding box center [1182, 53] width 21 height 21
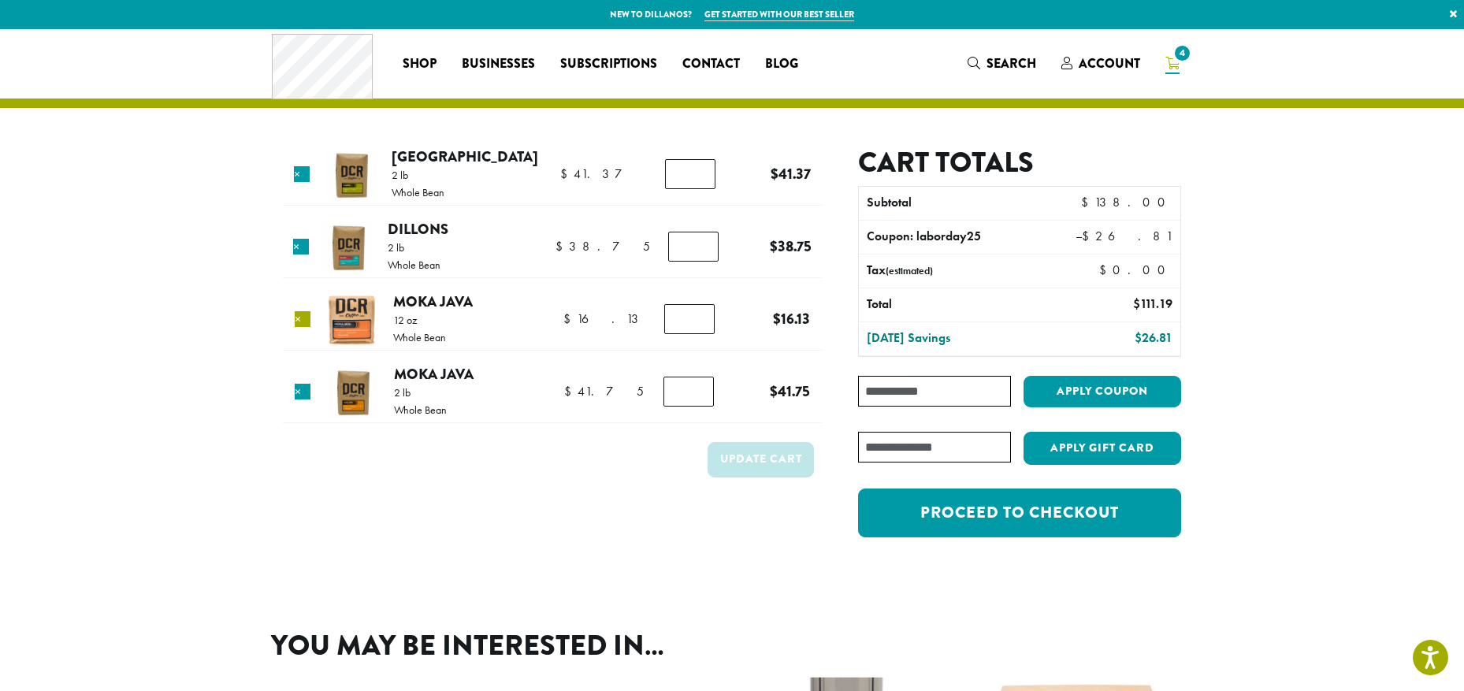
click at [306, 318] on link "×" at bounding box center [303, 319] width 16 height 16
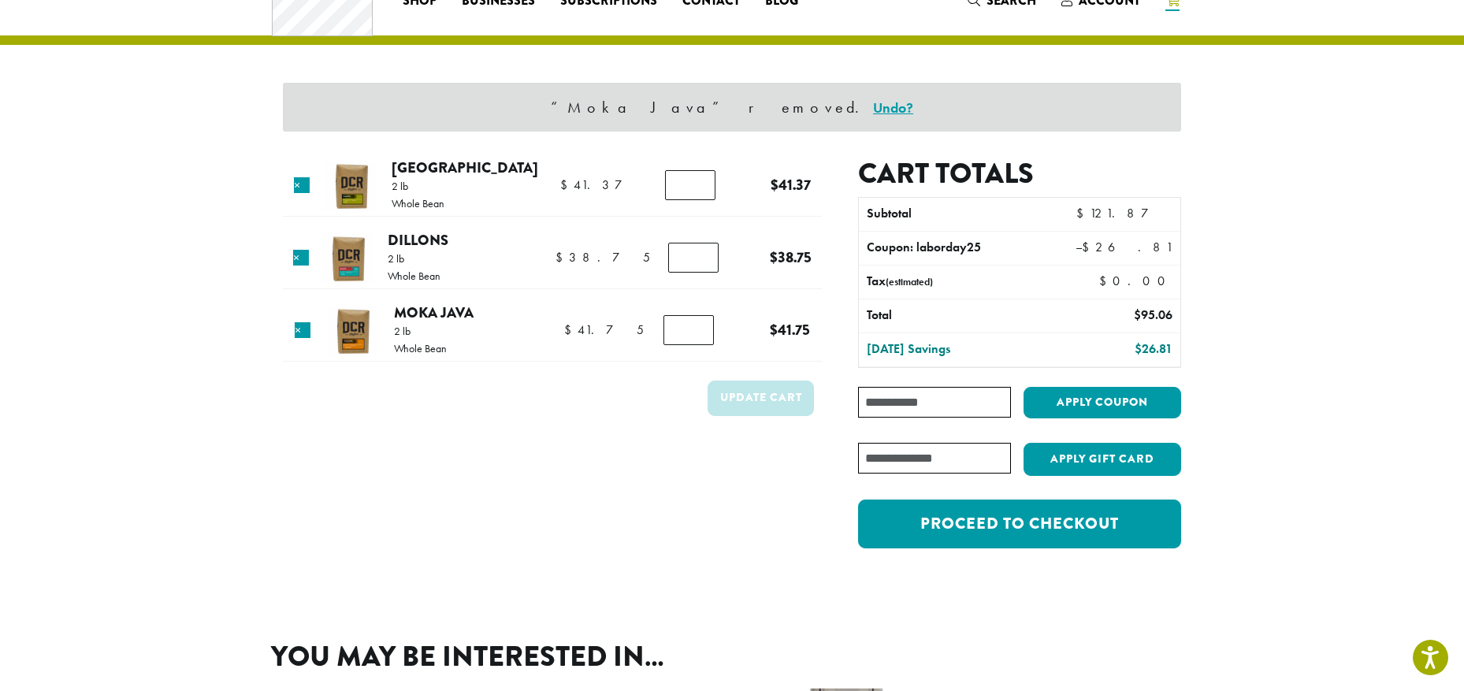
scroll to position [67, 0]
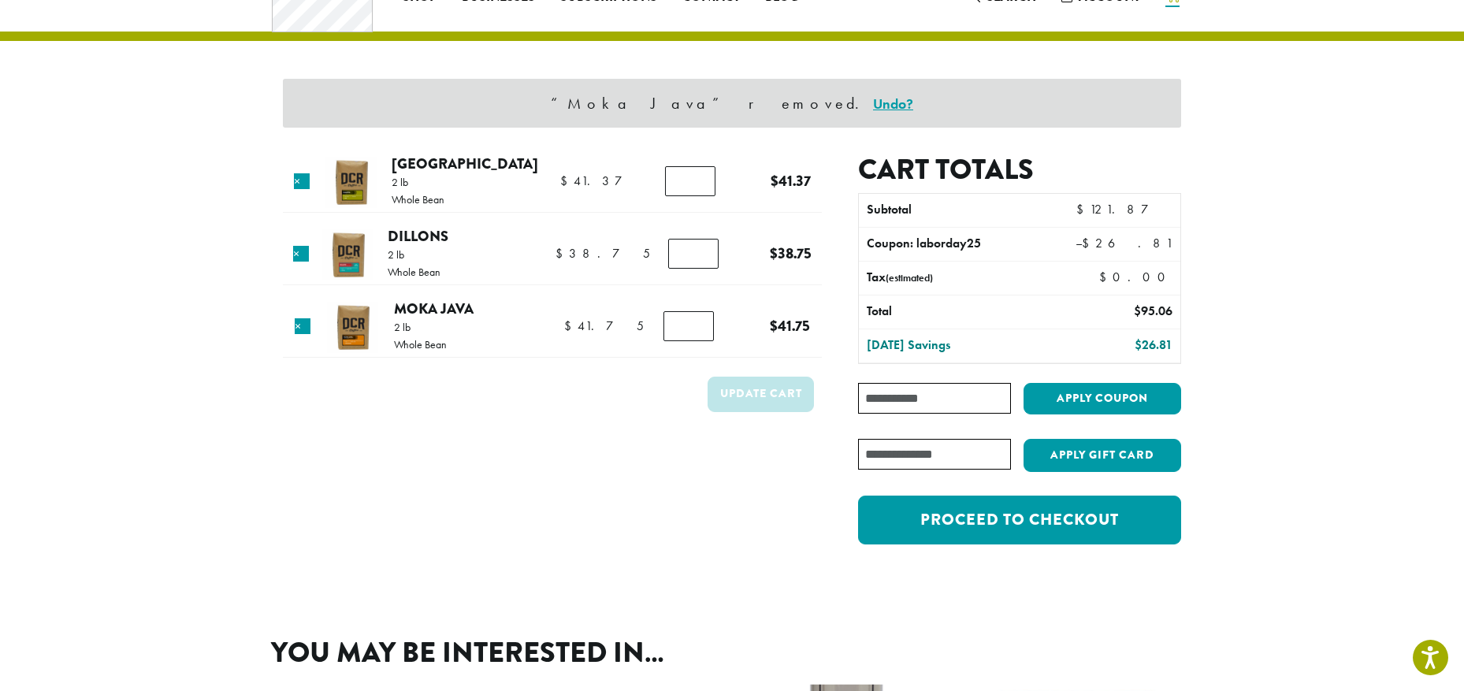
click at [967, 396] on input "Coupon:" at bounding box center [934, 398] width 153 height 31
type input "**********"
click at [1080, 407] on button "Apply coupon" at bounding box center [1103, 399] width 158 height 32
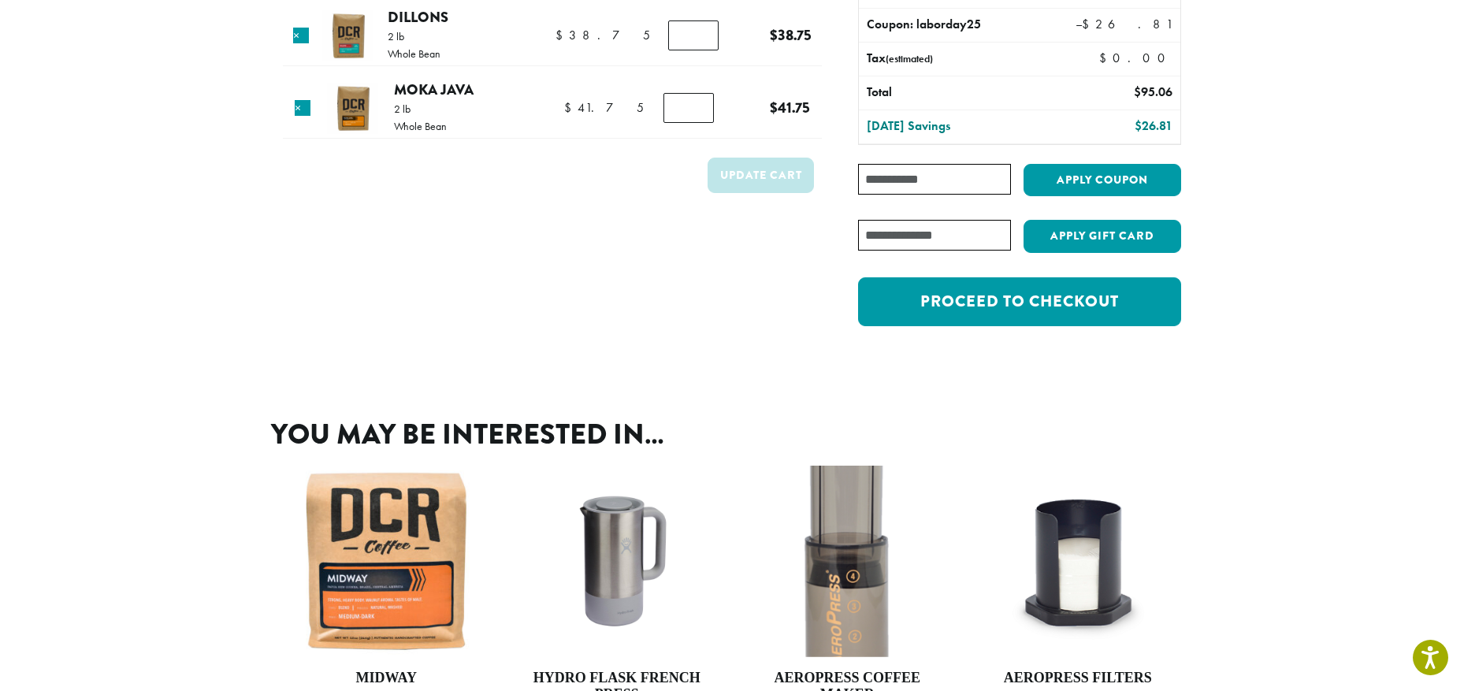
scroll to position [236, 0]
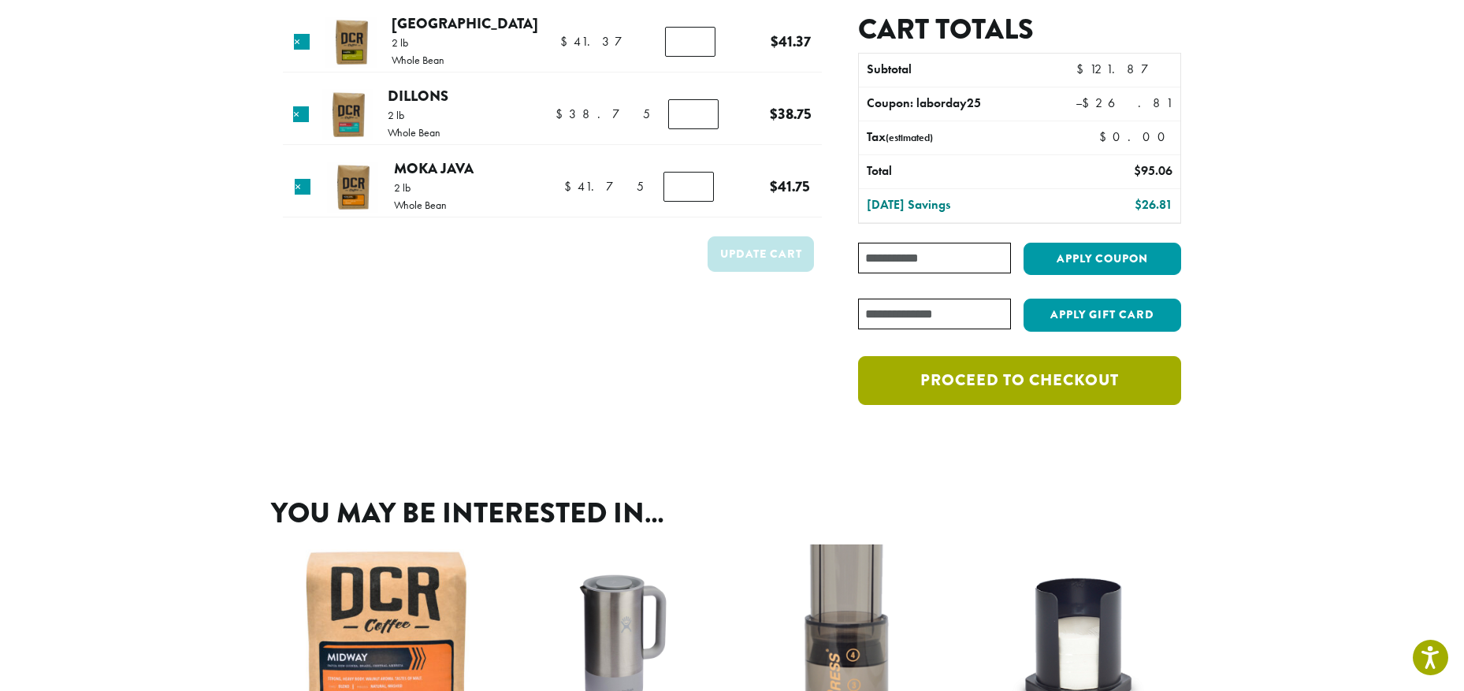
click at [960, 375] on link "Proceed to checkout" at bounding box center [1019, 380] width 323 height 49
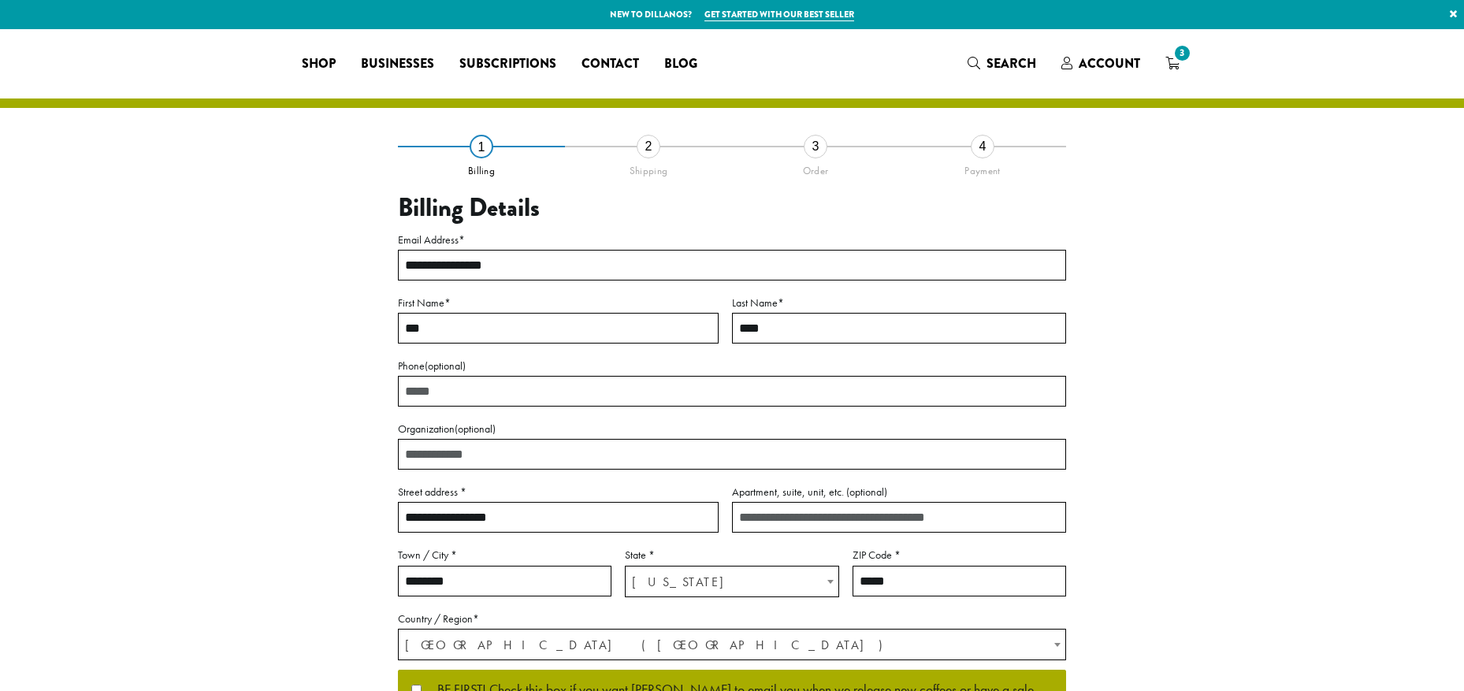
select select "**"
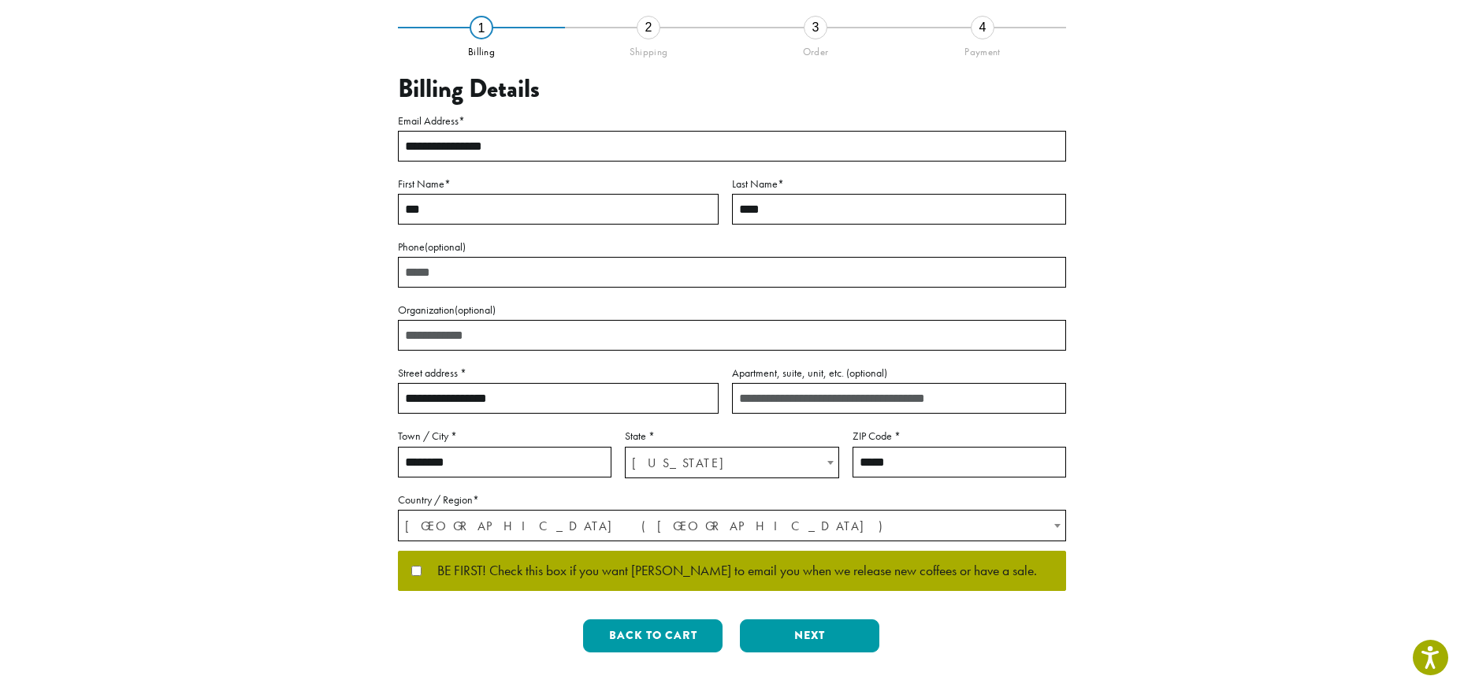
scroll to position [158, 0]
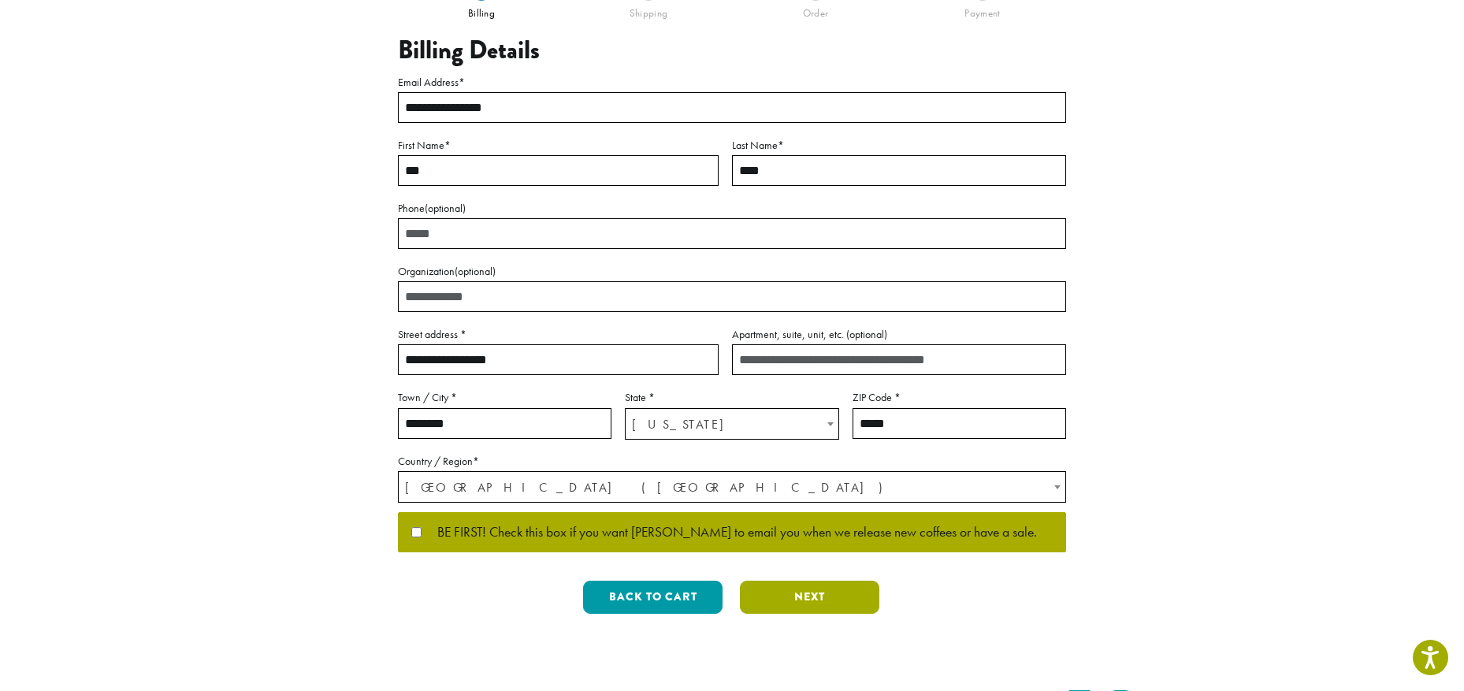
click at [806, 595] on button "Next" at bounding box center [809, 597] width 139 height 33
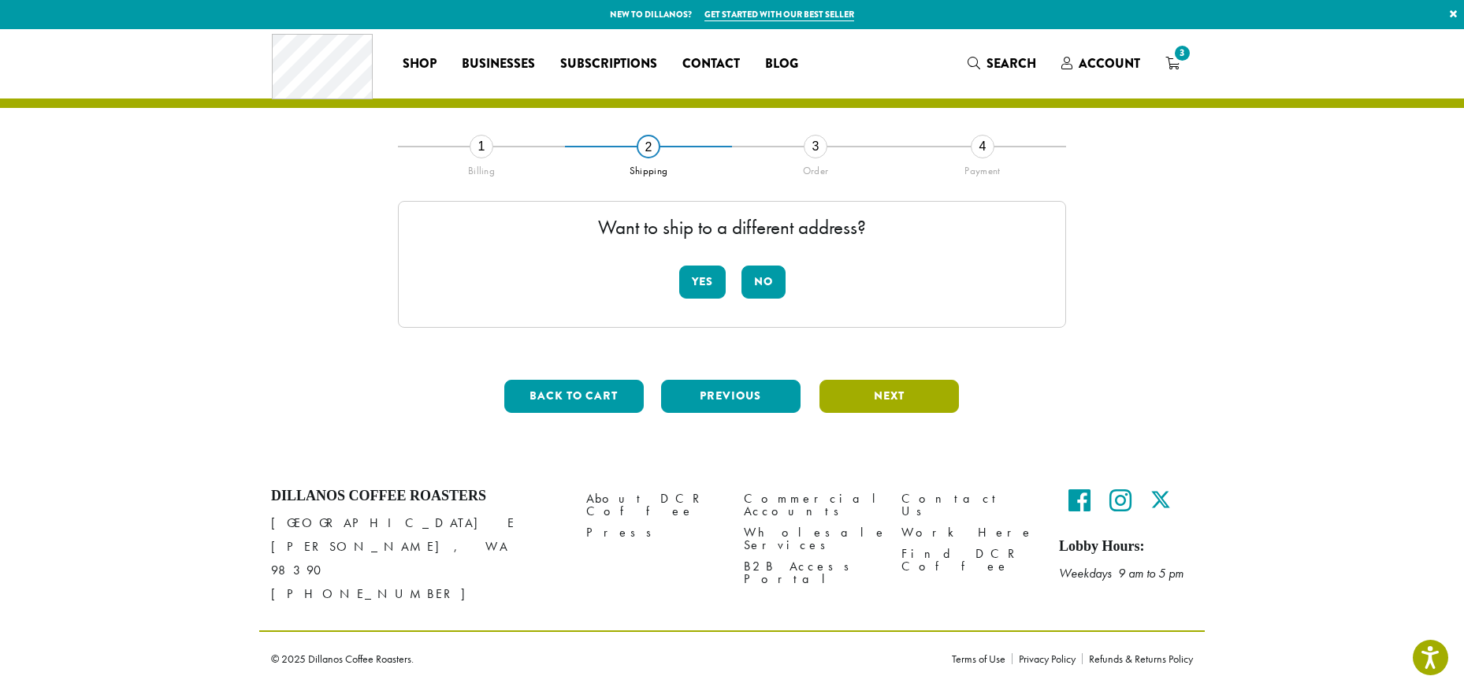
scroll to position [0, 0]
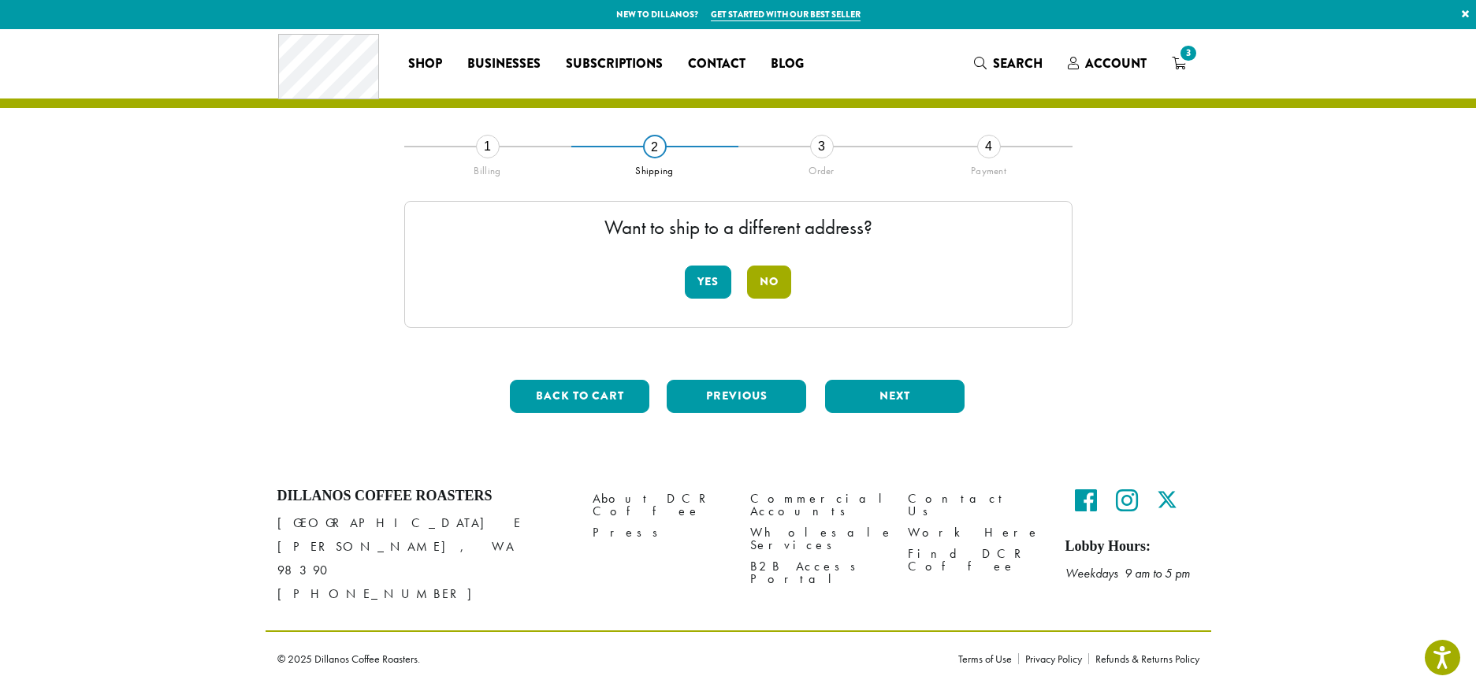
click at [770, 277] on button "No" at bounding box center [769, 282] width 44 height 33
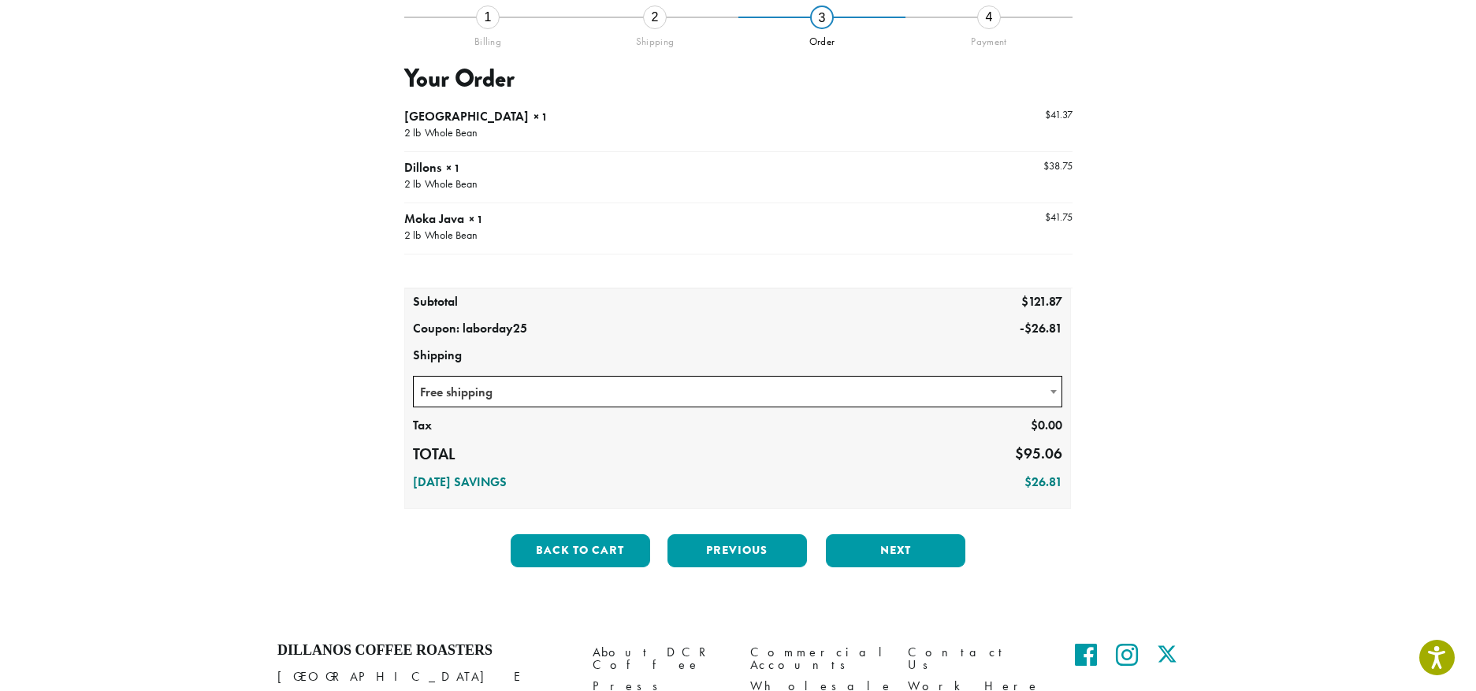
scroll to position [158, 0]
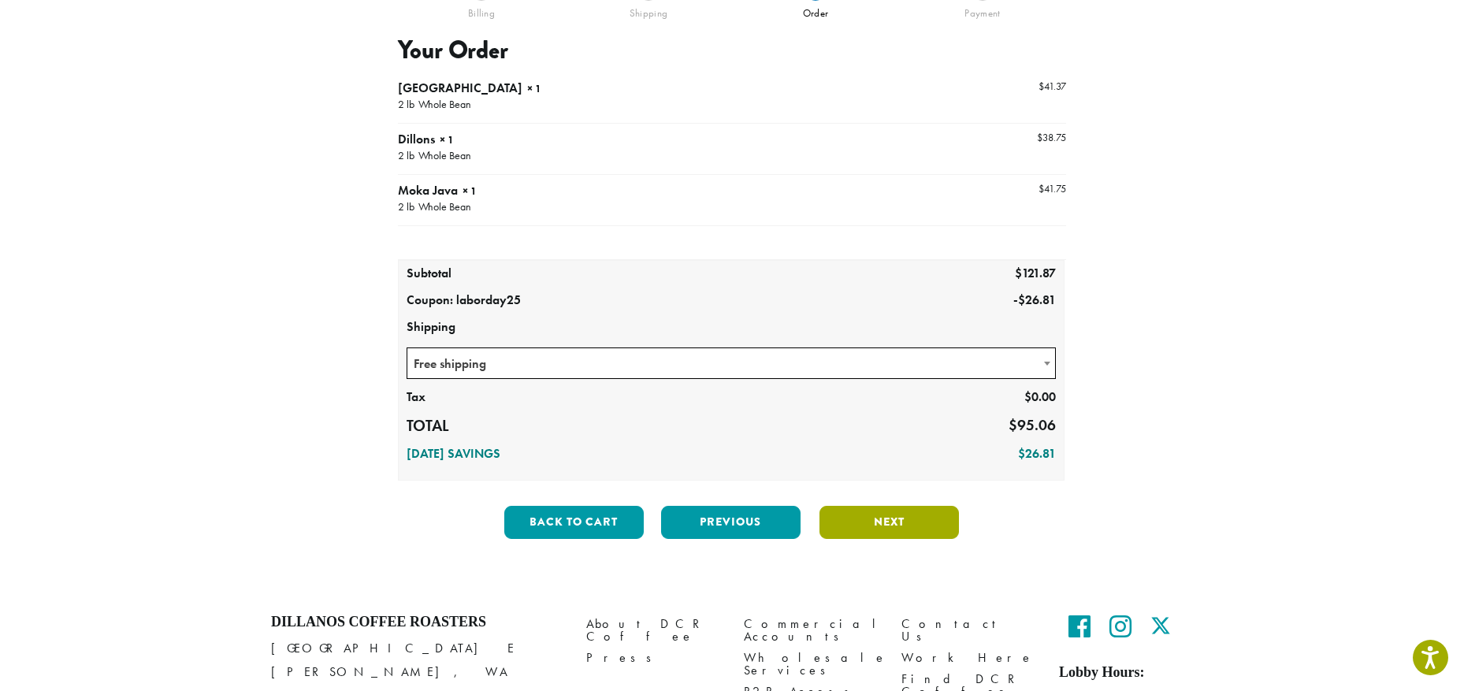
click at [894, 522] on button "Next" at bounding box center [889, 522] width 139 height 33
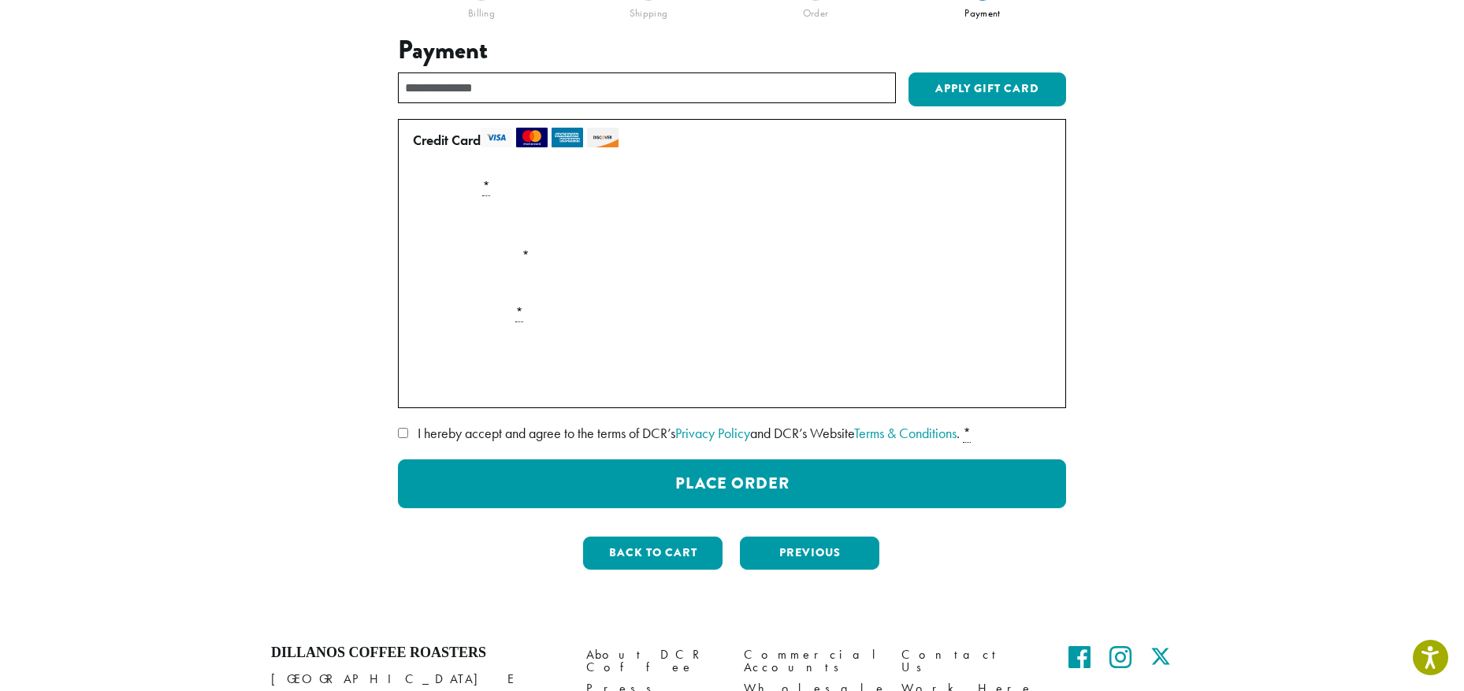
click at [1159, 392] on div "**********" at bounding box center [732, 285] width 898 height 594
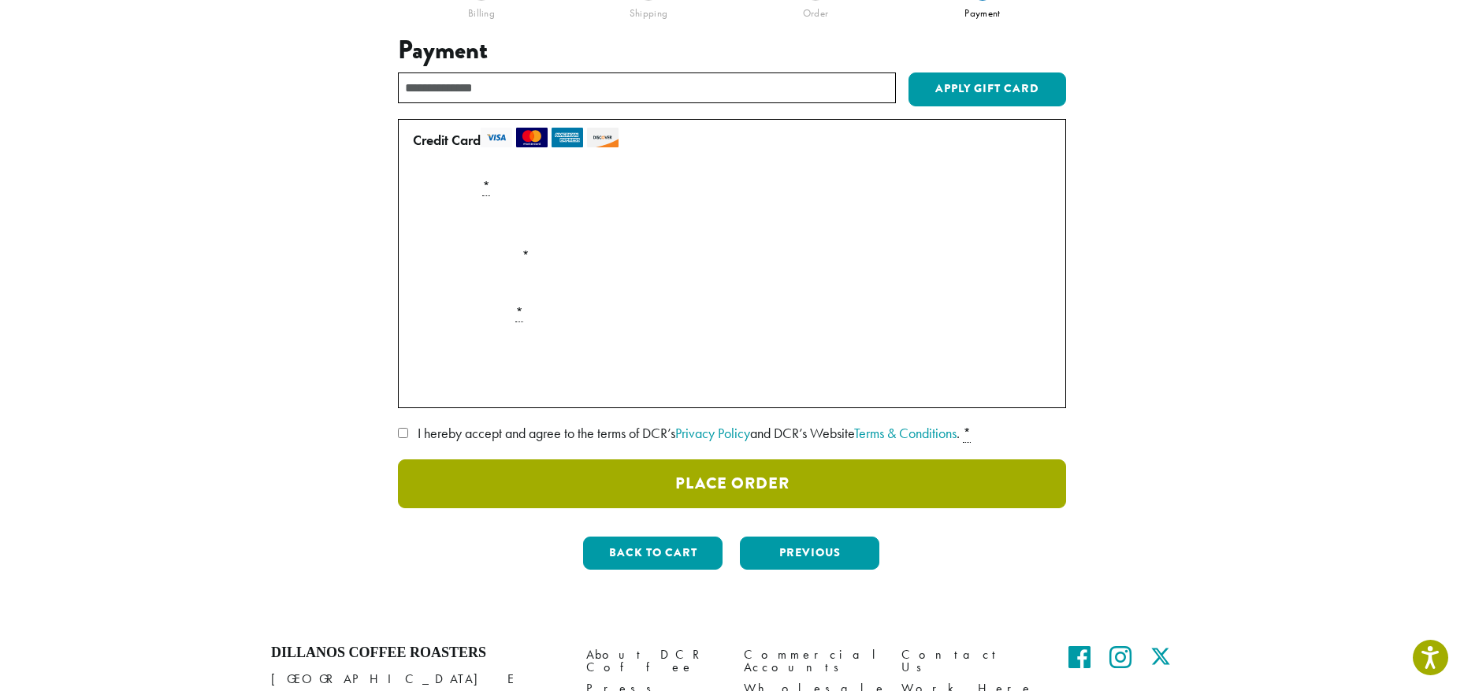
click at [719, 481] on button "Place Order" at bounding box center [732, 483] width 668 height 49
